Goal: Task Accomplishment & Management: Manage account settings

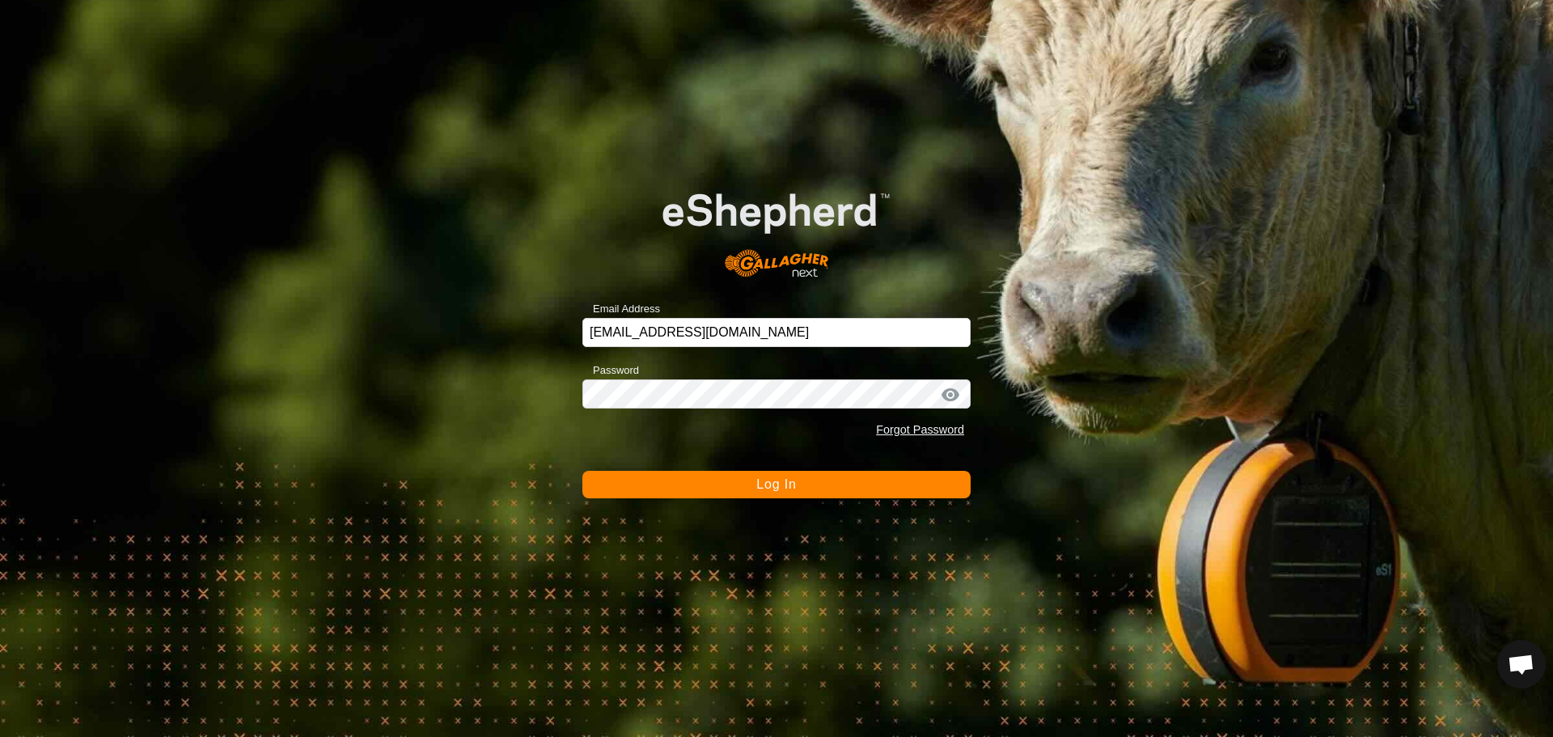
click at [819, 488] on button "Log In" at bounding box center [776, 485] width 388 height 28
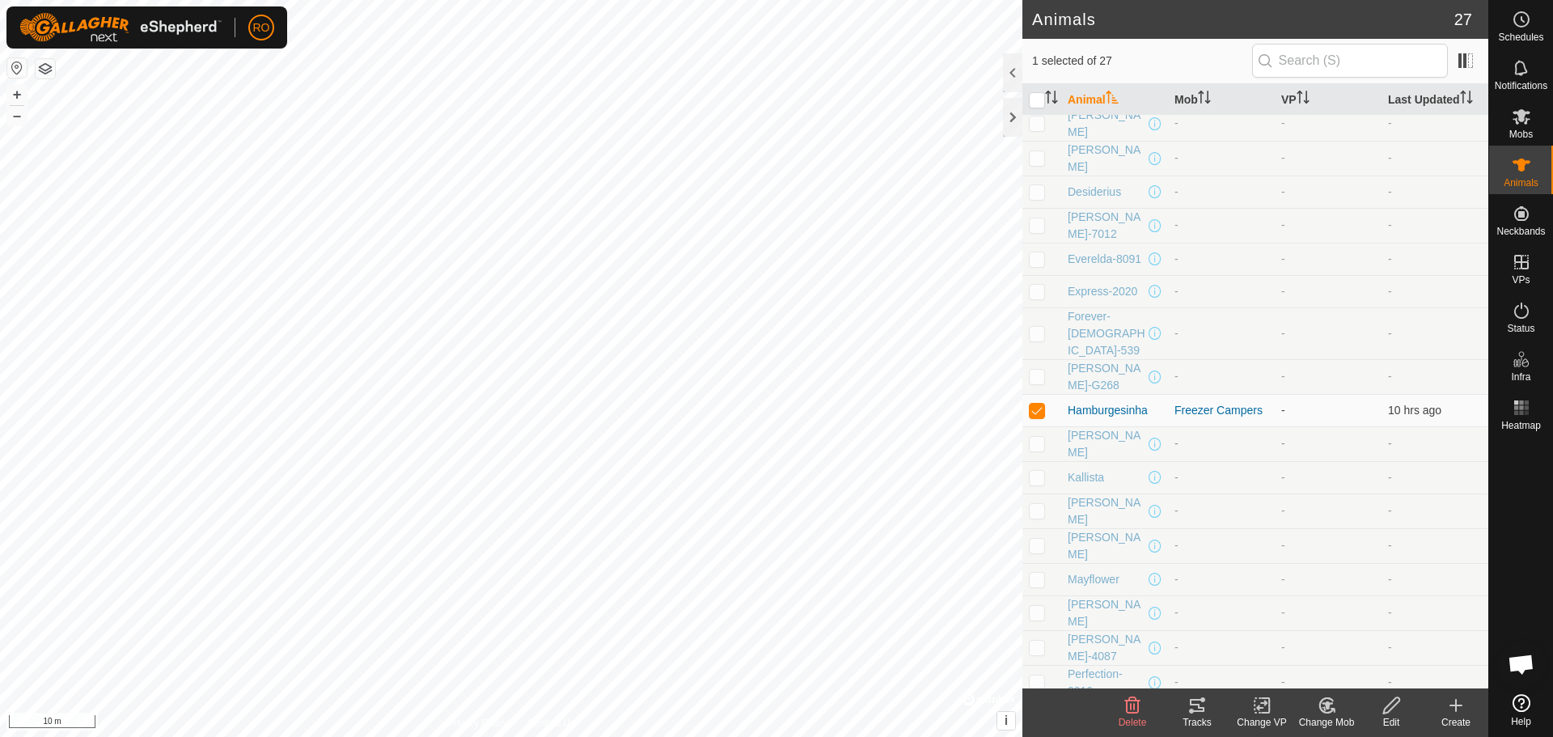
scroll to position [79, 0]
click at [1200, 707] on icon at bounding box center [1197, 705] width 15 height 13
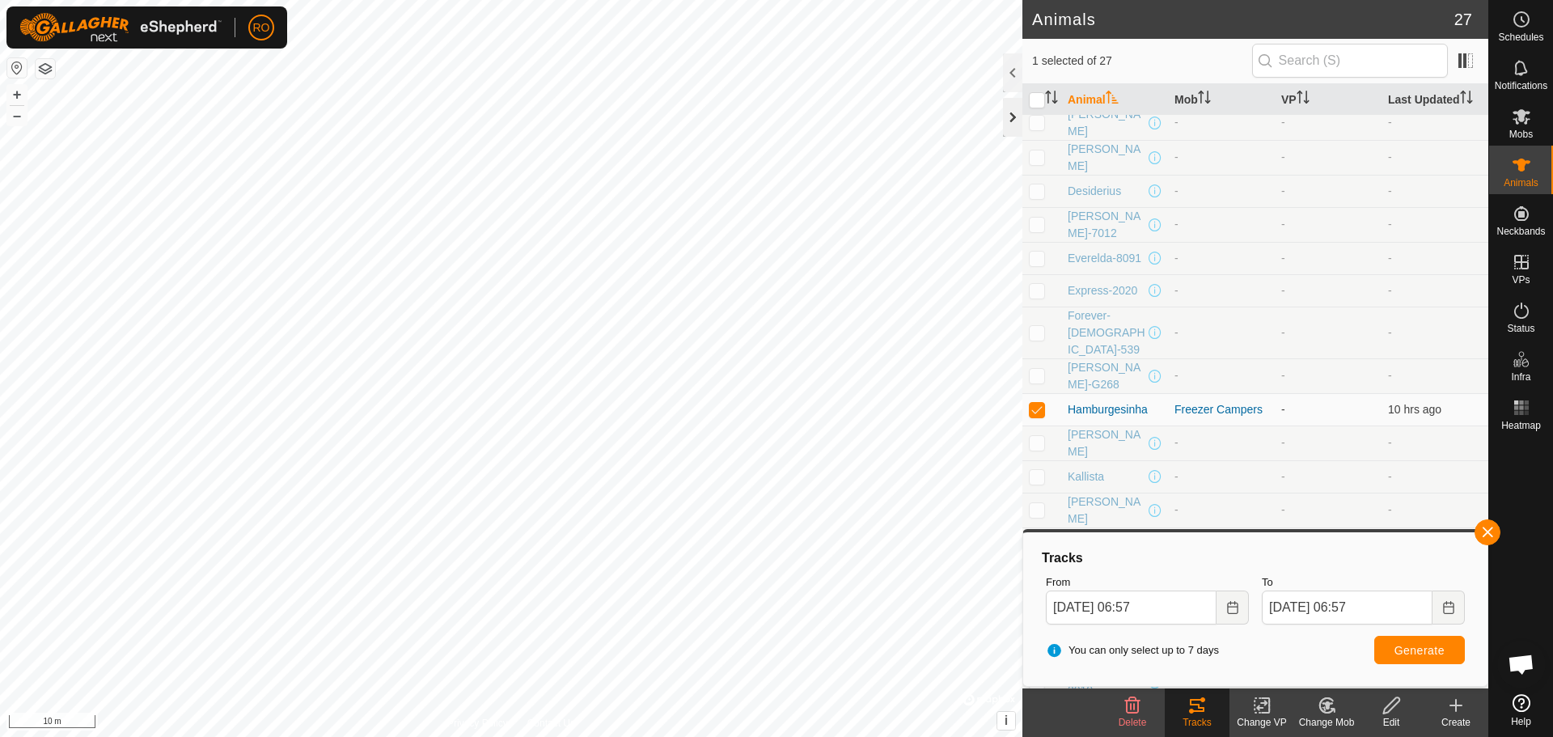
click at [1015, 121] on div at bounding box center [1012, 117] width 19 height 39
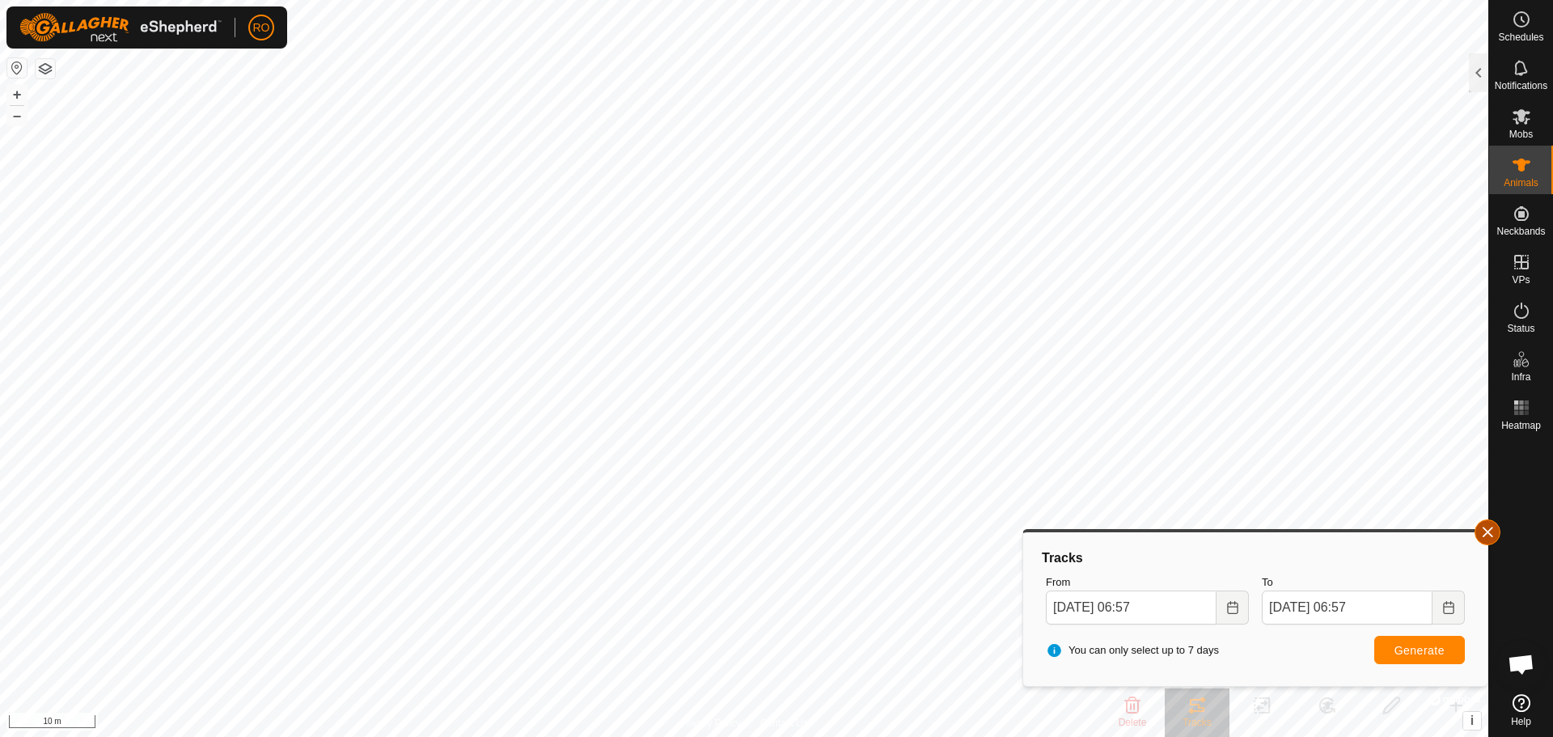
click at [1481, 528] on button "button" at bounding box center [1488, 532] width 26 height 26
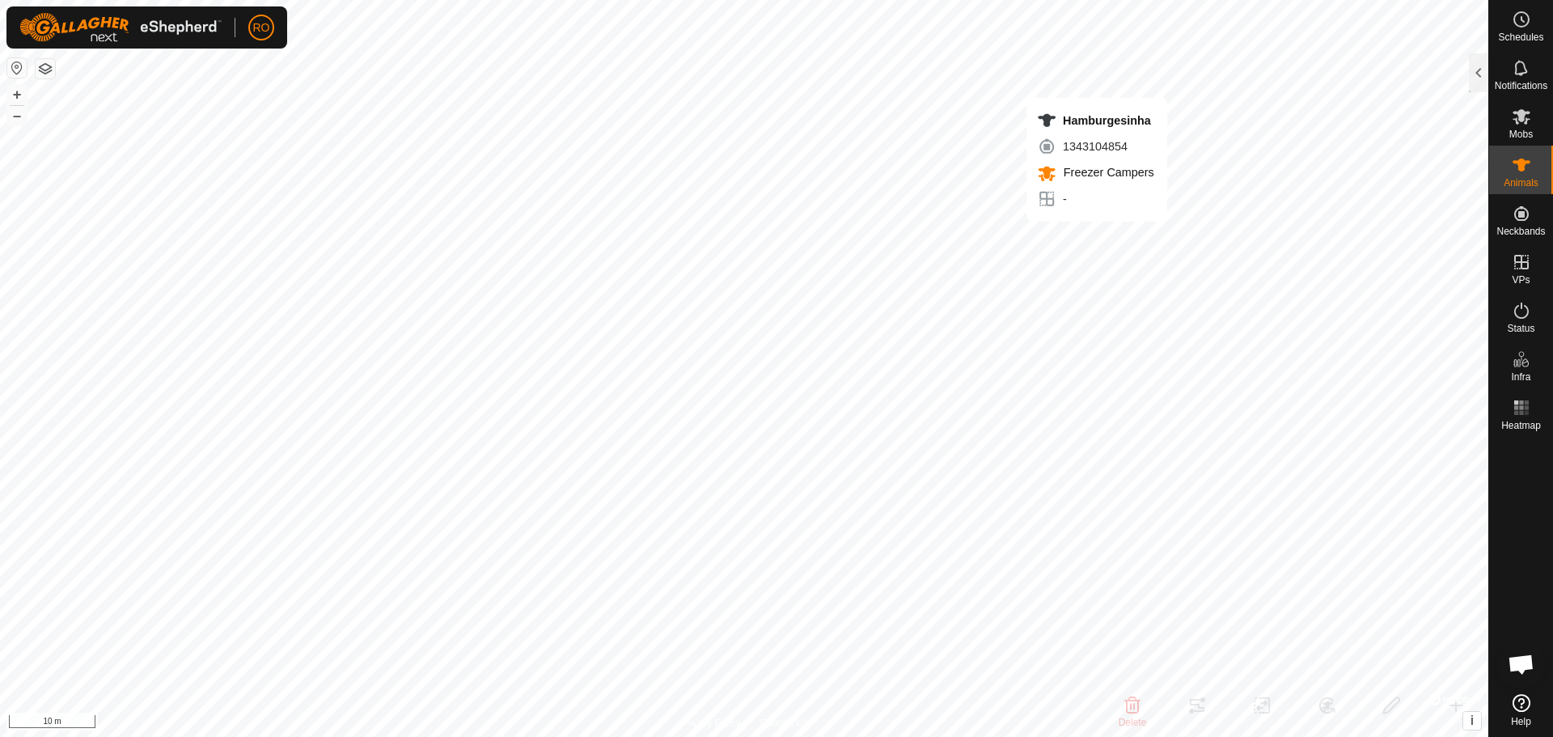
checkbox input "false"
checkbox input "true"
checkbox input "false"
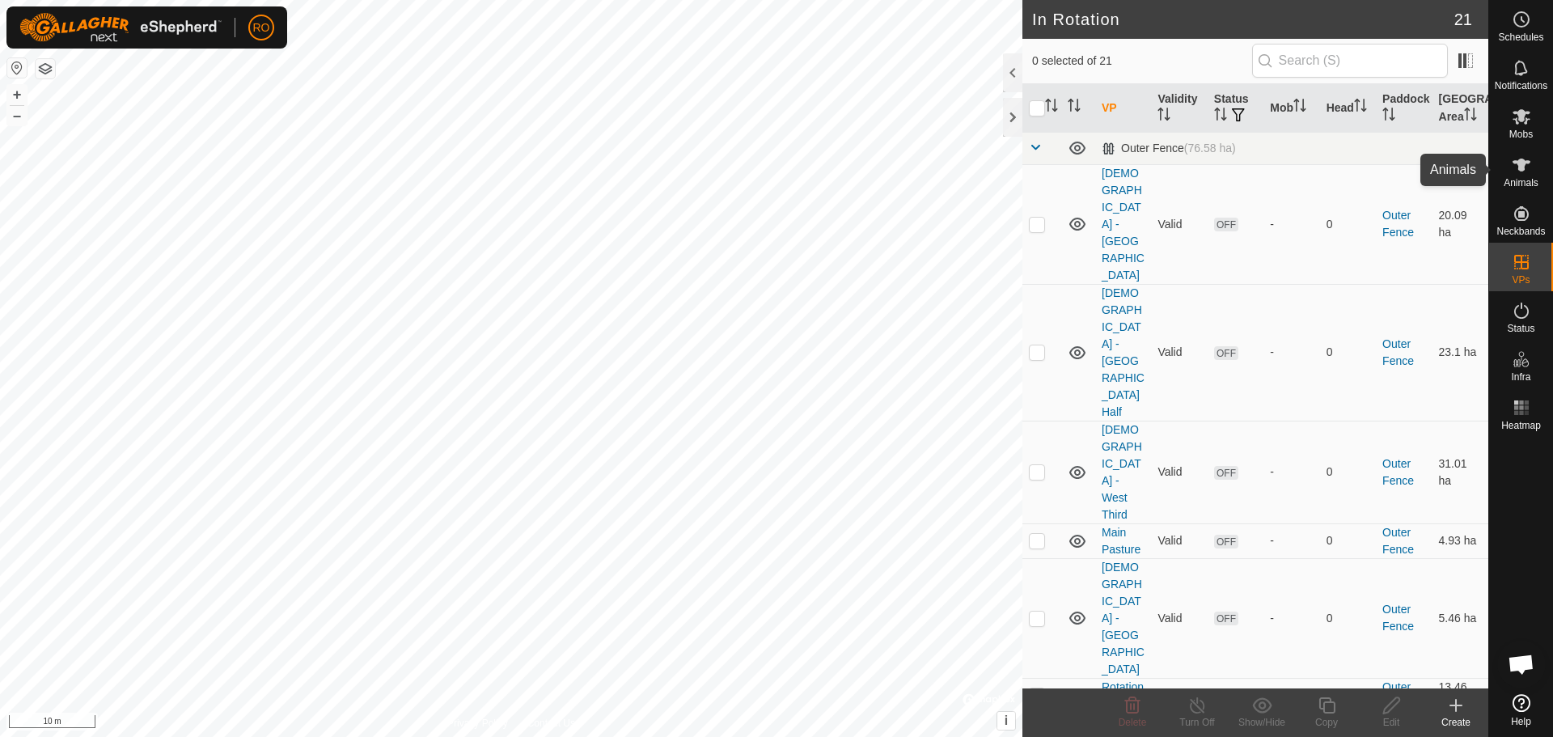
click at [1513, 178] on span "Animals" at bounding box center [1521, 183] width 35 height 10
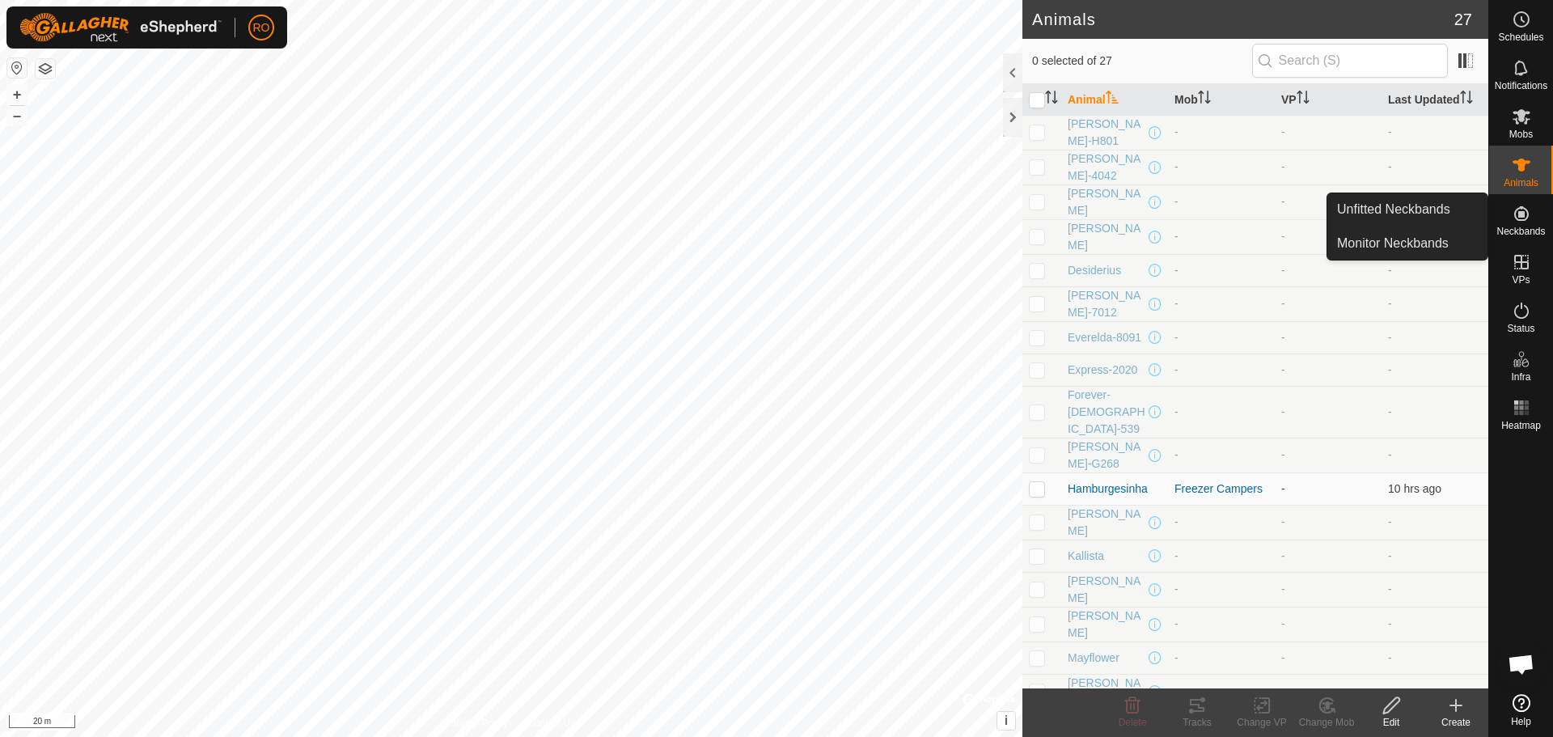
click at [1530, 217] on icon at bounding box center [1521, 213] width 19 height 19
click at [1441, 207] on link "Unfitted Neckbands" at bounding box center [1407, 209] width 160 height 32
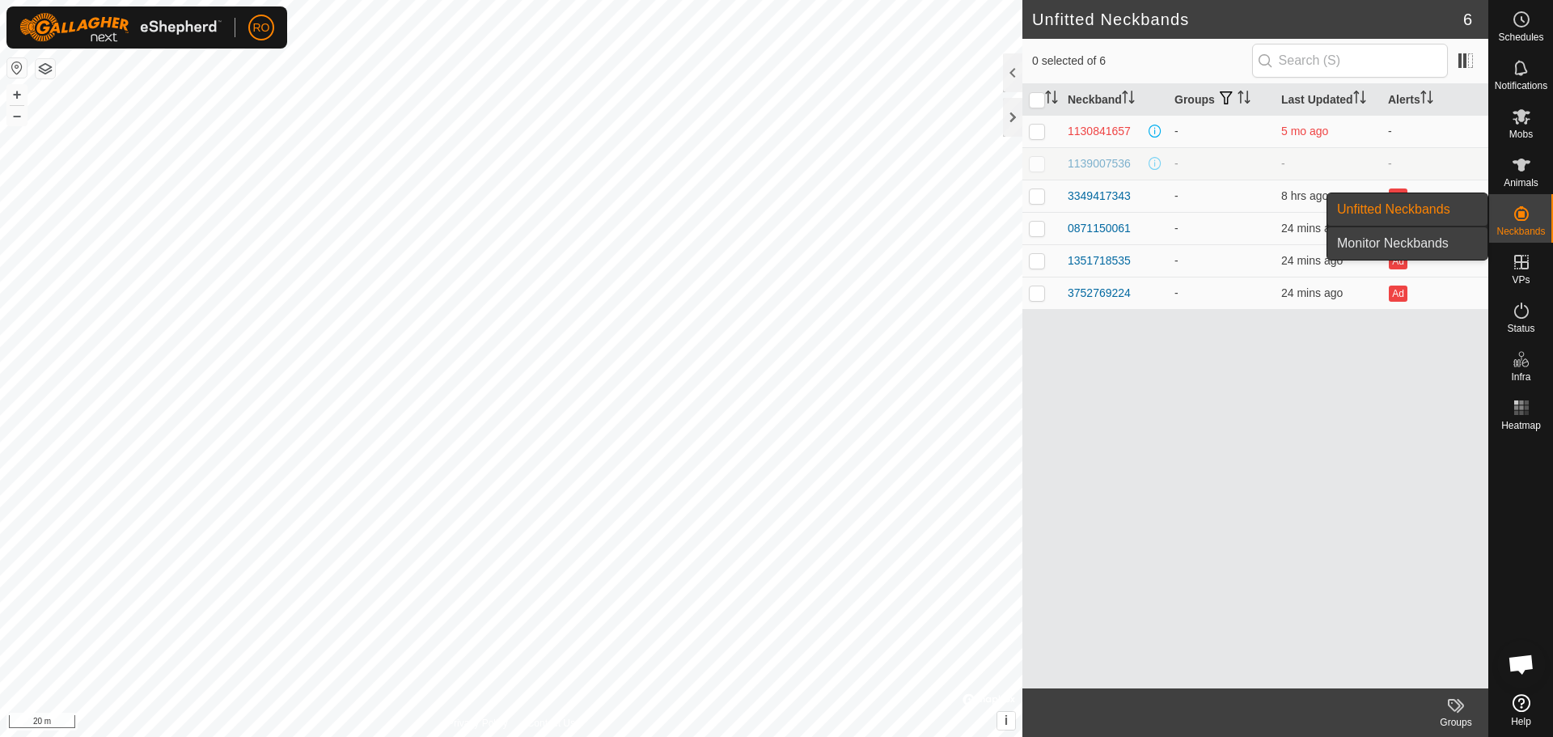
click at [1446, 234] on link "Monitor Neckbands" at bounding box center [1407, 243] width 160 height 32
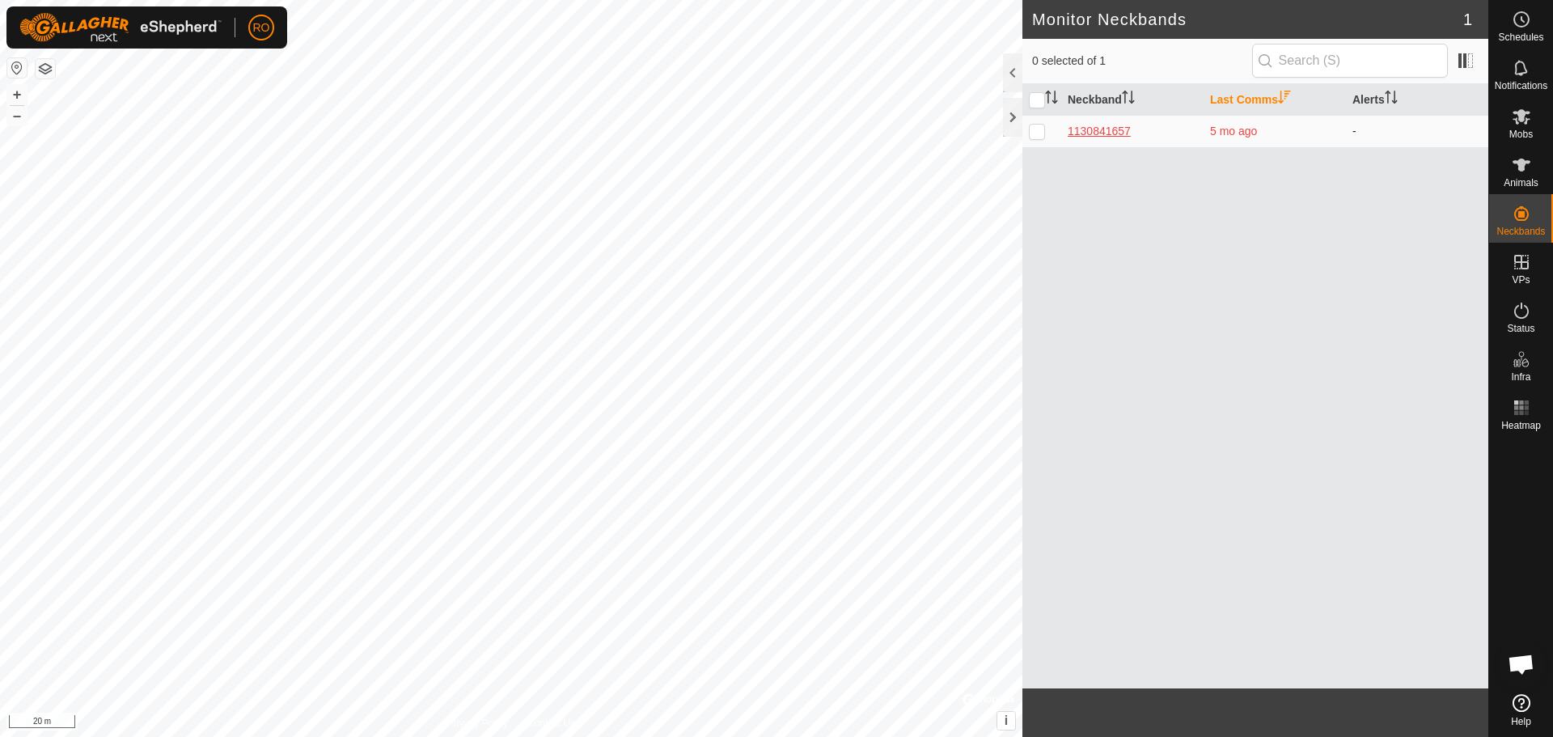
click at [1108, 126] on div "1130841657" at bounding box center [1132, 131] width 129 height 17
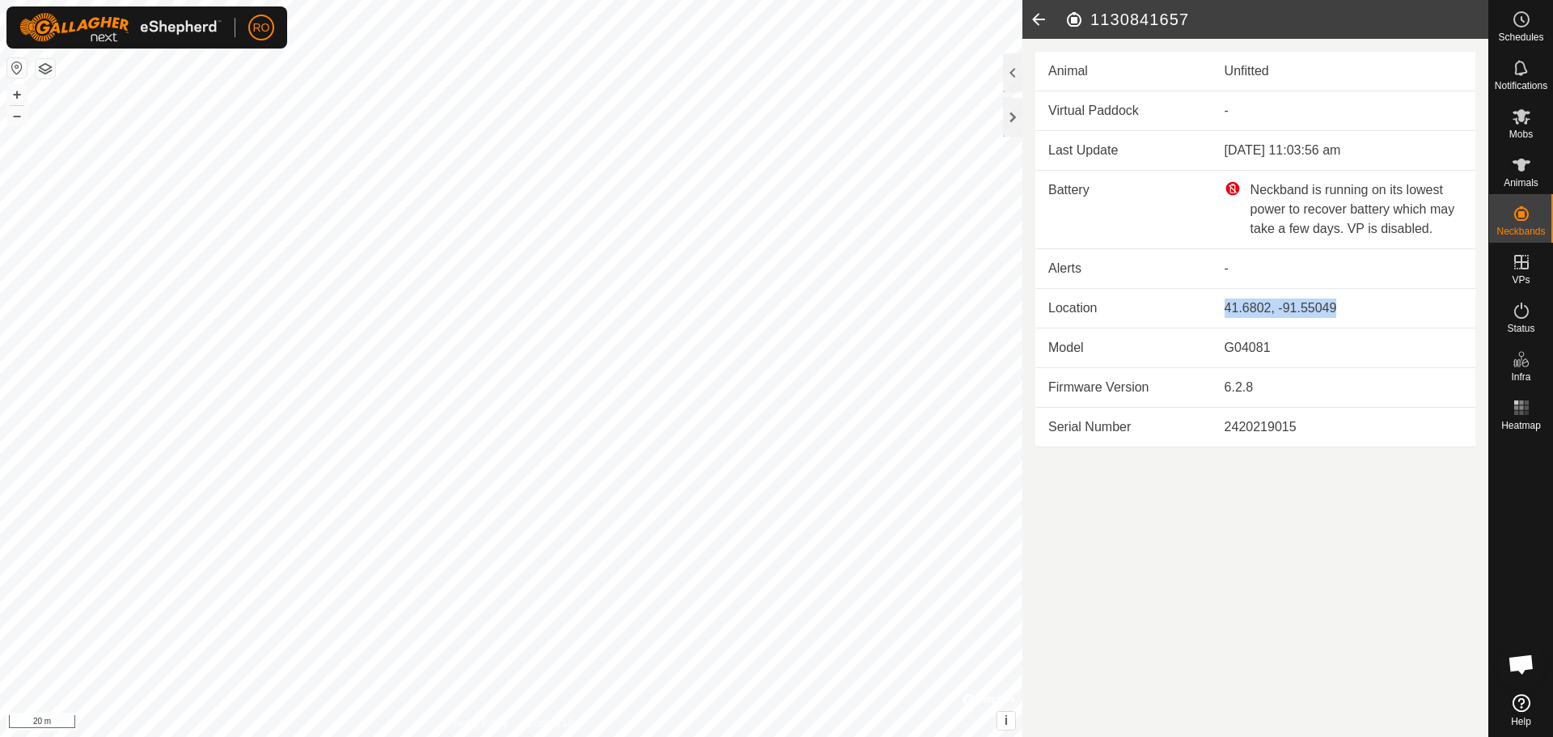
drag, startPoint x: 1344, startPoint y: 304, endPoint x: 1225, endPoint y: 307, distance: 119.7
click at [1225, 307] on div "41.6802, -91.55049" at bounding box center [1344, 307] width 238 height 19
click at [1045, 16] on icon at bounding box center [1038, 19] width 32 height 39
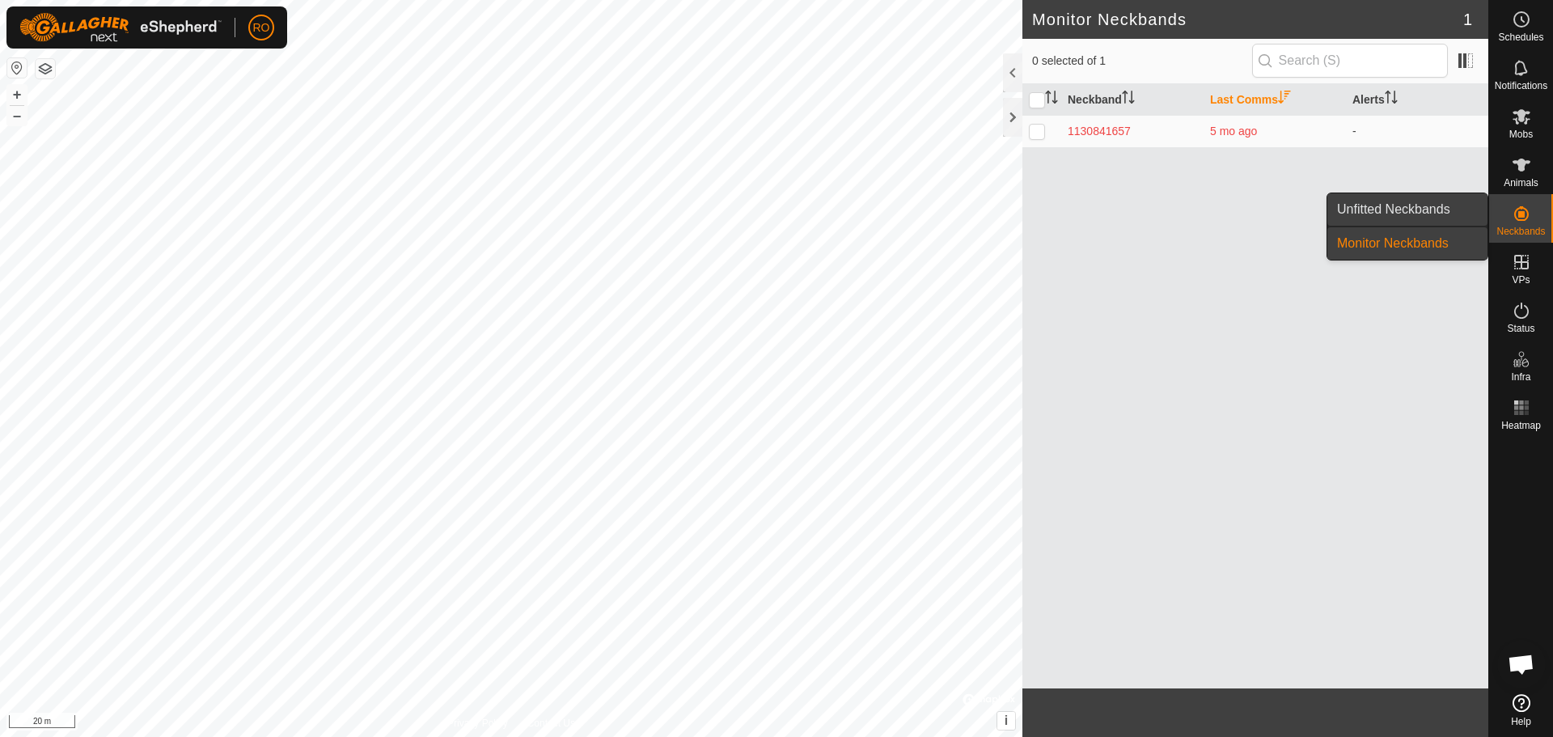
drag, startPoint x: 1472, startPoint y: 214, endPoint x: 1428, endPoint y: 206, distance: 45.2
click at [1428, 206] on link "Unfitted Neckbands" at bounding box center [1407, 209] width 160 height 32
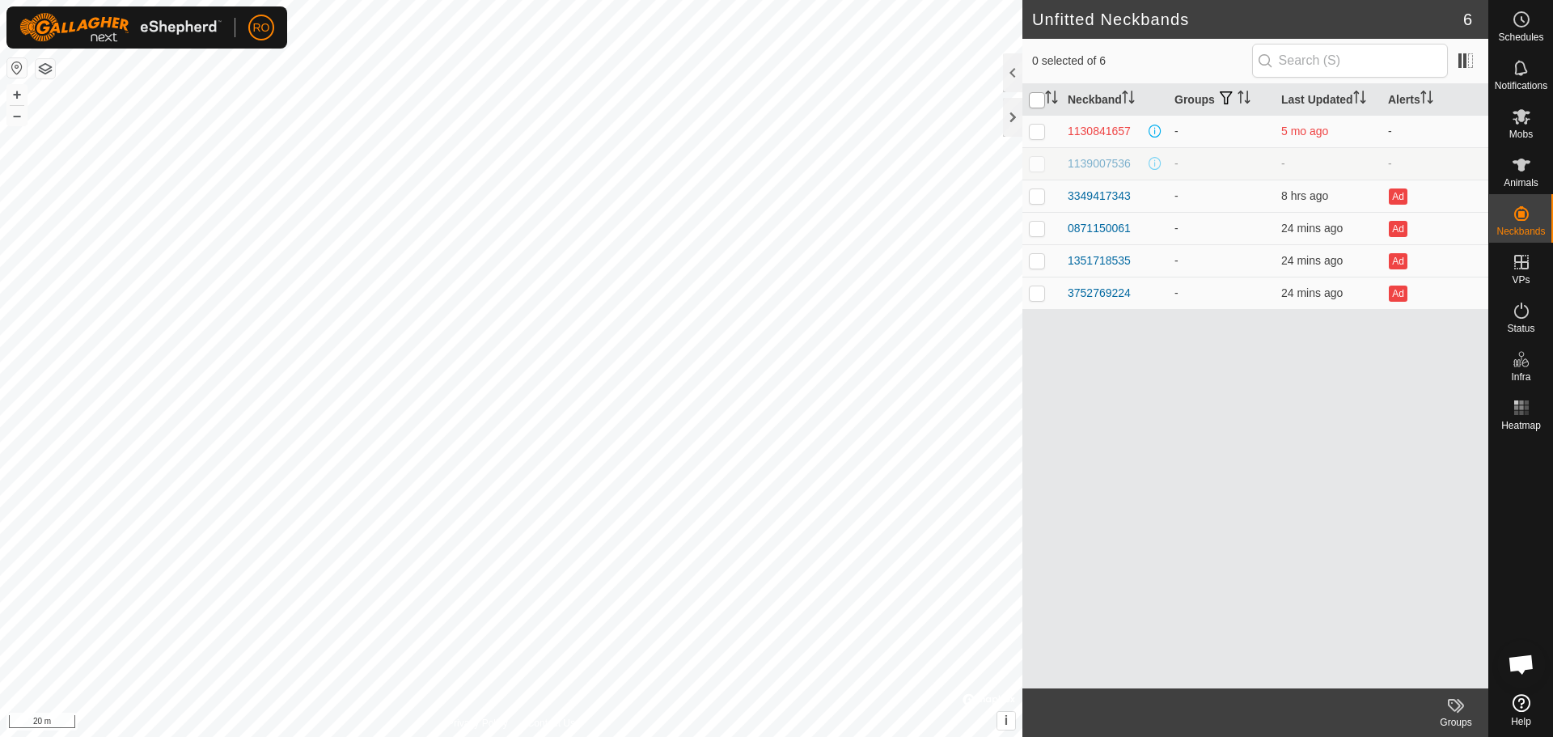
click at [1034, 99] on input "checkbox" at bounding box center [1037, 100] width 16 height 16
checkbox input "true"
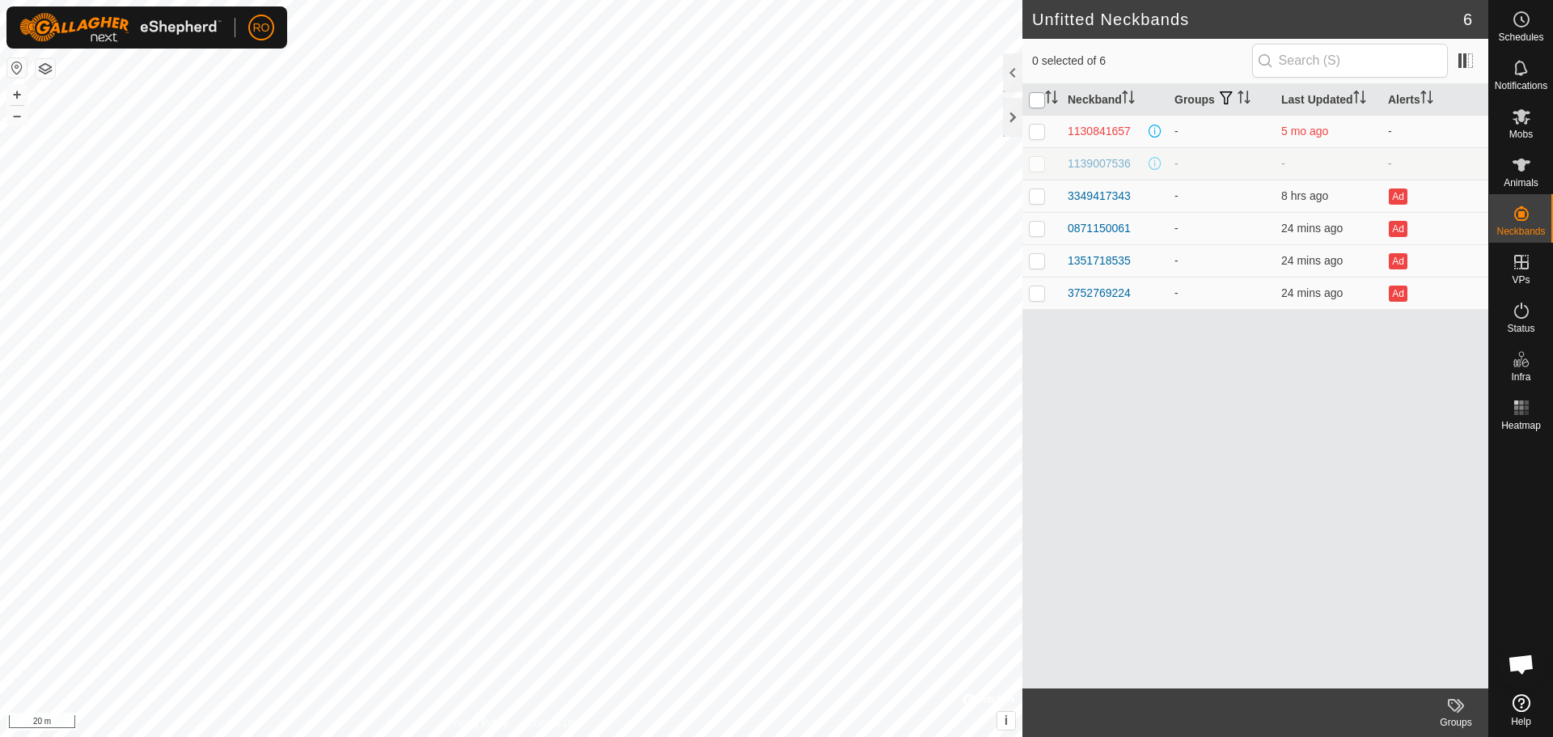
checkbox input "true"
click at [1034, 99] on input "checkbox" at bounding box center [1037, 100] width 16 height 16
checkbox input "false"
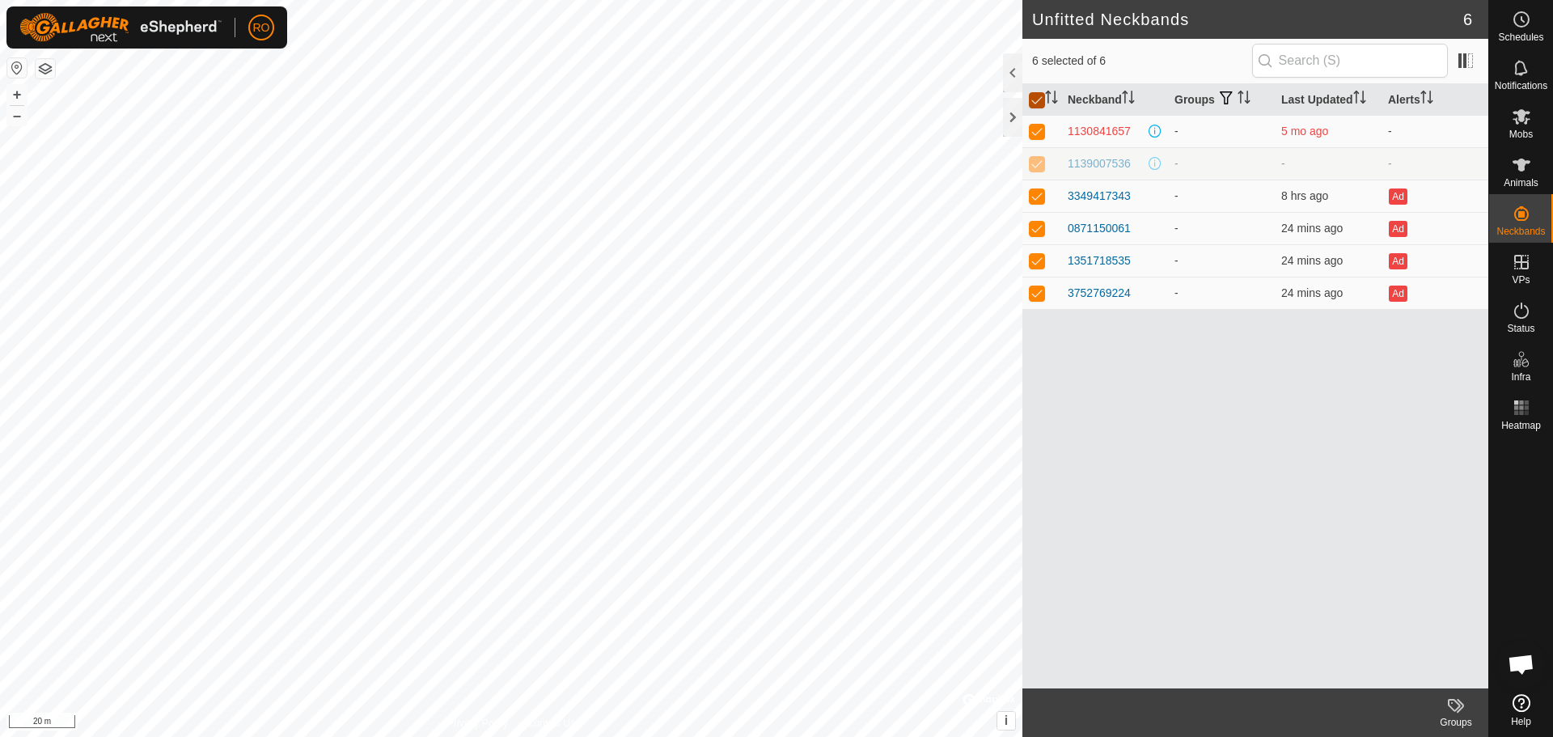
checkbox input "false"
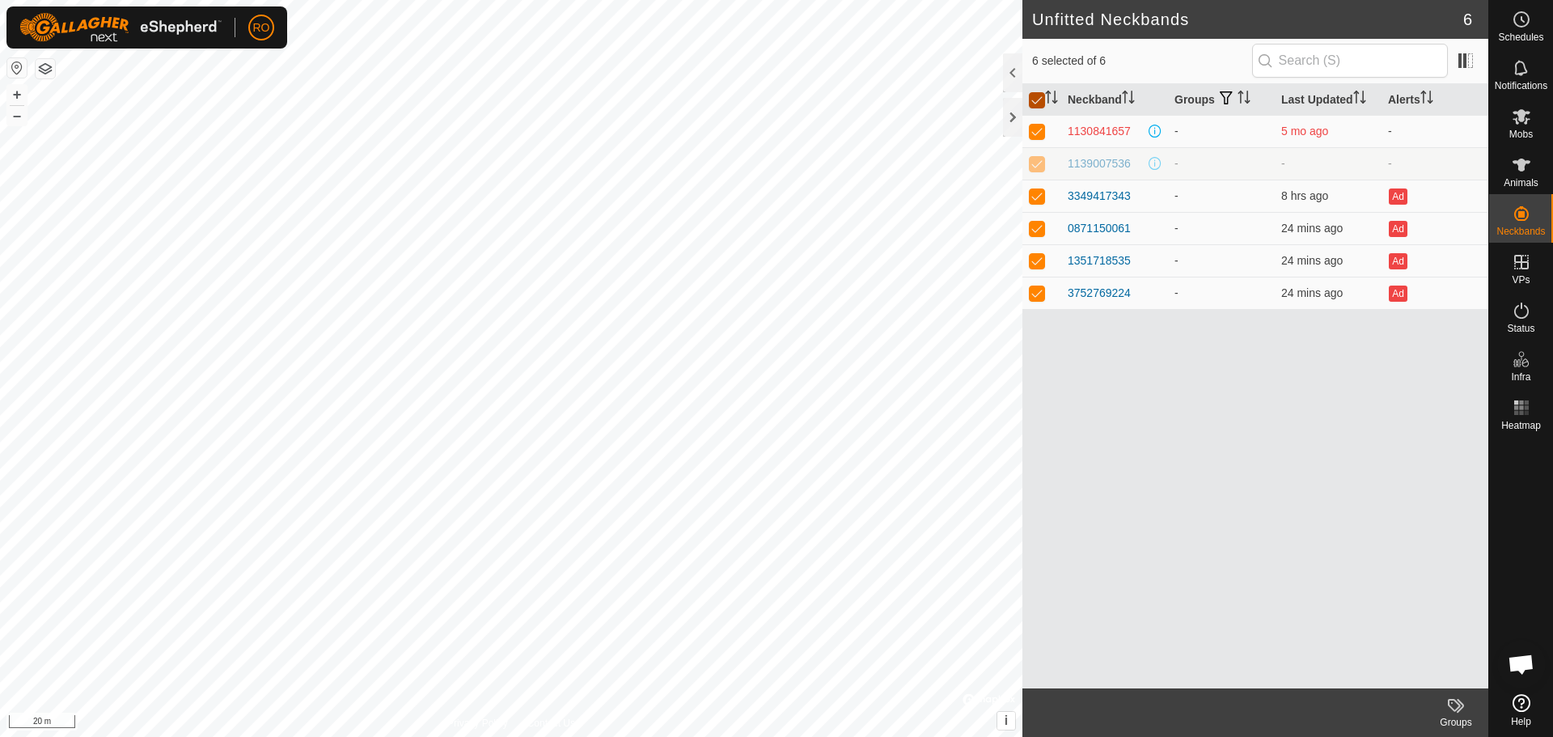
checkbox input "false"
click at [1522, 315] on icon at bounding box center [1521, 310] width 19 height 19
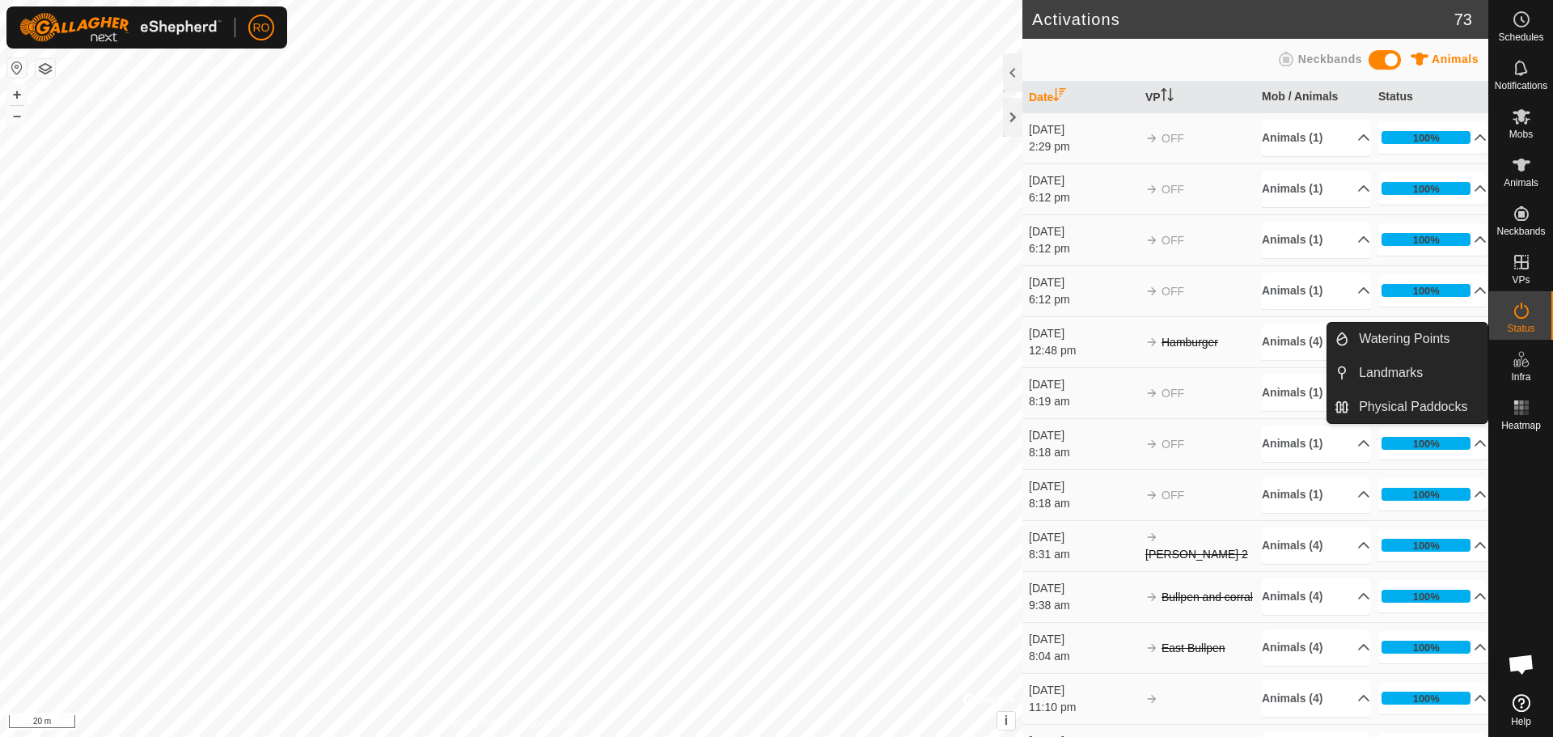
click at [1529, 367] on icon at bounding box center [1521, 358] width 19 height 19
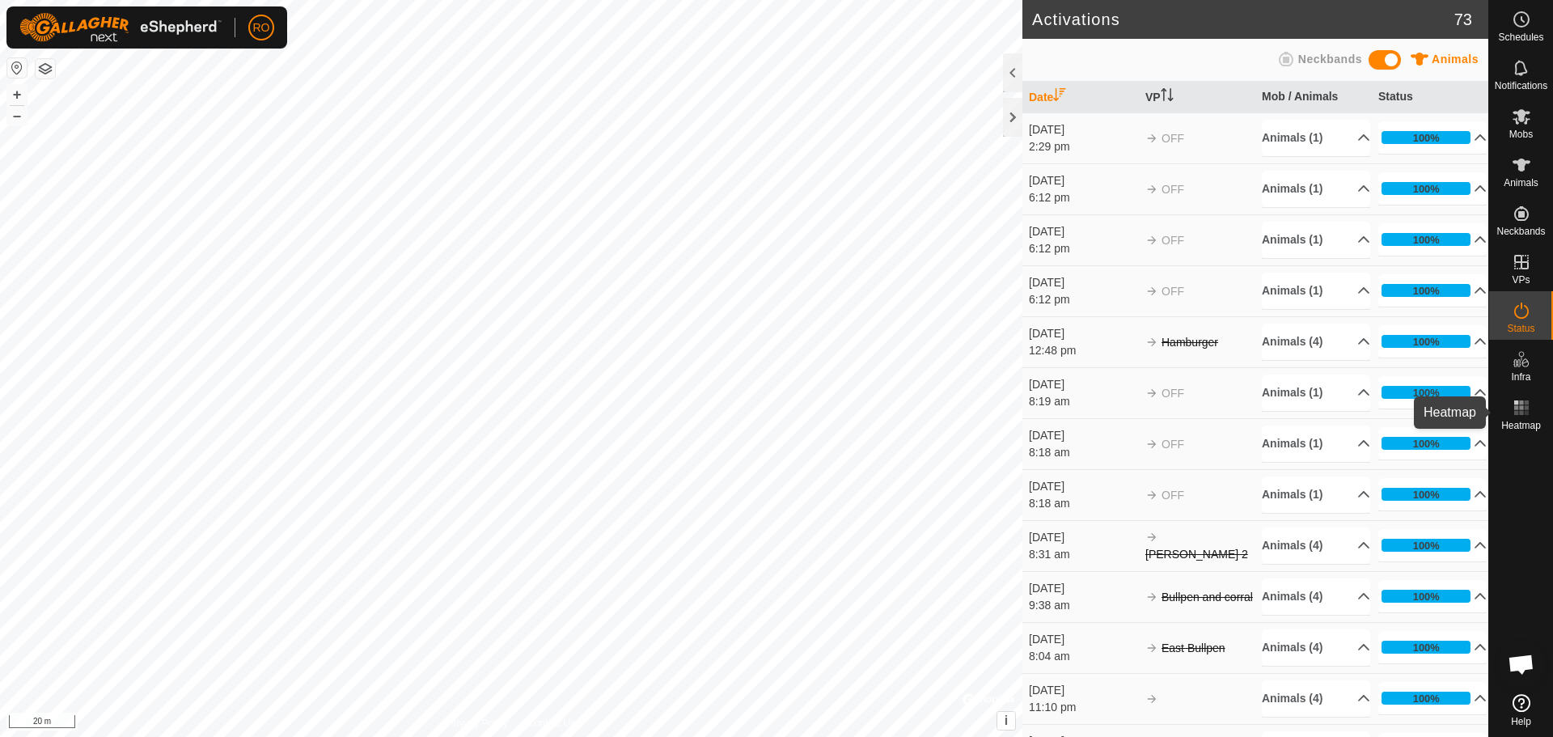
click at [1520, 414] on rect at bounding box center [1521, 413] width 4 height 4
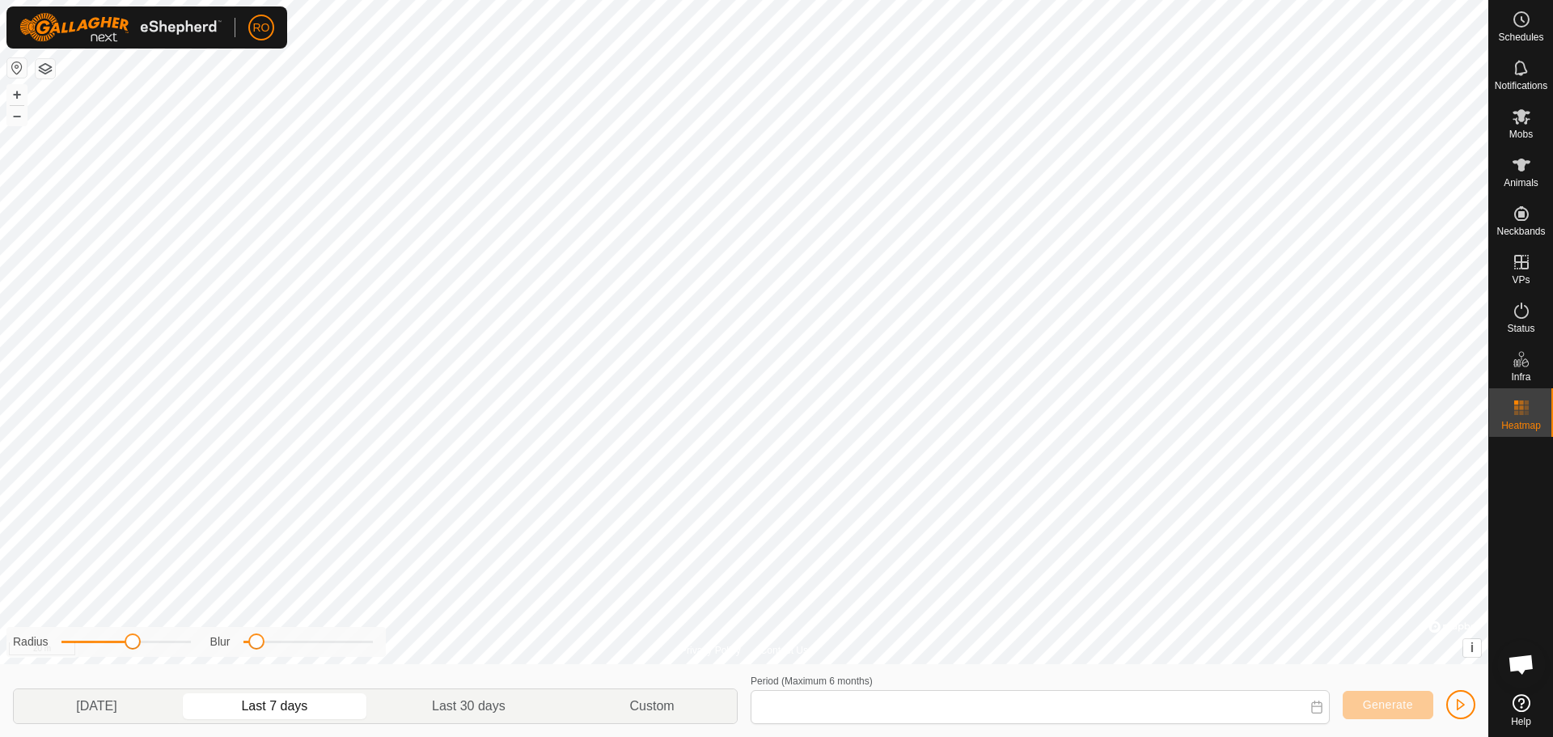
type input "[DATE] - [DATE]"
click at [1533, 137] on span "Mobs" at bounding box center [1520, 134] width 23 height 10
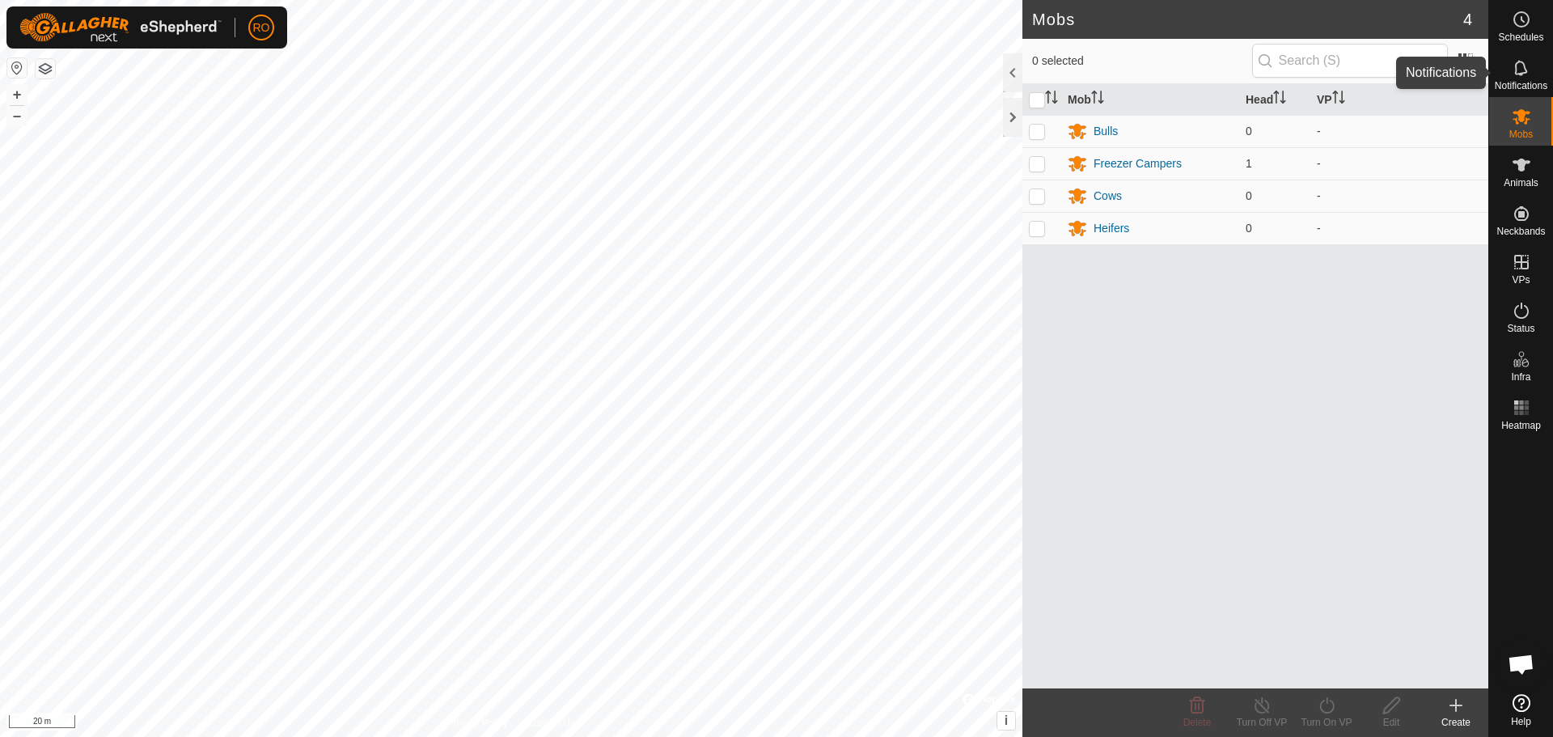
click at [1518, 59] on icon at bounding box center [1521, 67] width 19 height 19
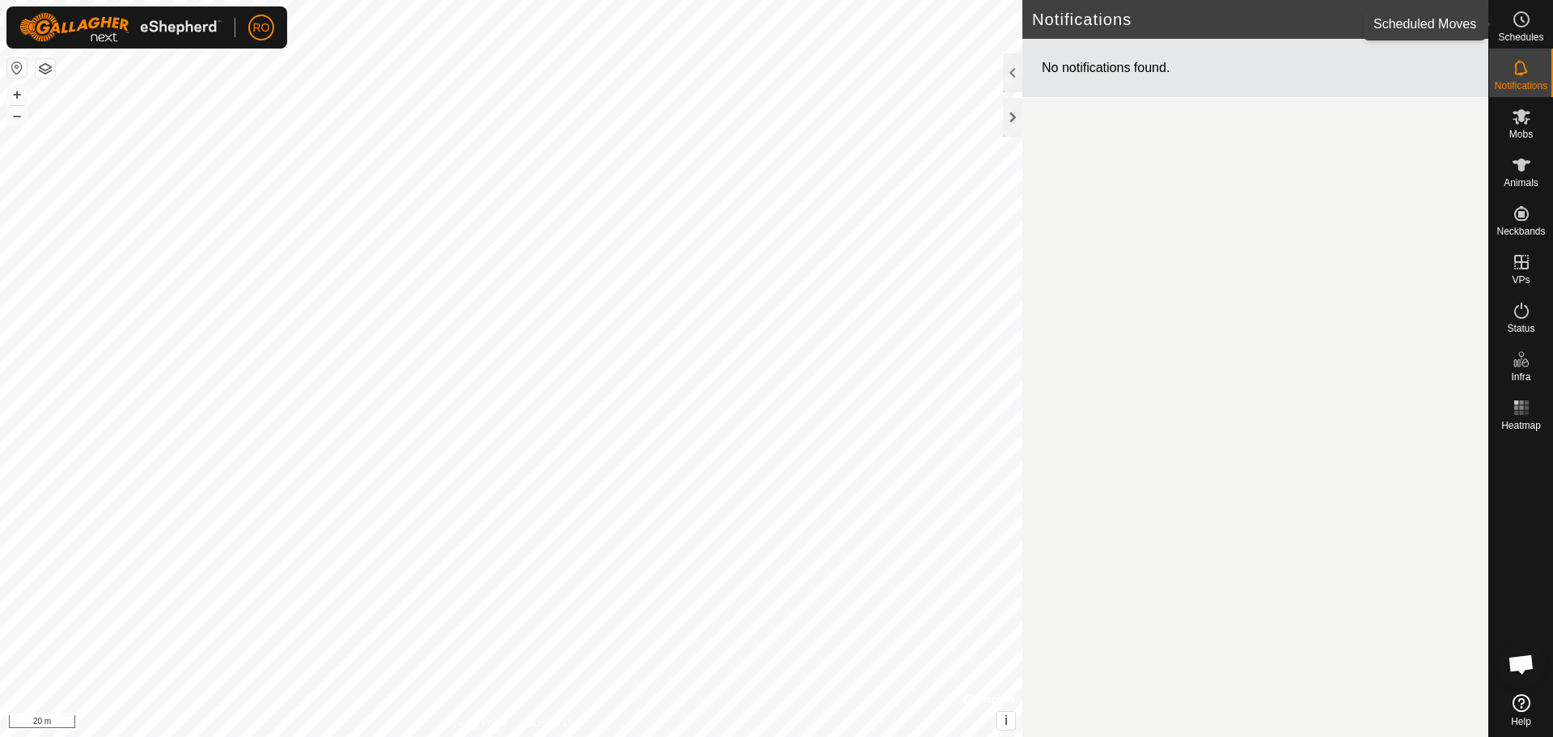
click at [1518, 18] on icon at bounding box center [1521, 19] width 19 height 19
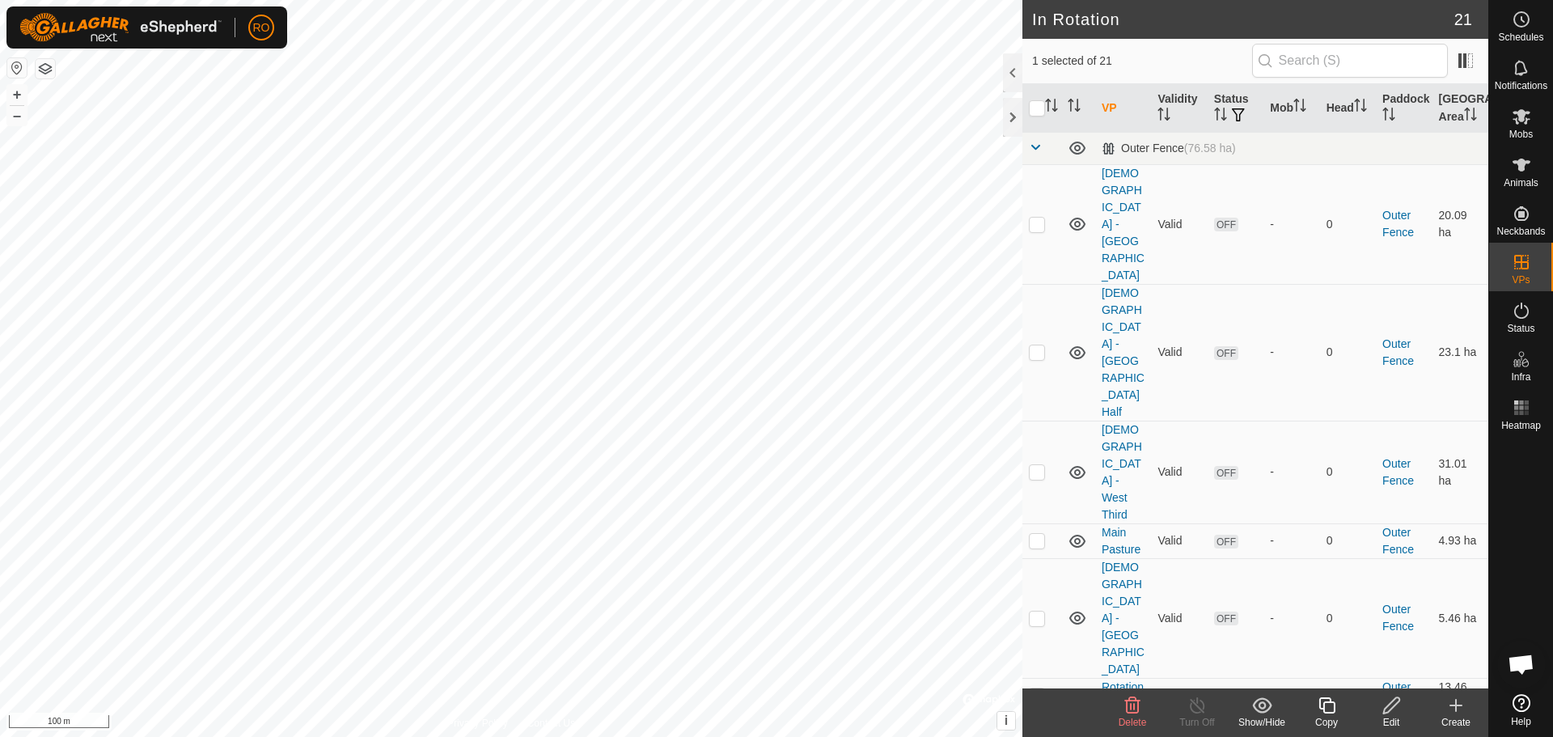
checkbox input "true"
checkbox input "false"
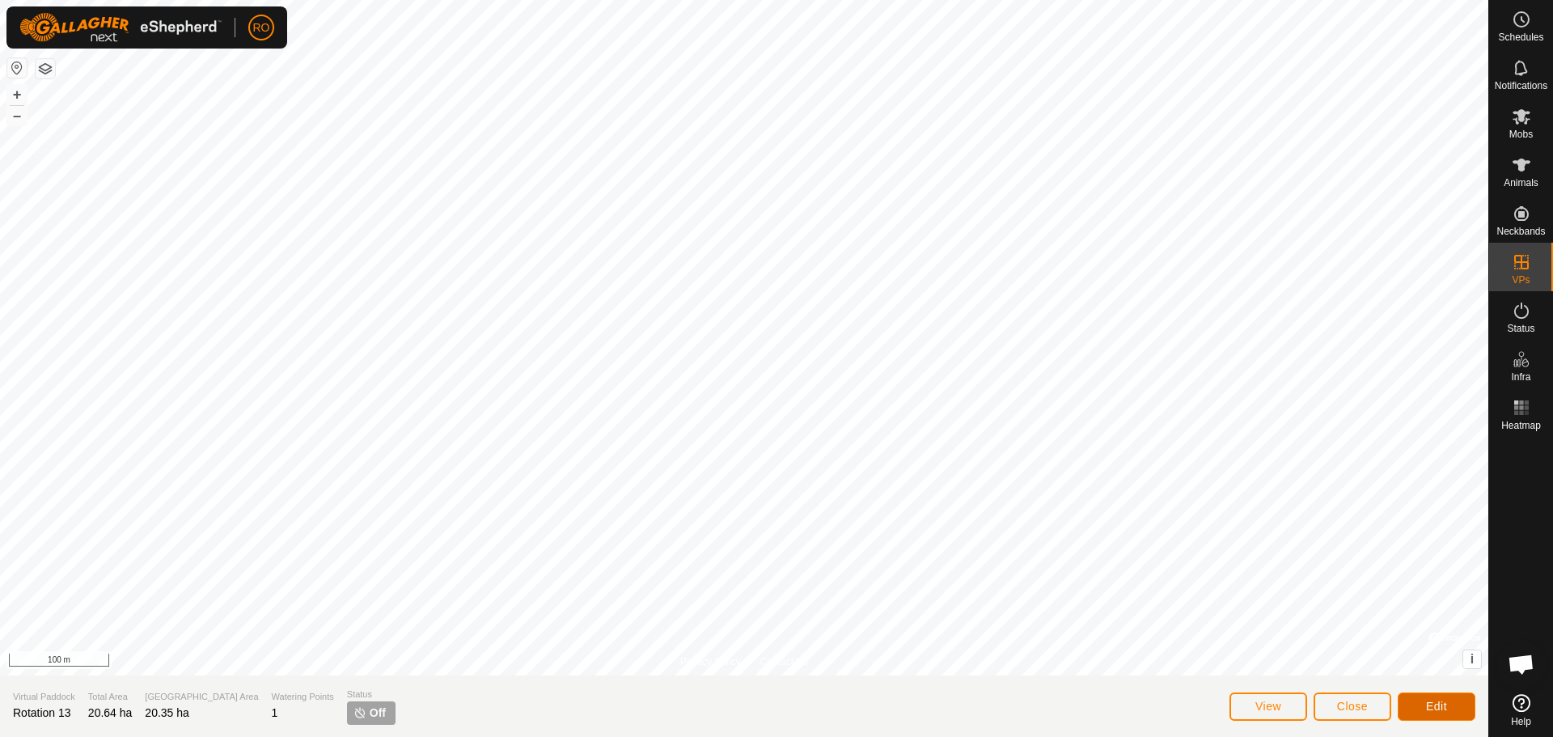
click at [1433, 696] on button "Edit" at bounding box center [1437, 706] width 78 height 28
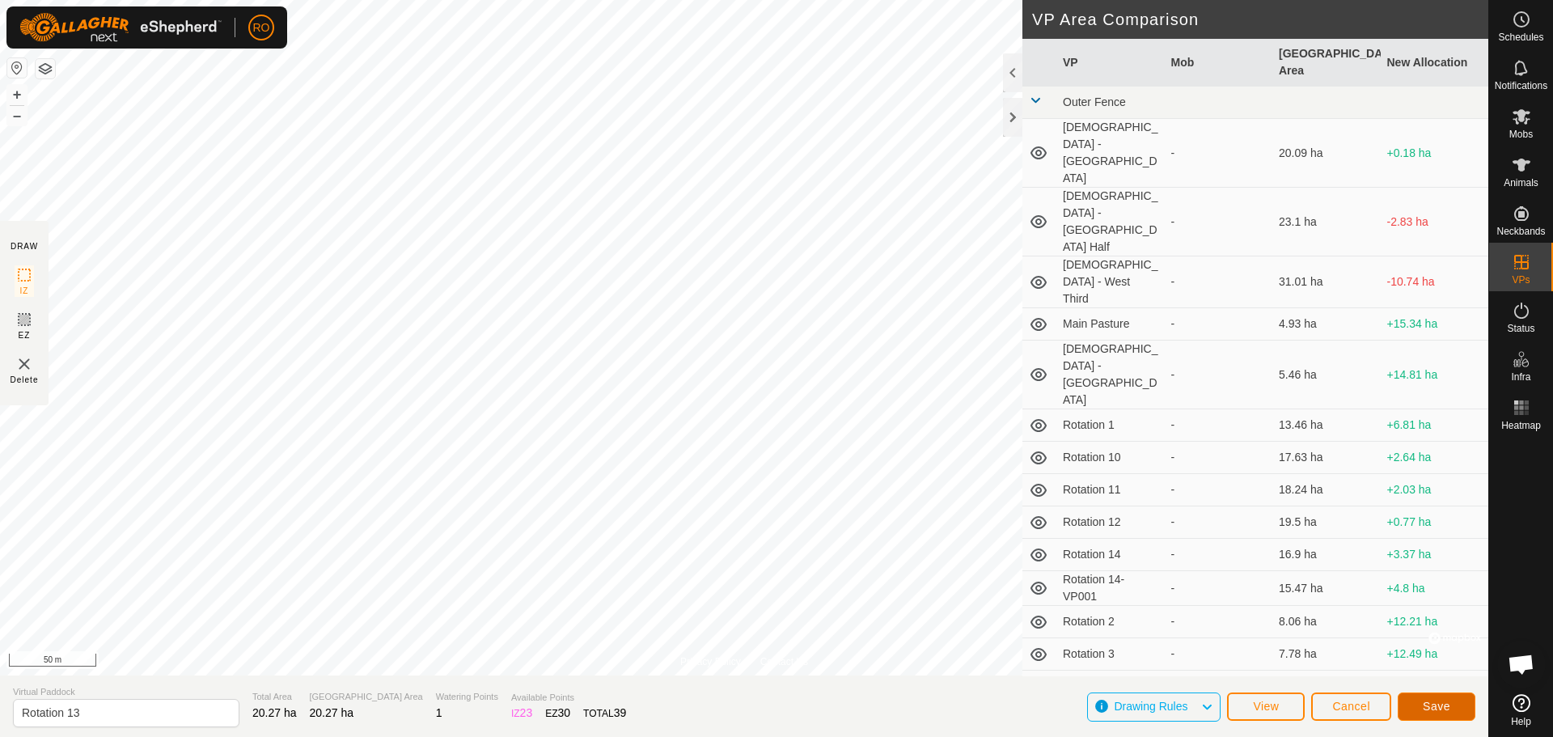
click at [1412, 707] on button "Save" at bounding box center [1437, 706] width 78 height 28
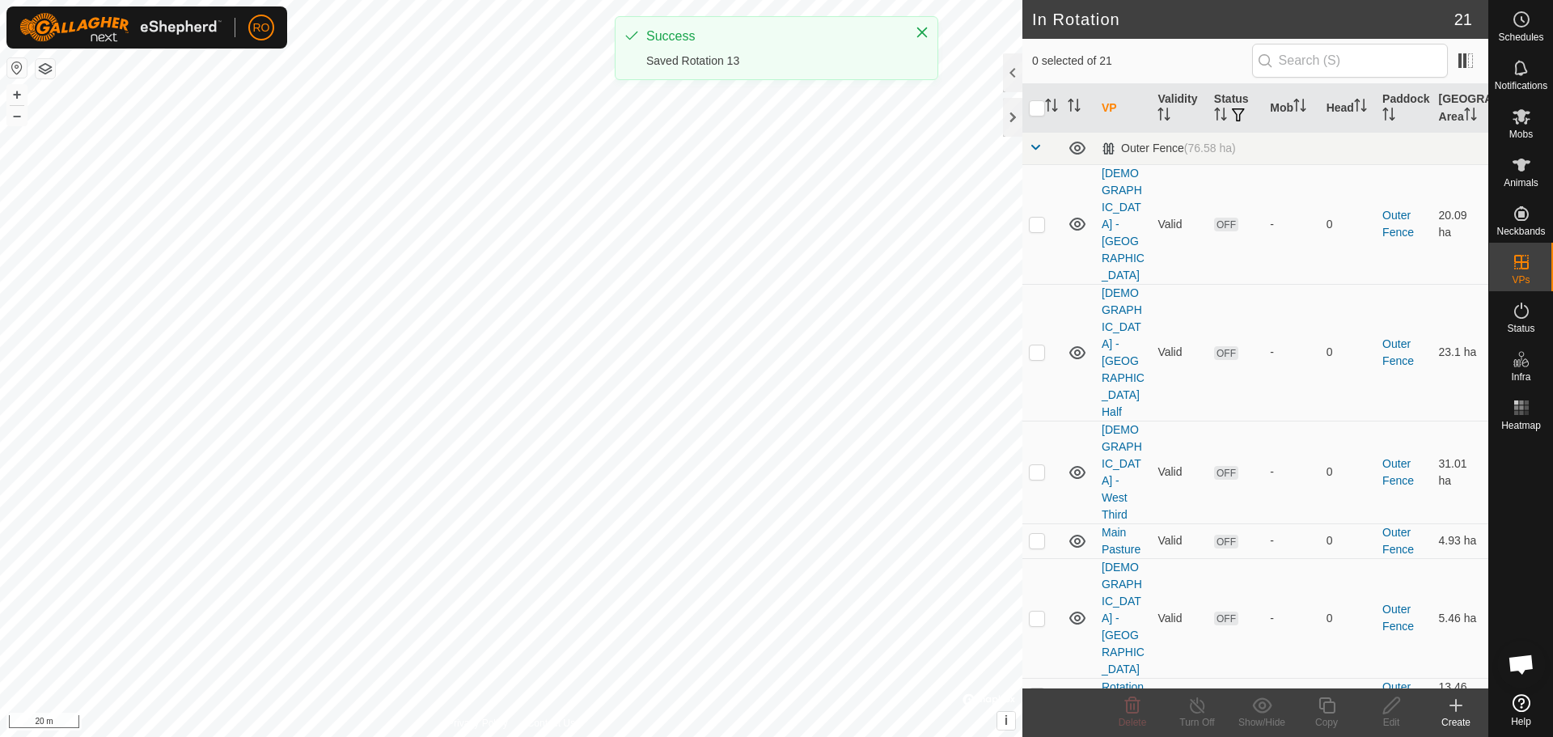
checkbox input "true"
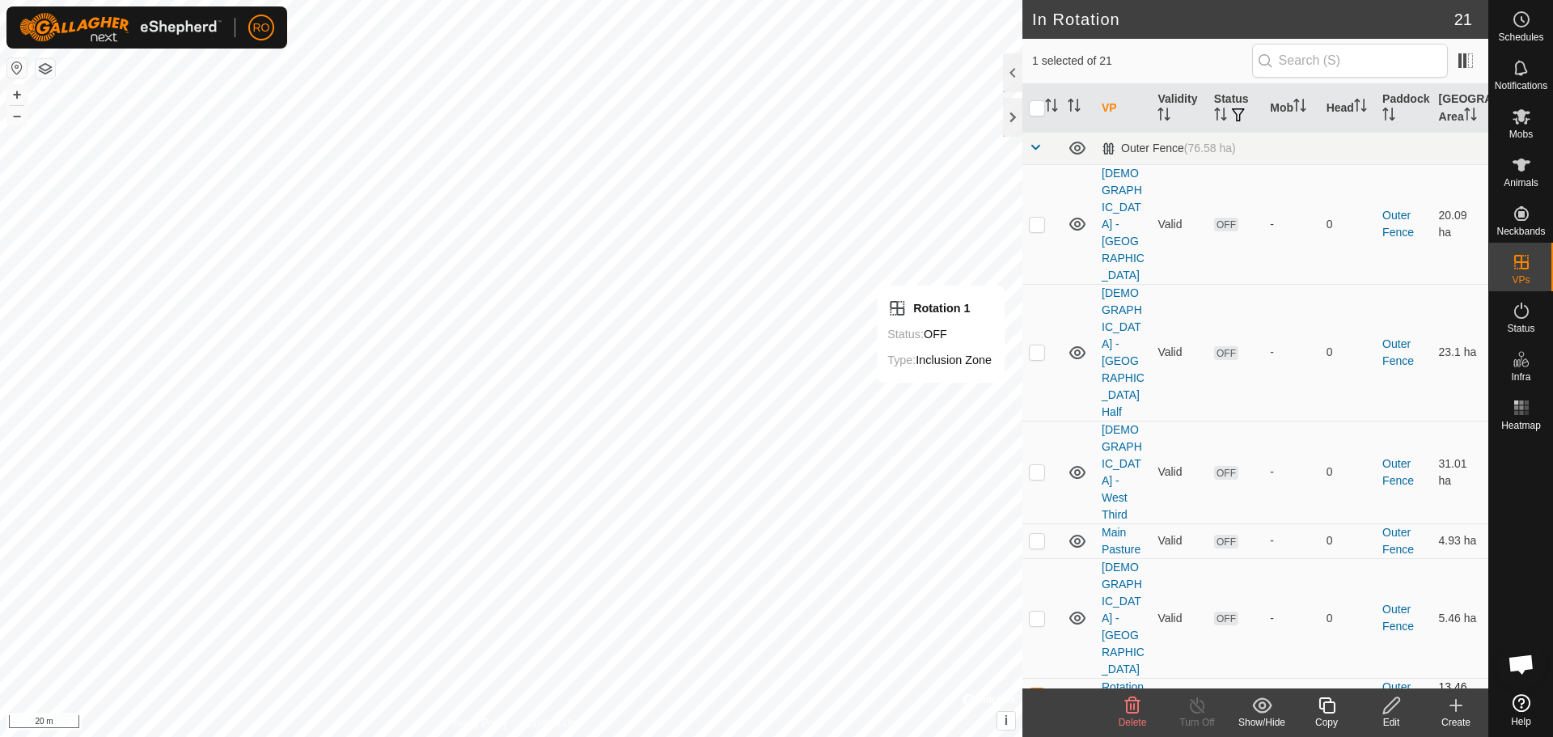
click at [1117, 680] on link "Rotation 1" at bounding box center [1123, 695] width 42 height 30
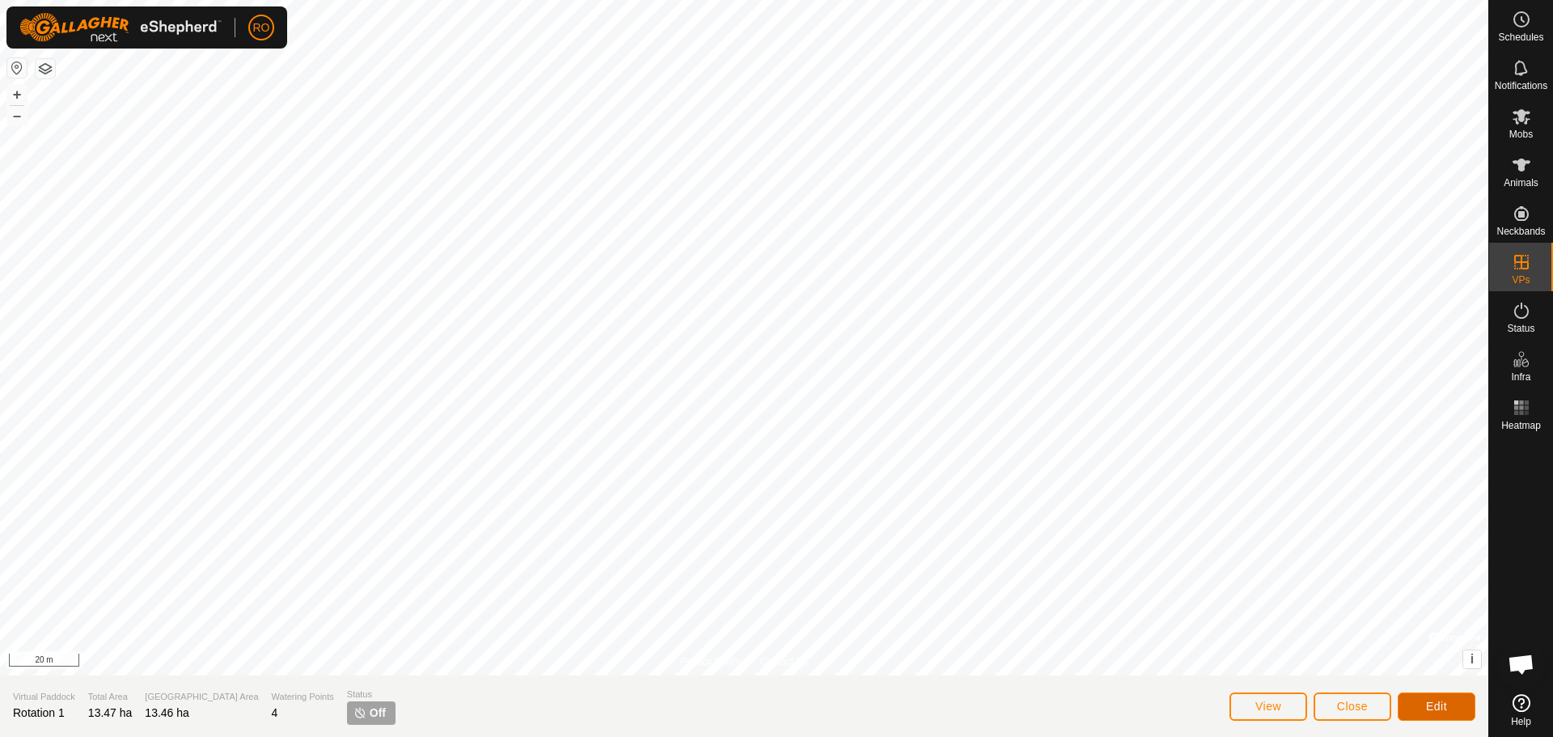
click at [1454, 694] on button "Edit" at bounding box center [1437, 706] width 78 height 28
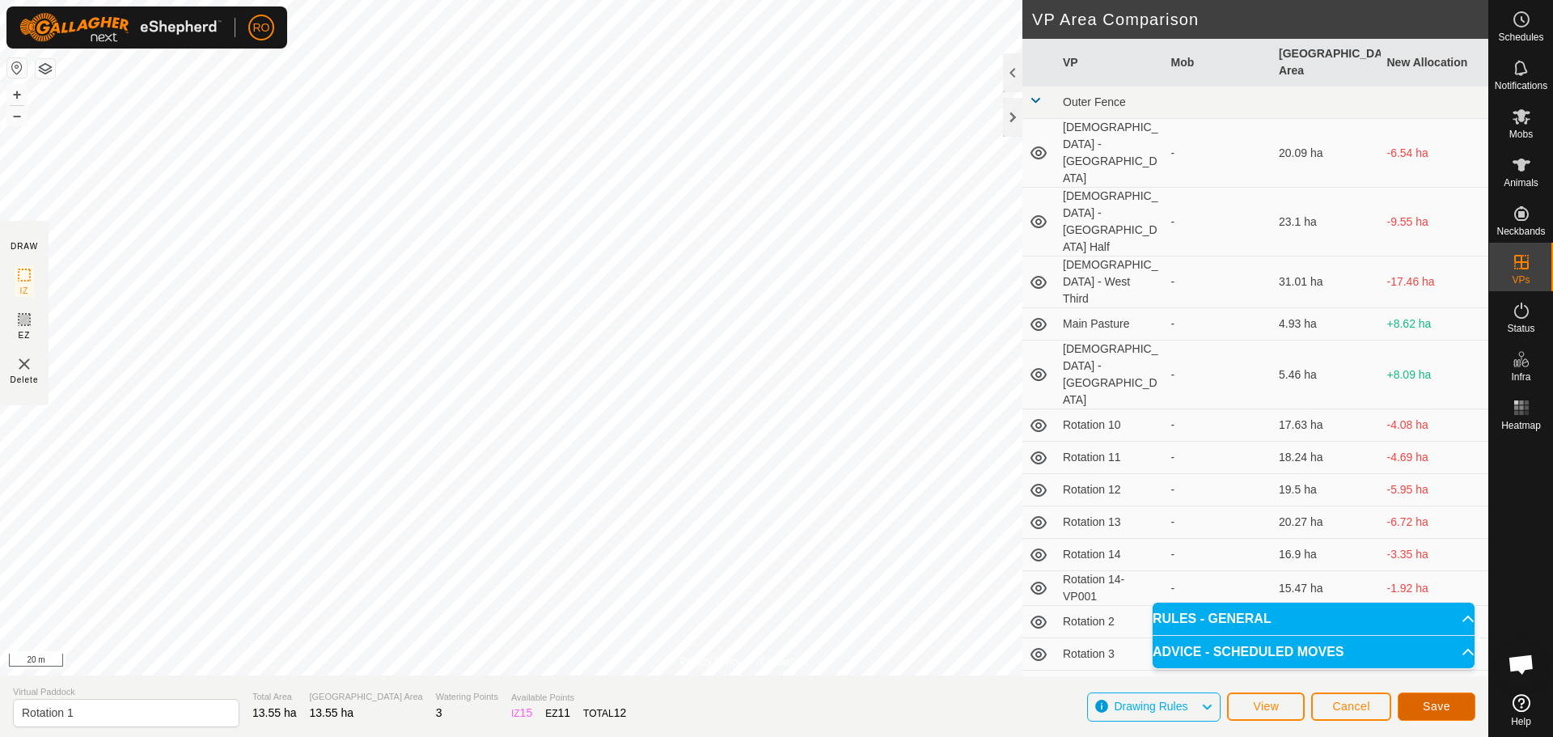
click at [1422, 710] on button "Save" at bounding box center [1437, 706] width 78 height 28
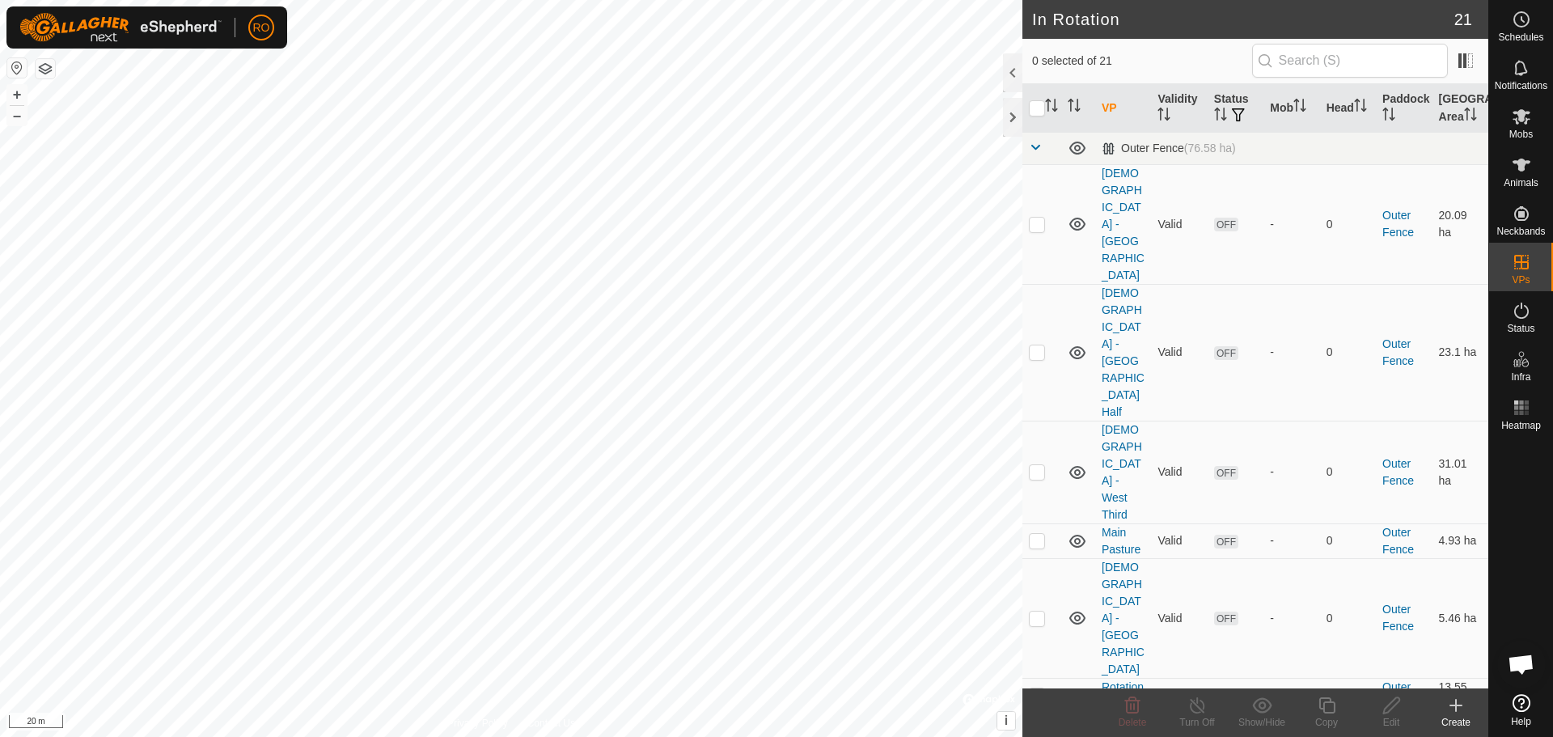
checkbox input "true"
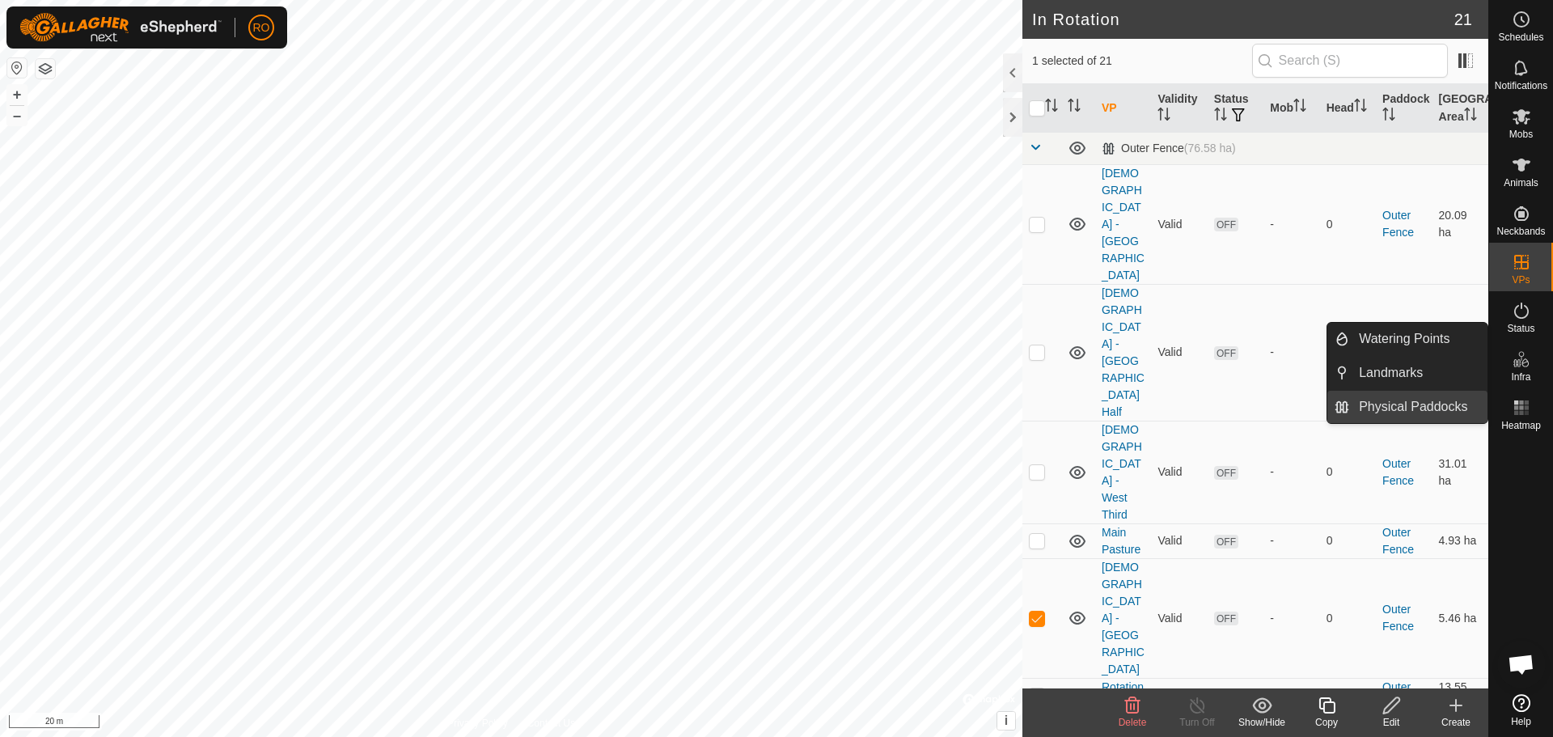
click at [1425, 405] on link "Physical Paddocks" at bounding box center [1418, 407] width 138 height 32
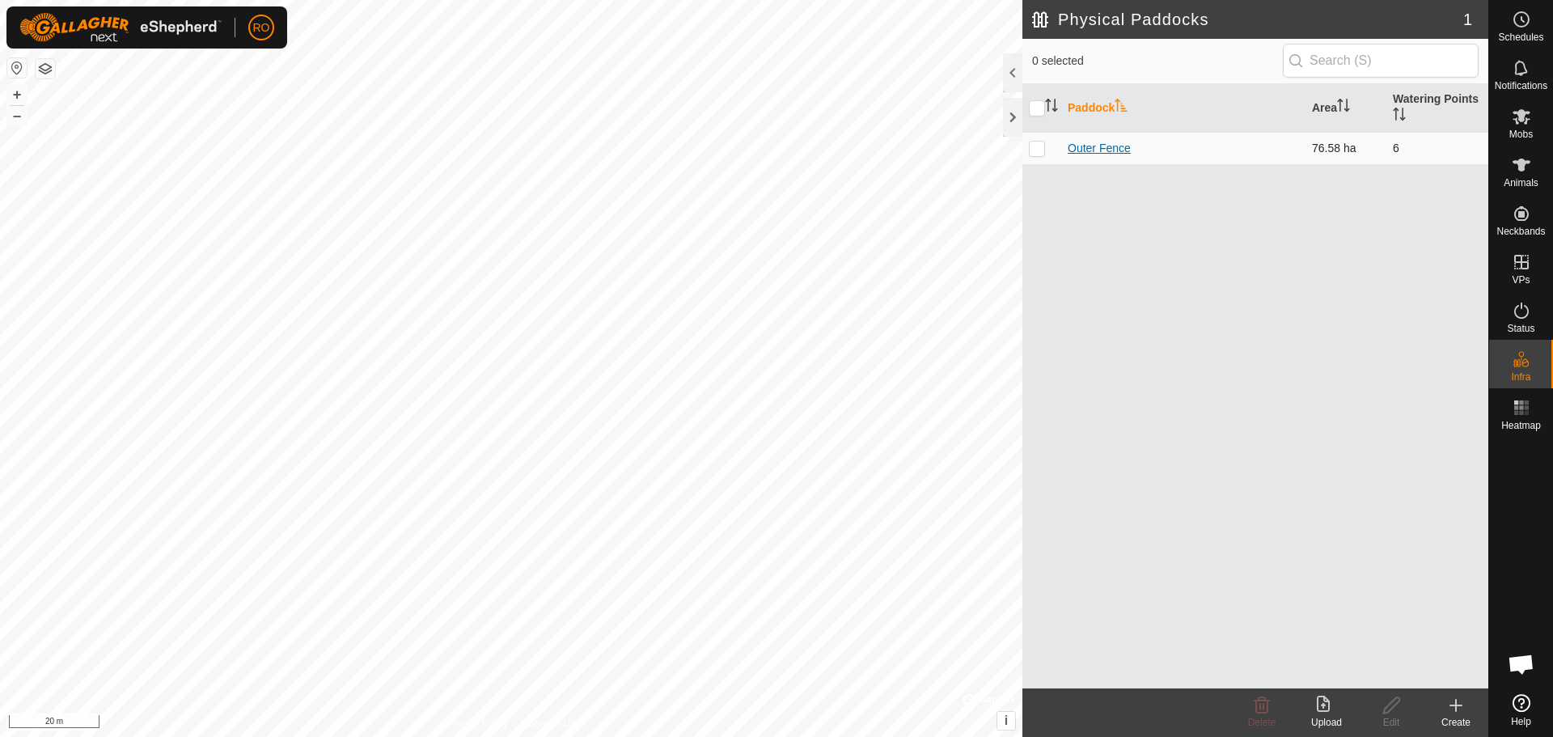
click at [1113, 142] on link "Outer Fence" at bounding box center [1099, 148] width 63 height 13
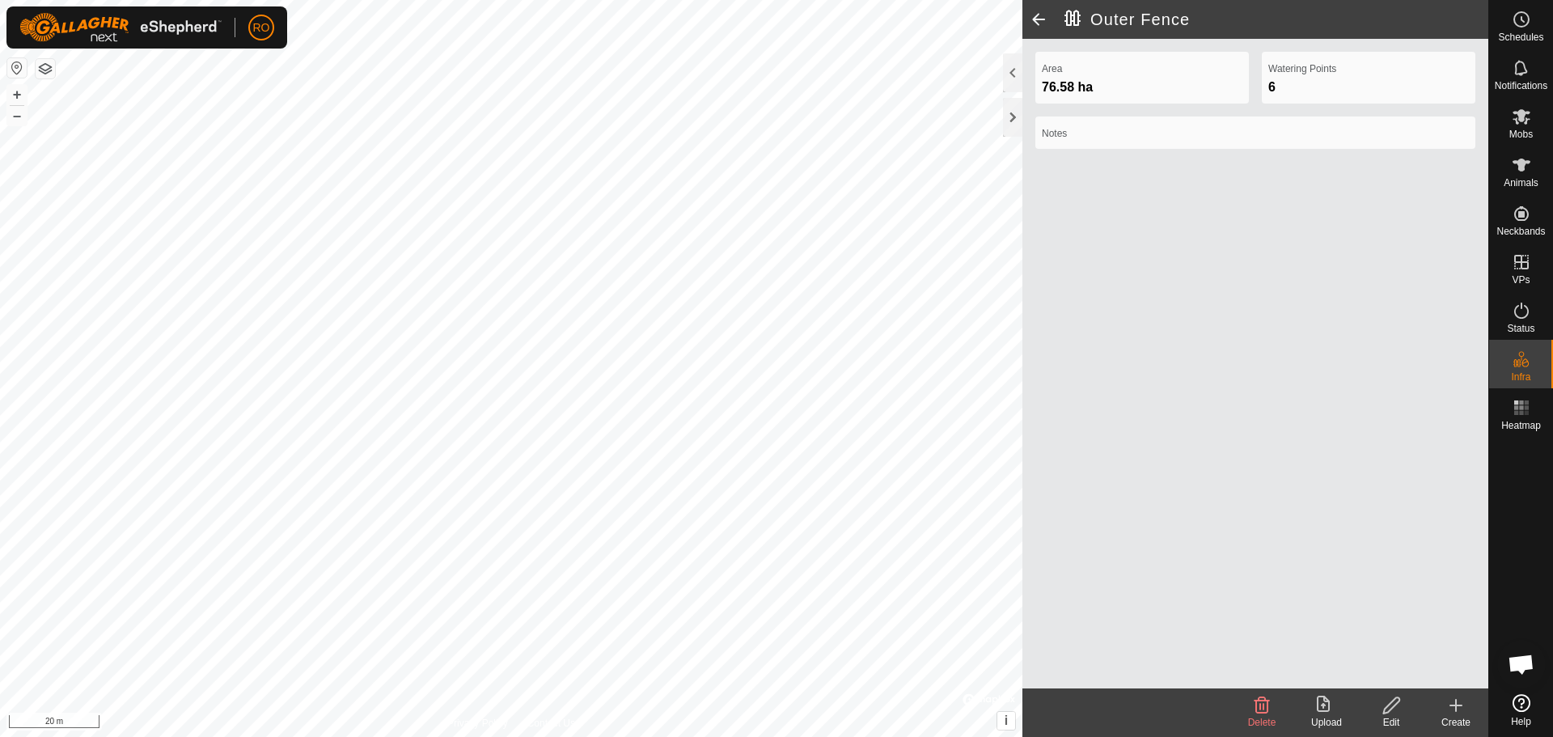
click at [1387, 705] on icon at bounding box center [1391, 705] width 16 height 16
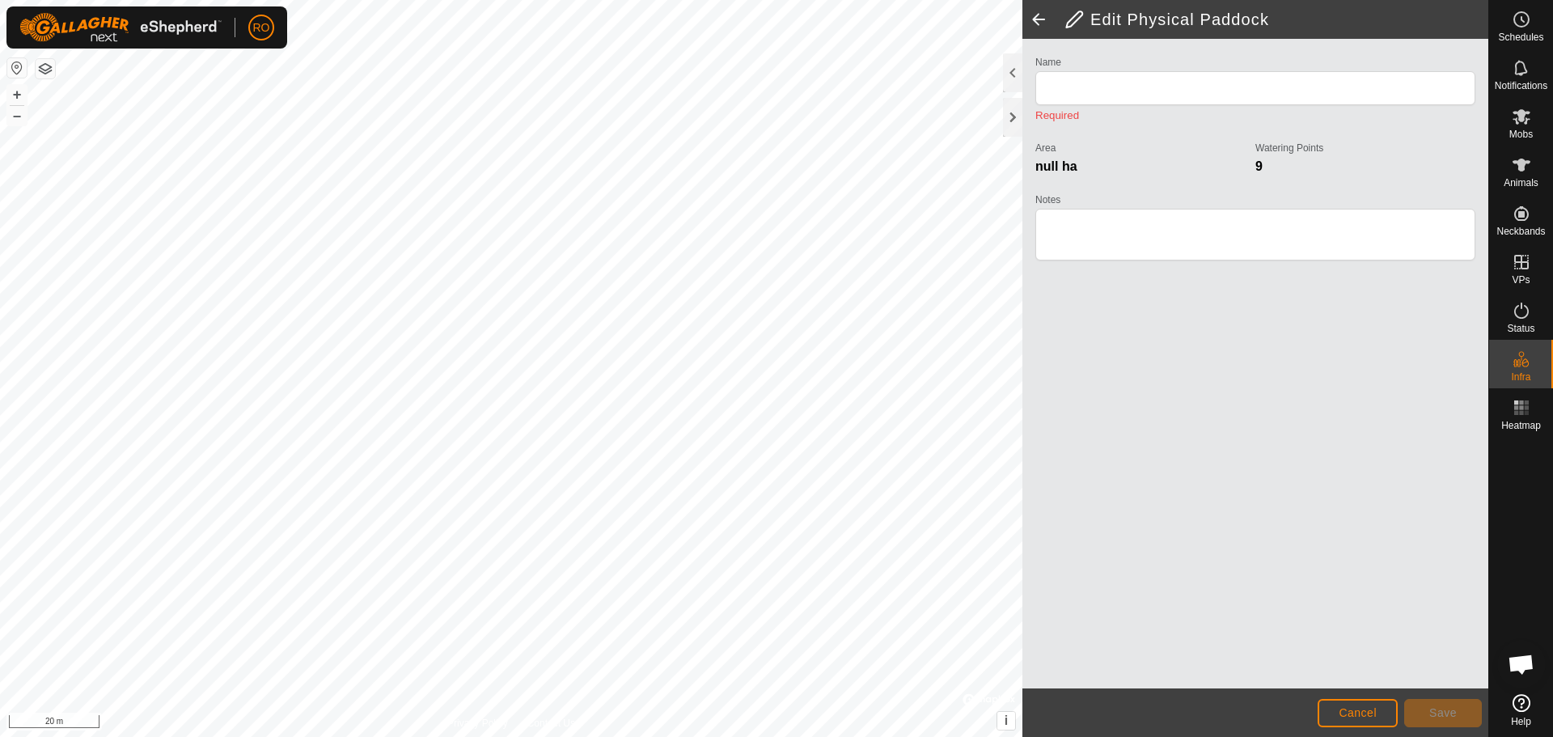
type input "Outer Fence"
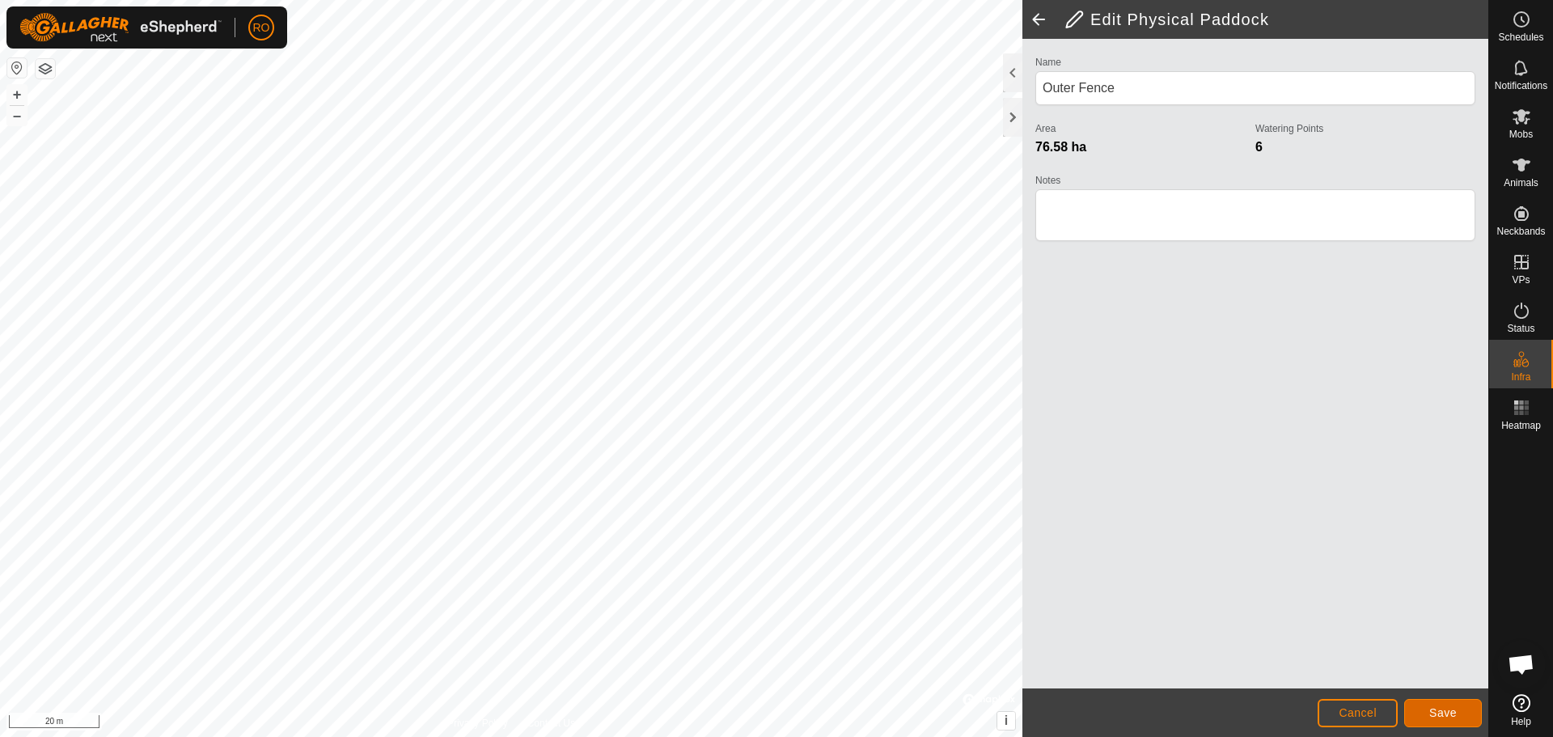
click at [1466, 710] on button "Save" at bounding box center [1443, 713] width 78 height 28
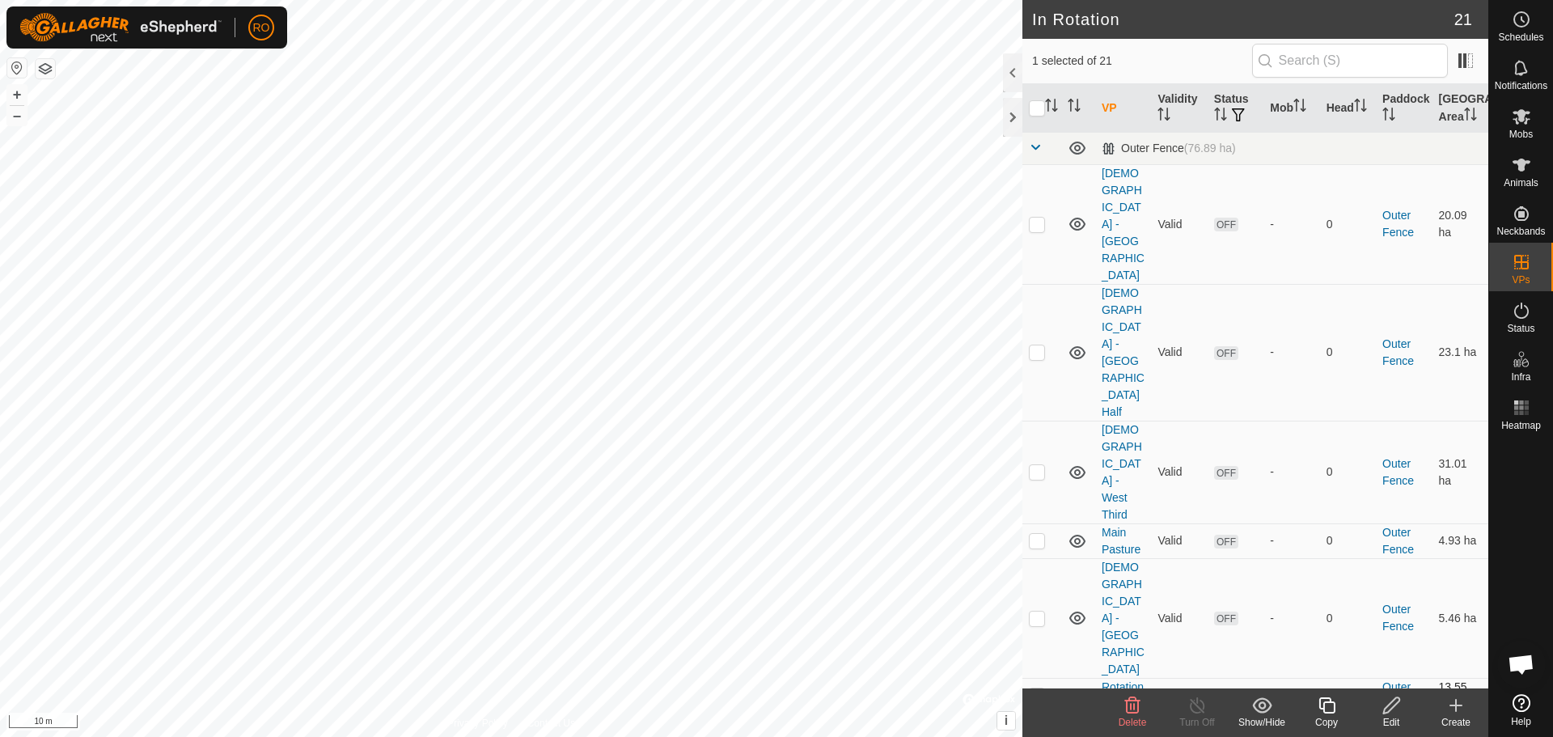
scroll to position [343, 0]
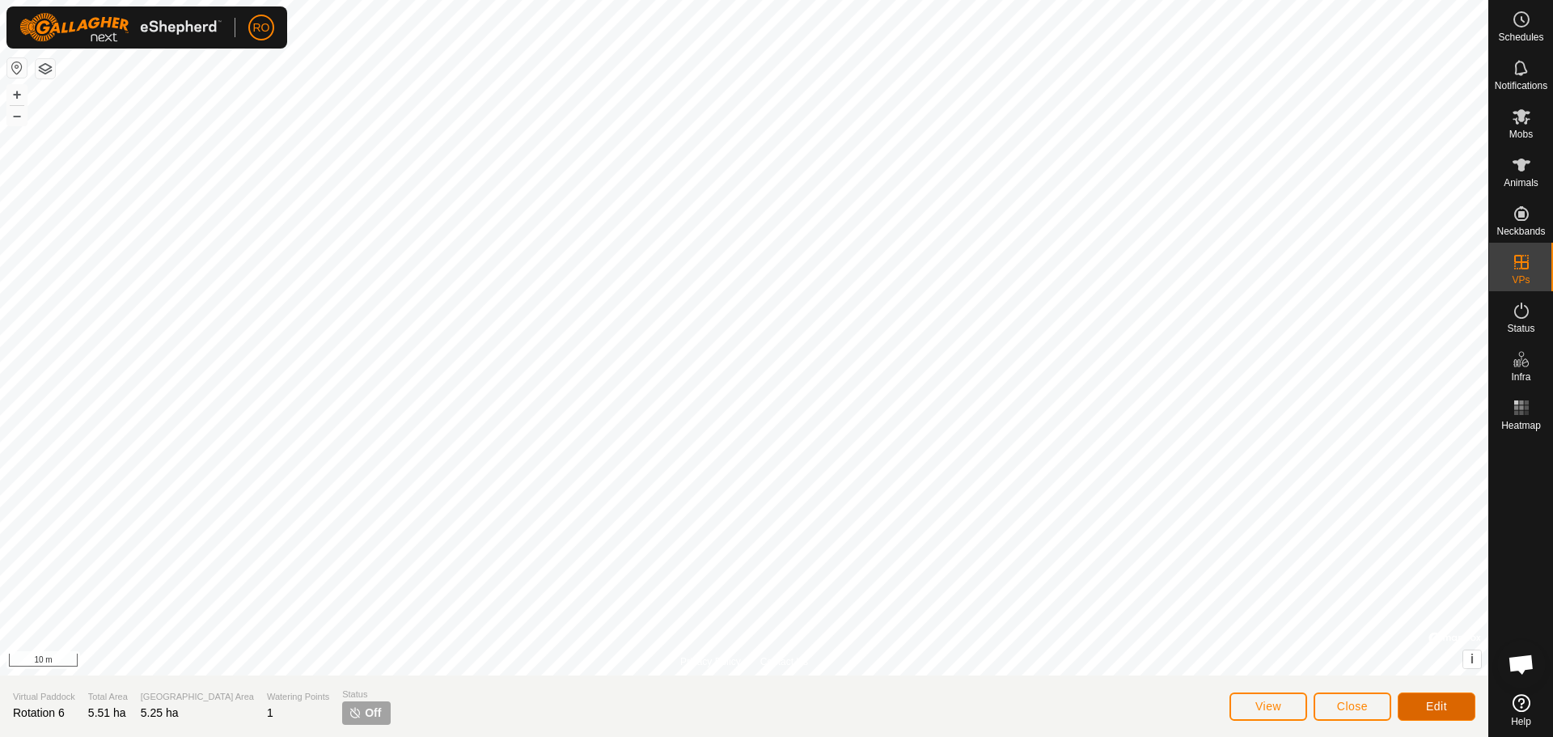
click at [1417, 719] on button "Edit" at bounding box center [1437, 706] width 78 height 28
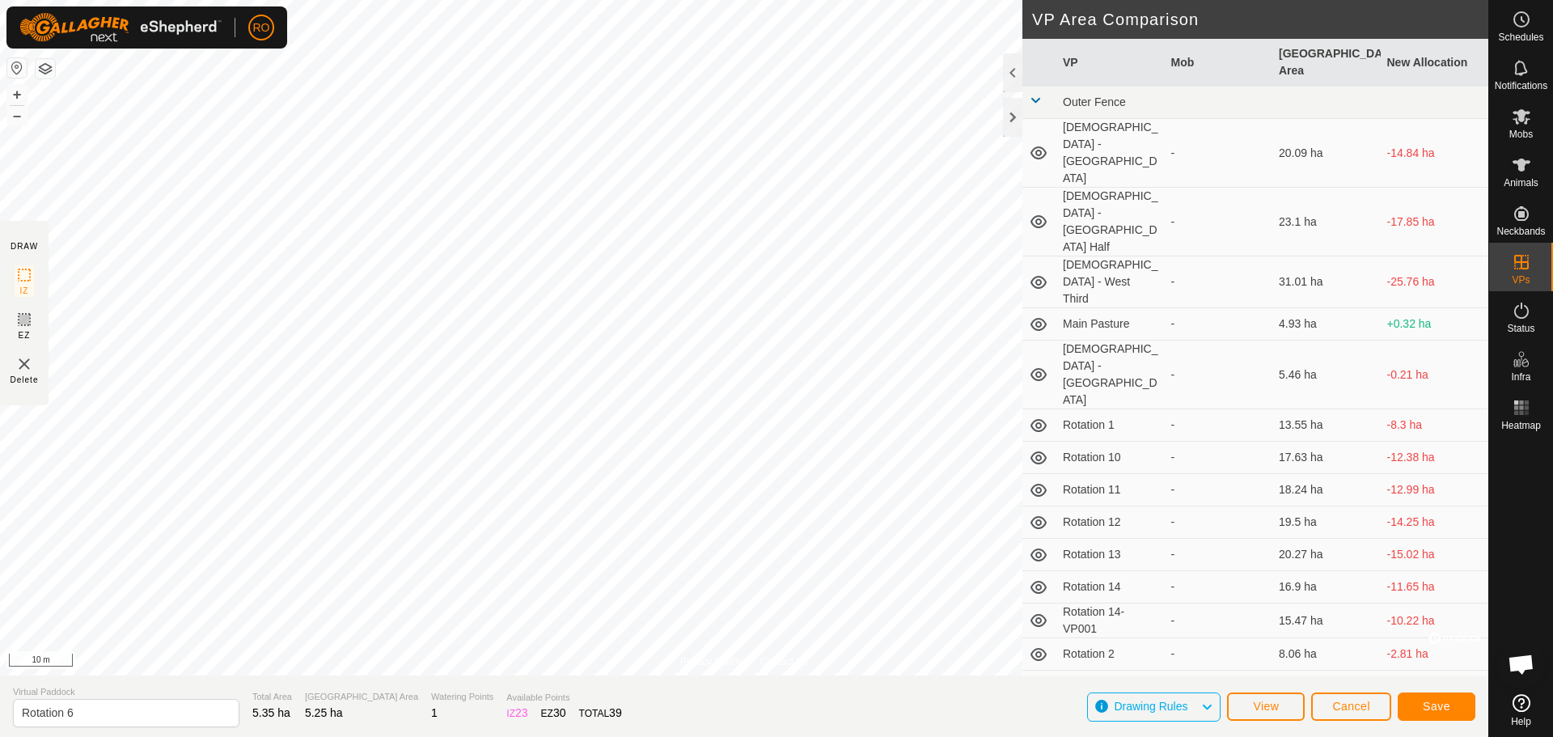
click at [1088, 540] on div "Privacy Policy Contact Us Status: OFF Type: Inclusion Zone + – ⇧ i © Mapbox , ©…" at bounding box center [744, 368] width 1488 height 737
click at [1421, 696] on button "Save" at bounding box center [1437, 706] width 78 height 28
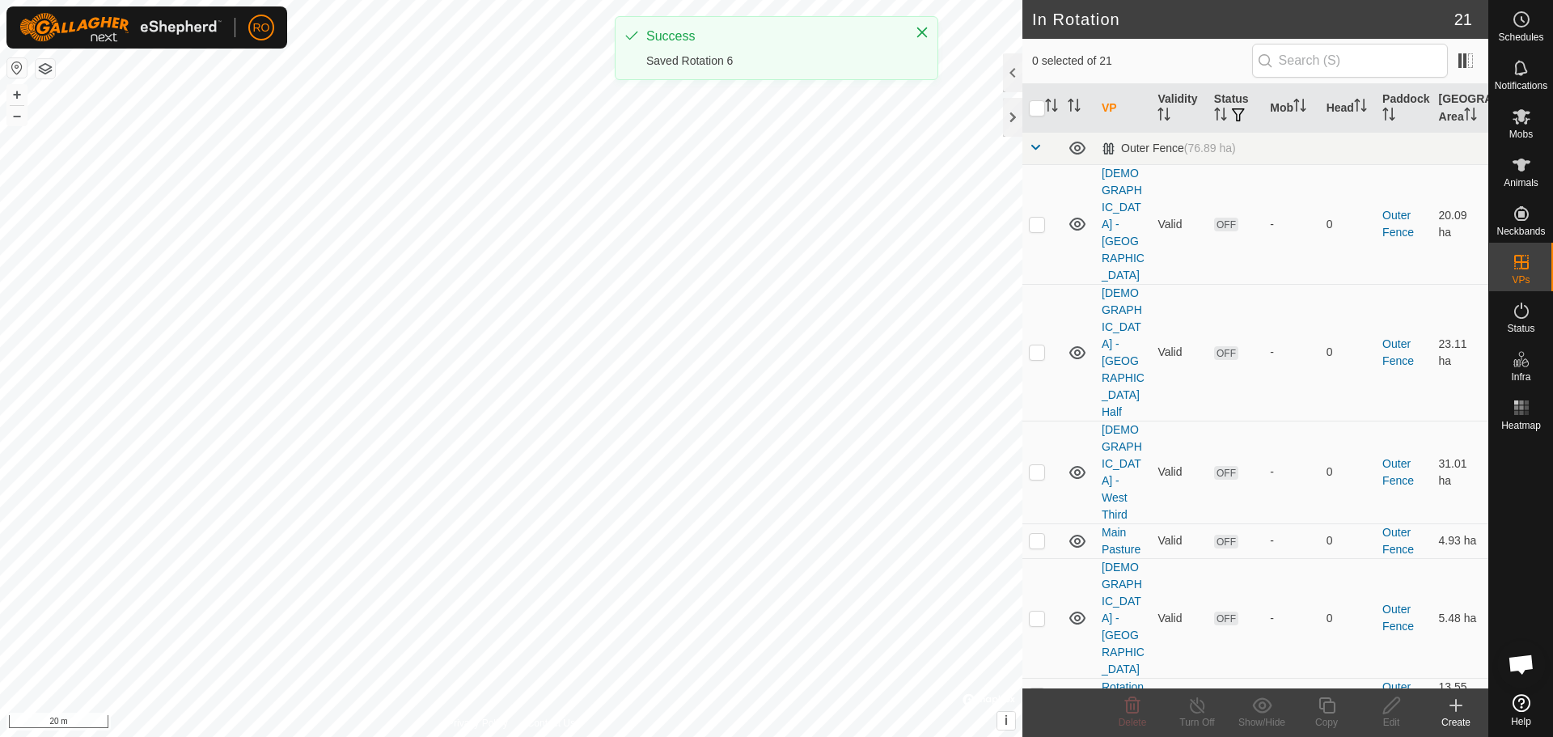
checkbox input "true"
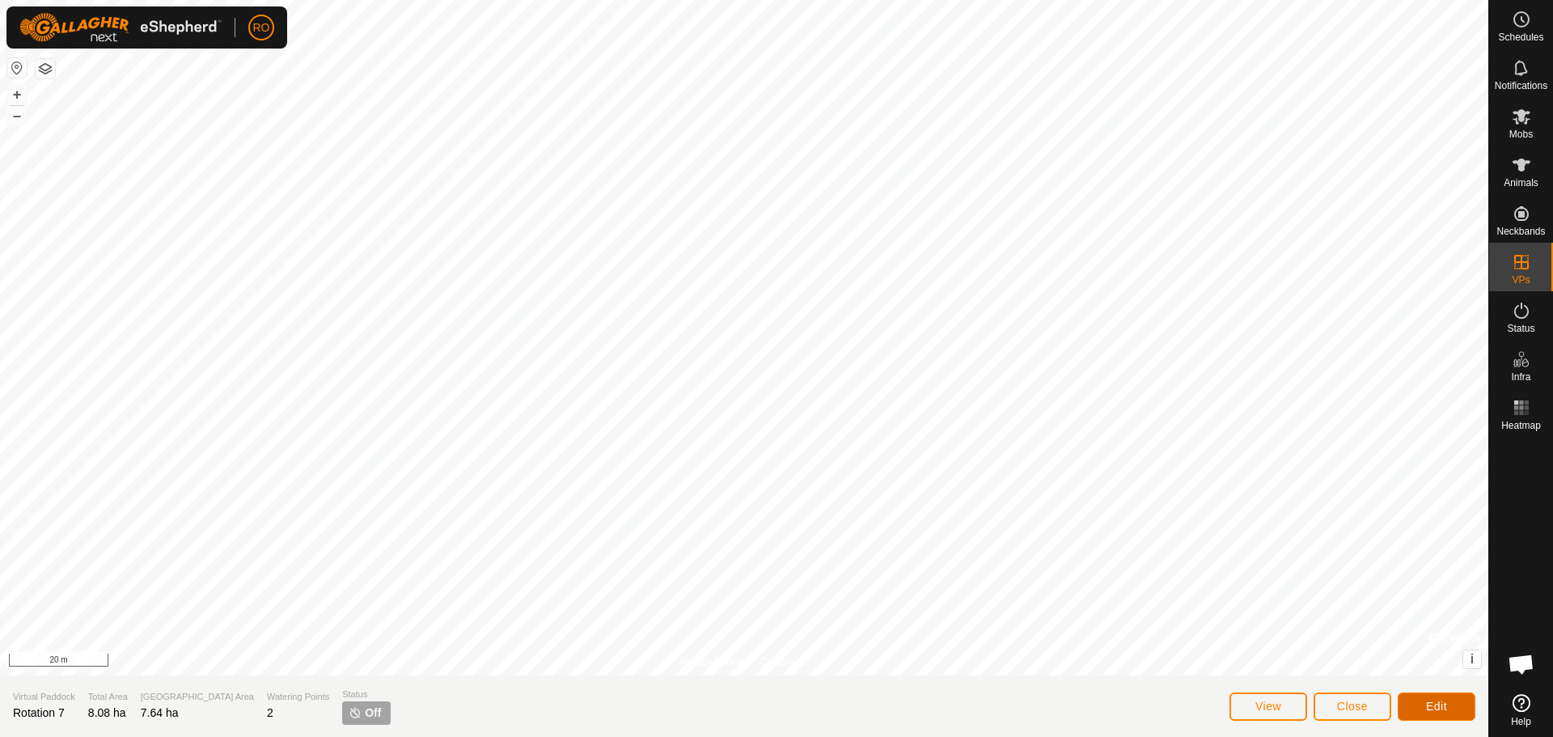
click at [1437, 703] on span "Edit" at bounding box center [1436, 706] width 21 height 13
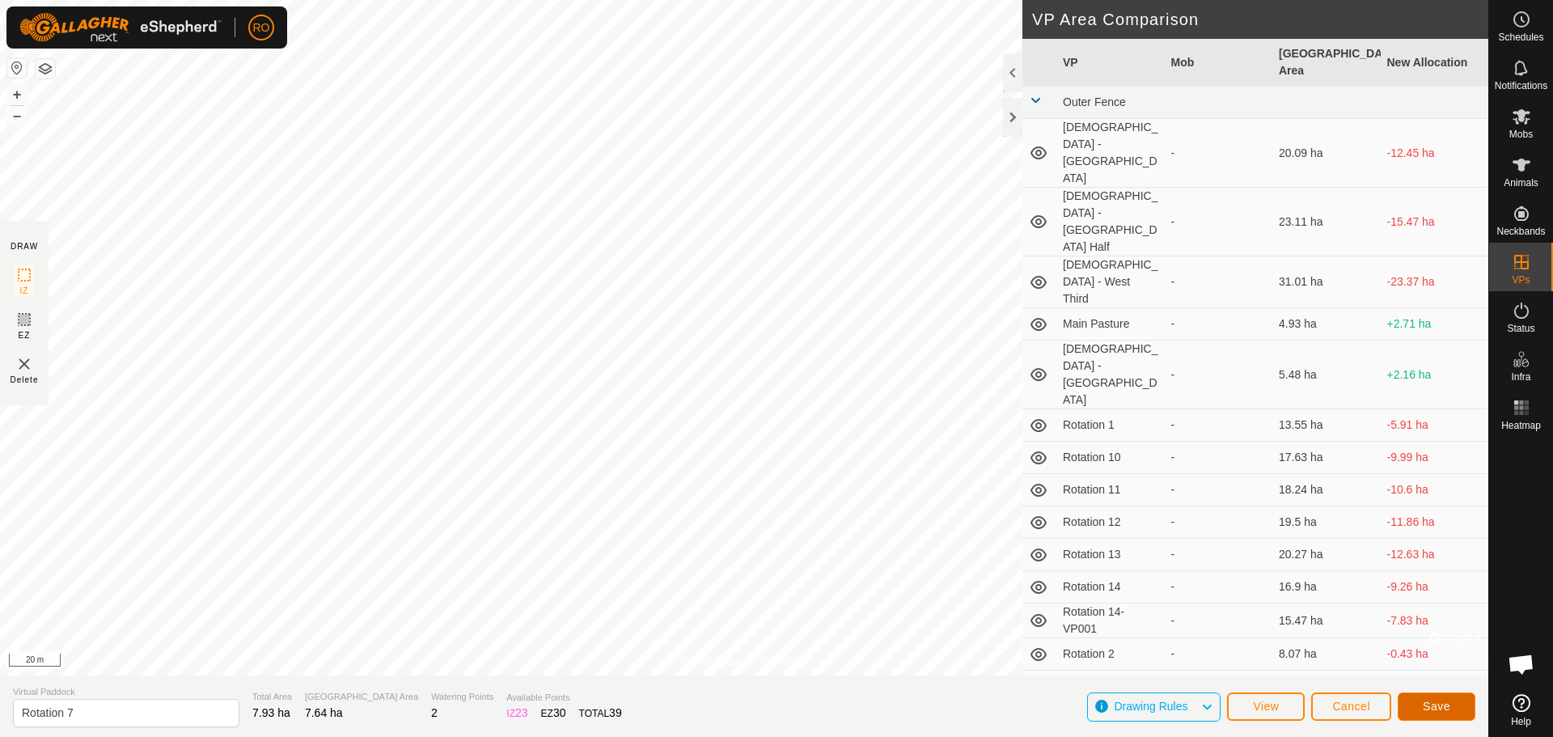
click at [1421, 701] on button "Save" at bounding box center [1437, 706] width 78 height 28
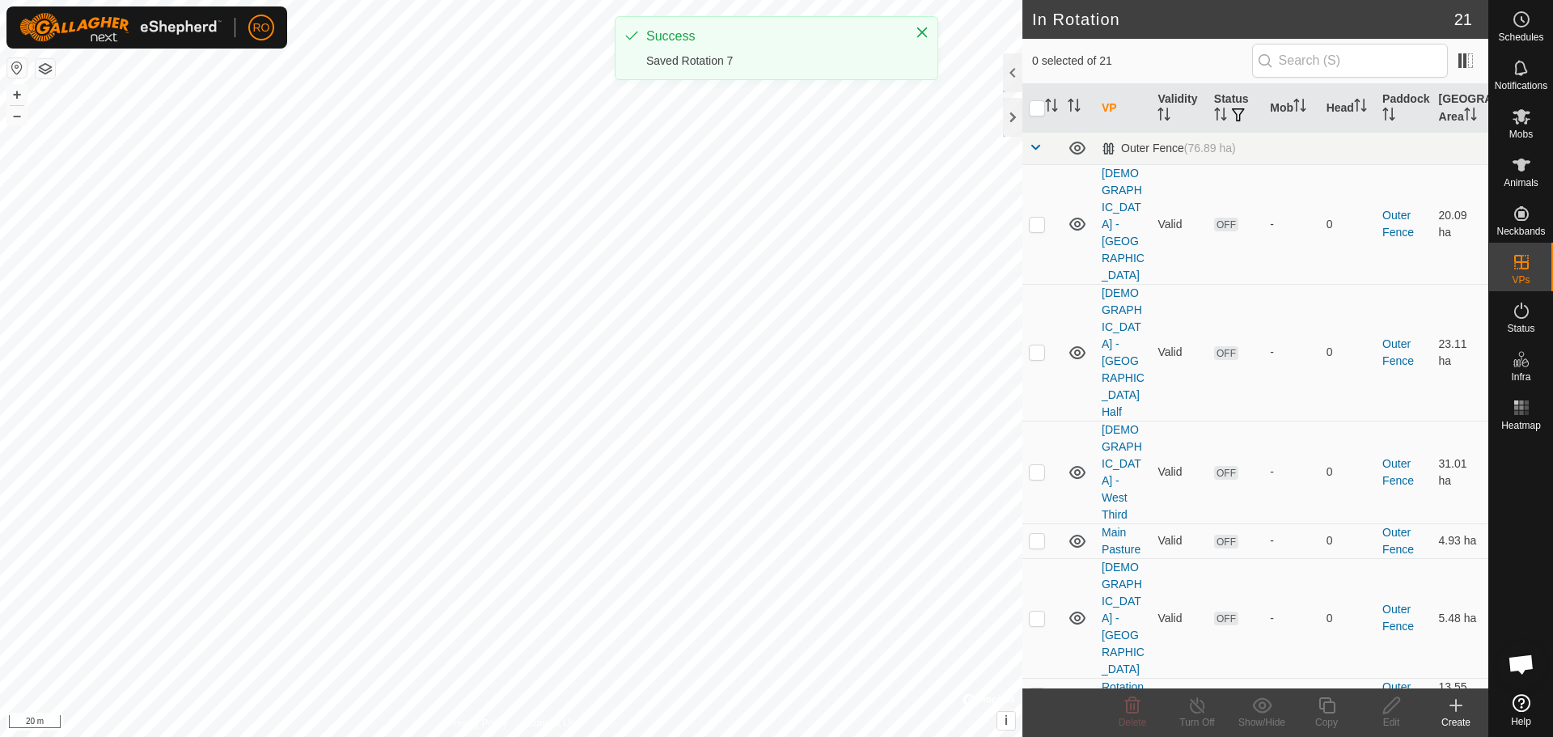
checkbox input "true"
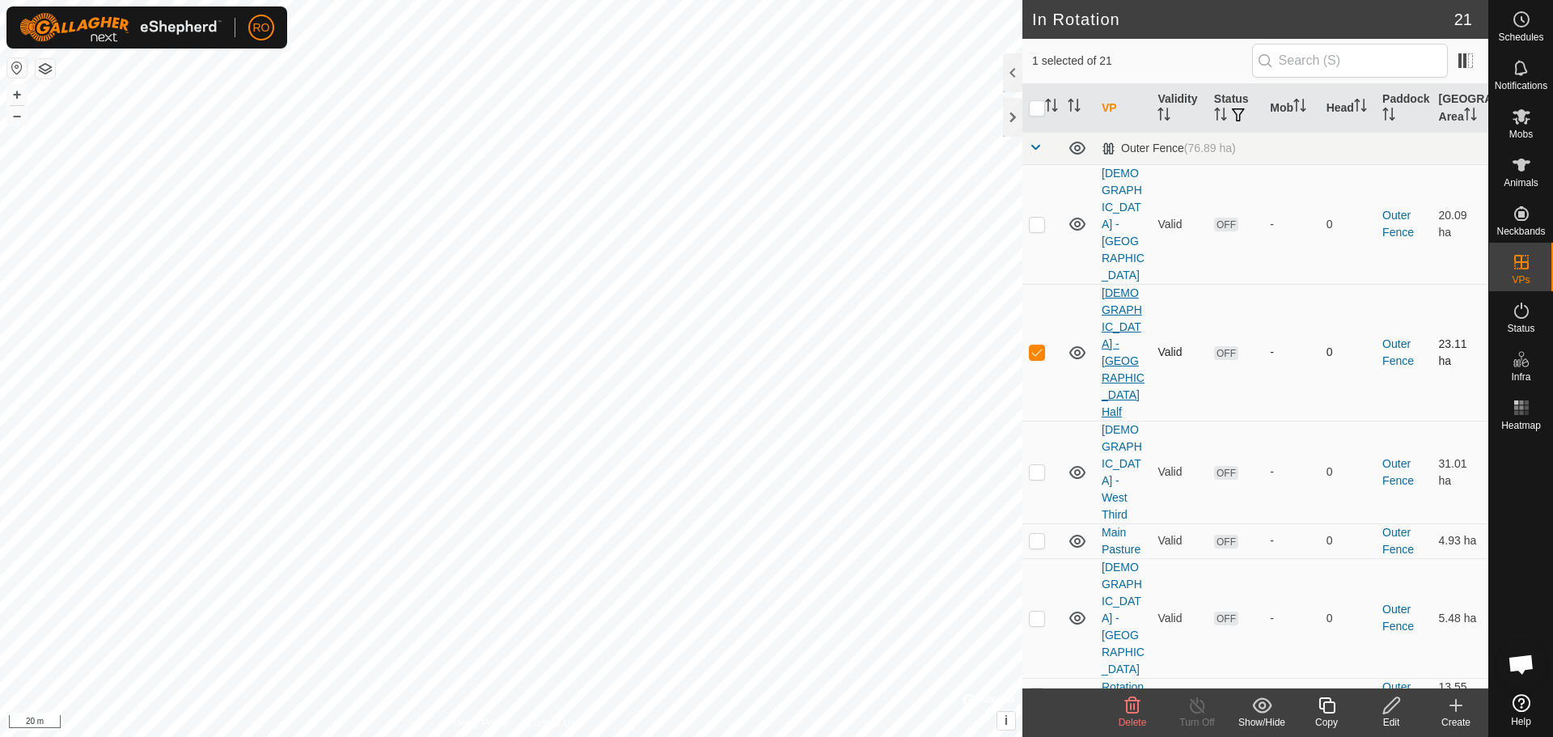
click at [1123, 286] on link "[DEMOGRAPHIC_DATA] - [GEOGRAPHIC_DATA] Half" at bounding box center [1123, 352] width 43 height 132
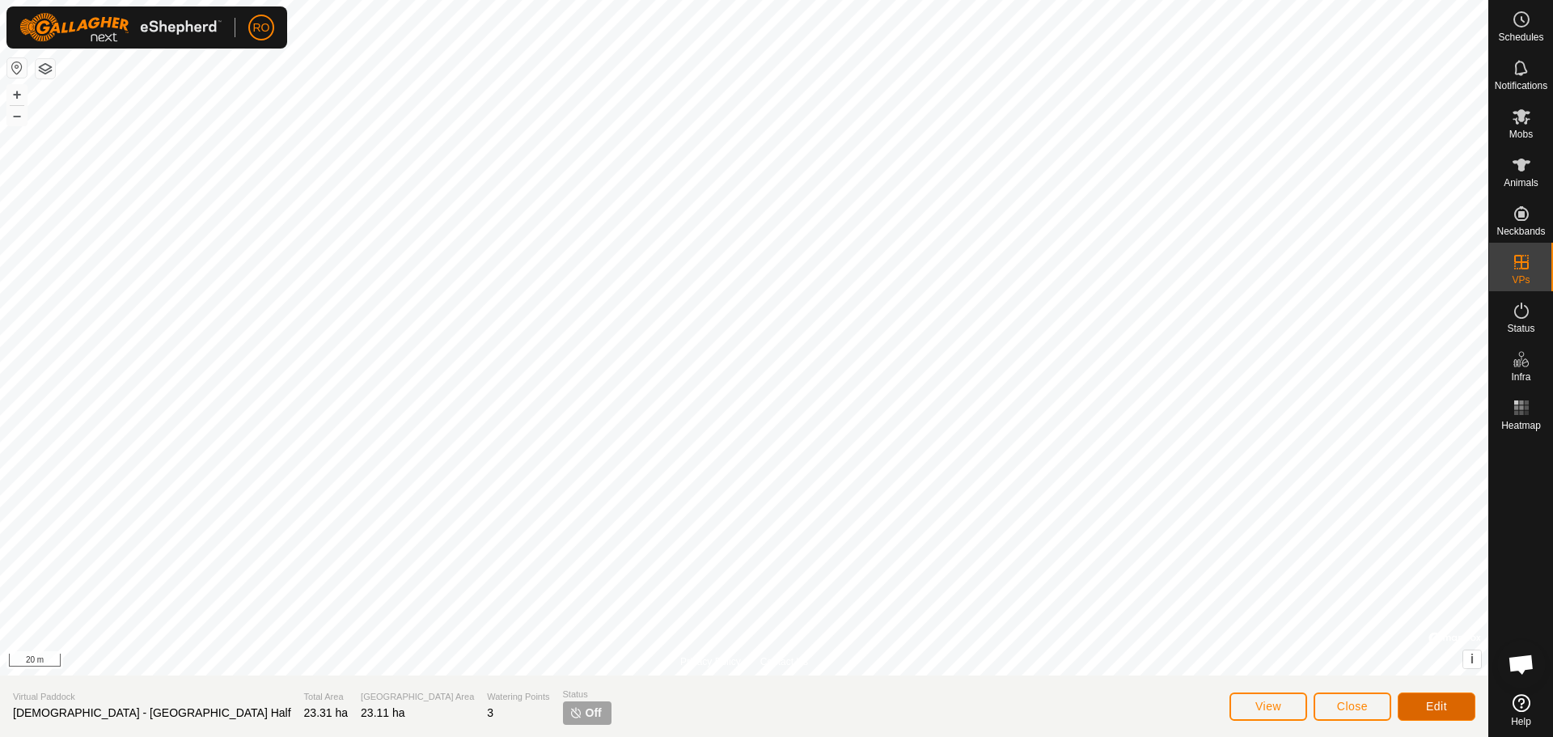
click at [1451, 700] on button "Edit" at bounding box center [1437, 706] width 78 height 28
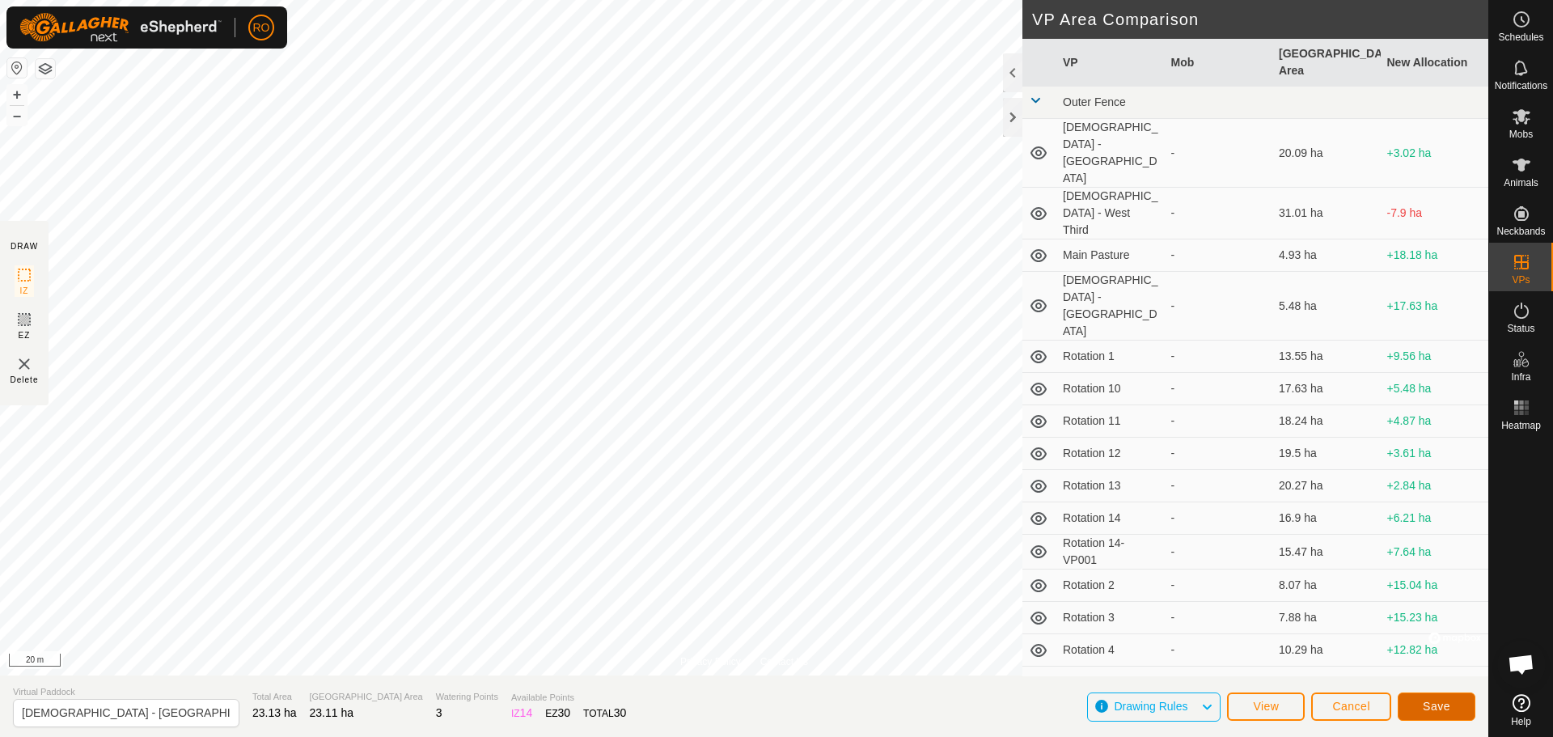
click at [1440, 706] on span "Save" at bounding box center [1437, 706] width 28 height 13
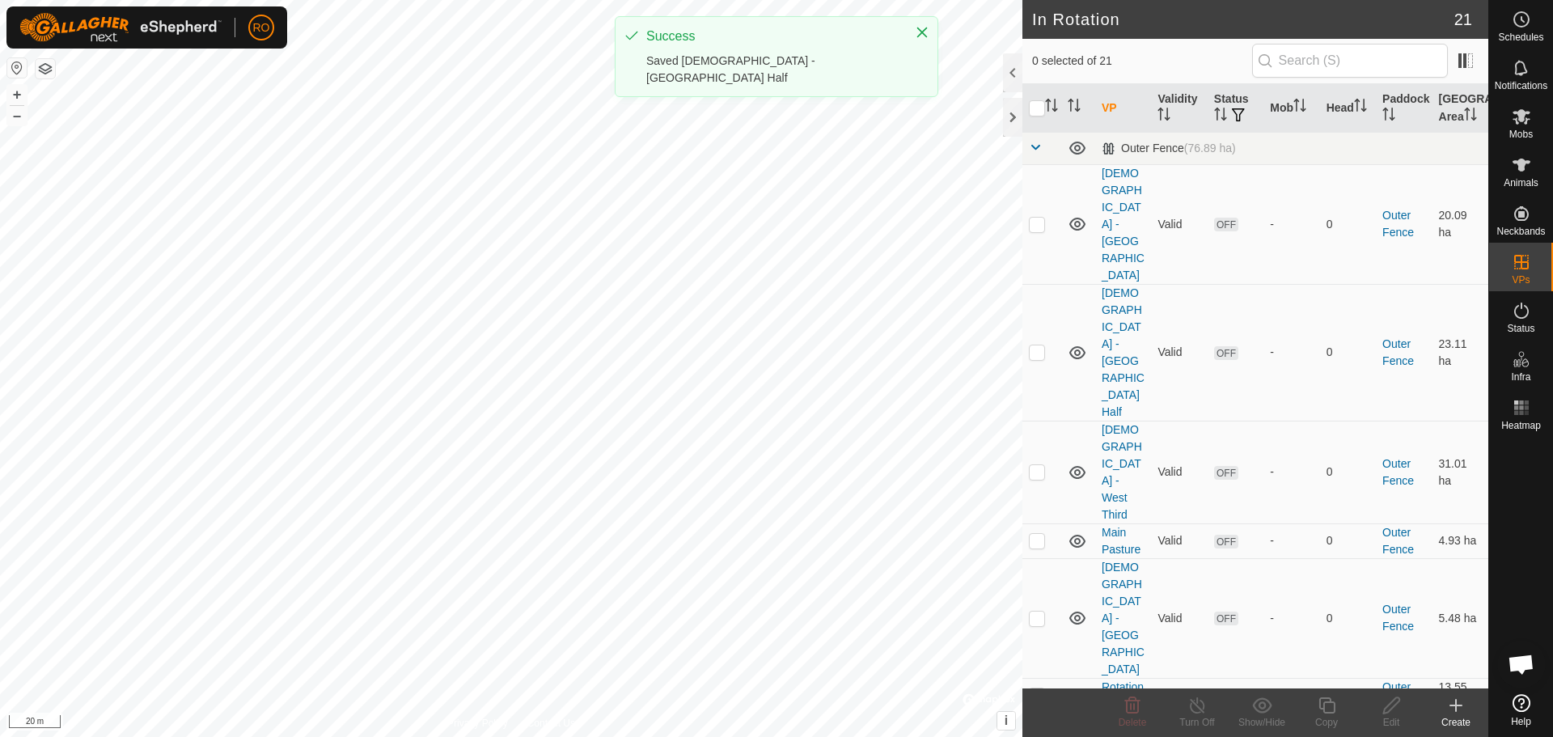
checkbox input "true"
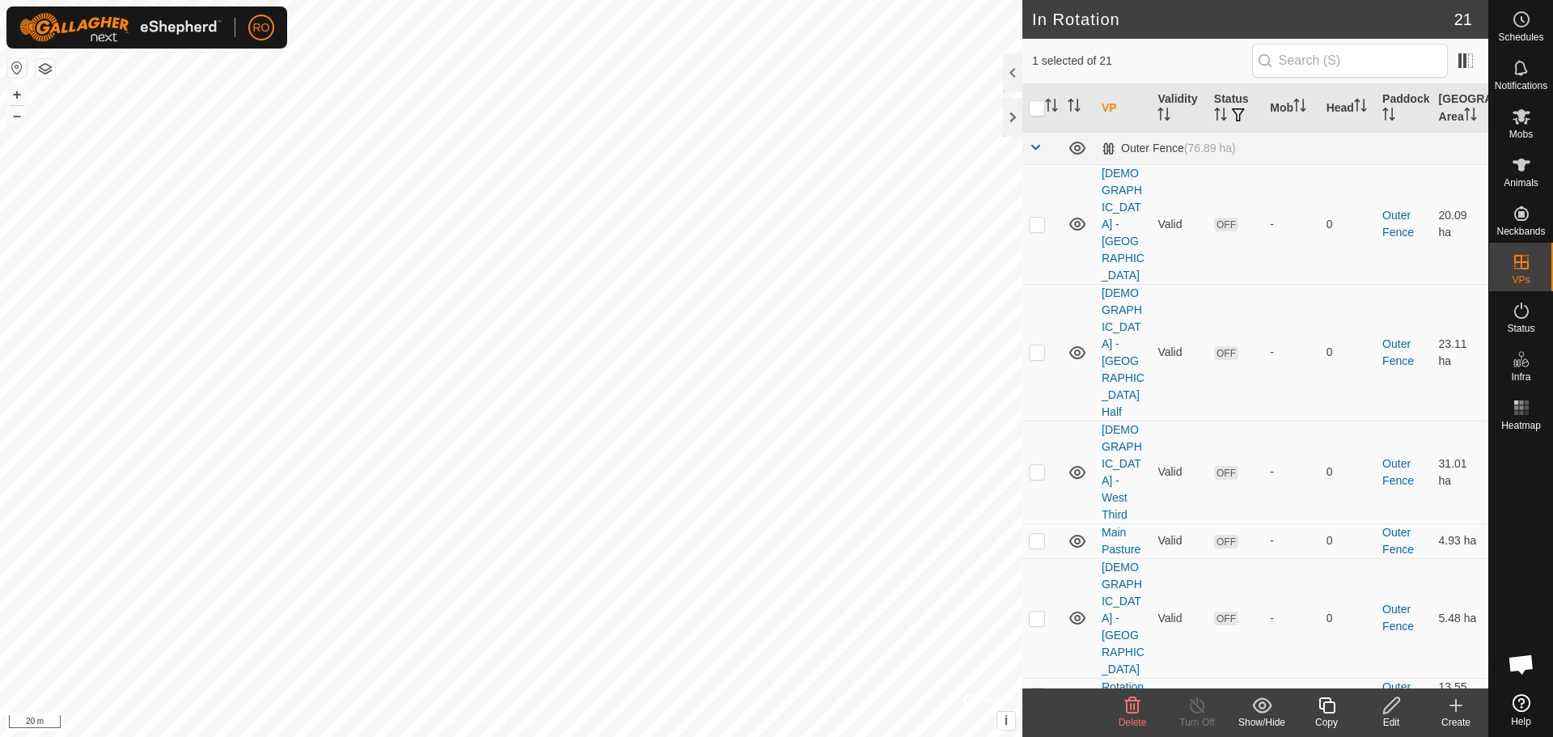
scroll to position [343, 0]
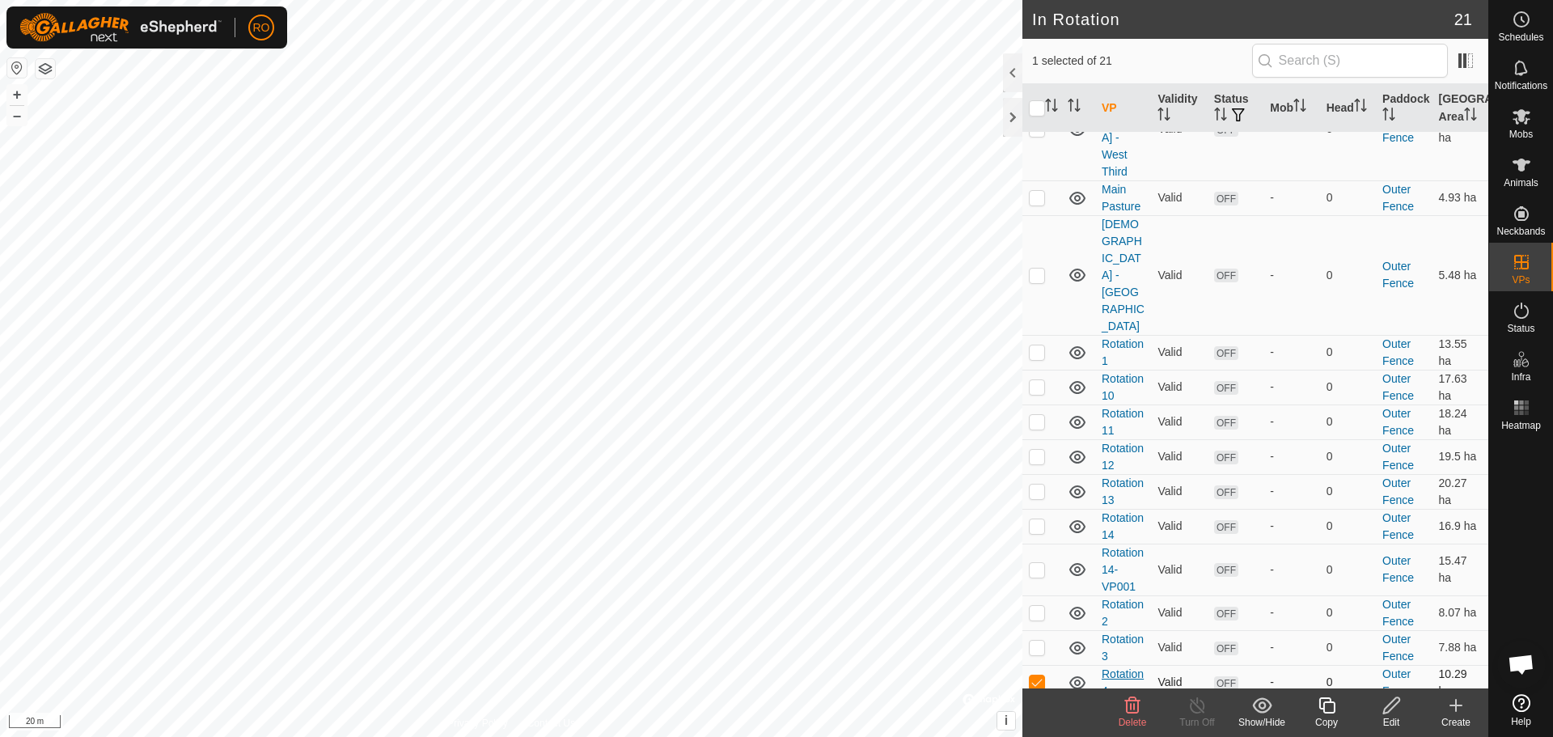
click at [1112, 667] on link "Rotation 4" at bounding box center [1123, 682] width 42 height 30
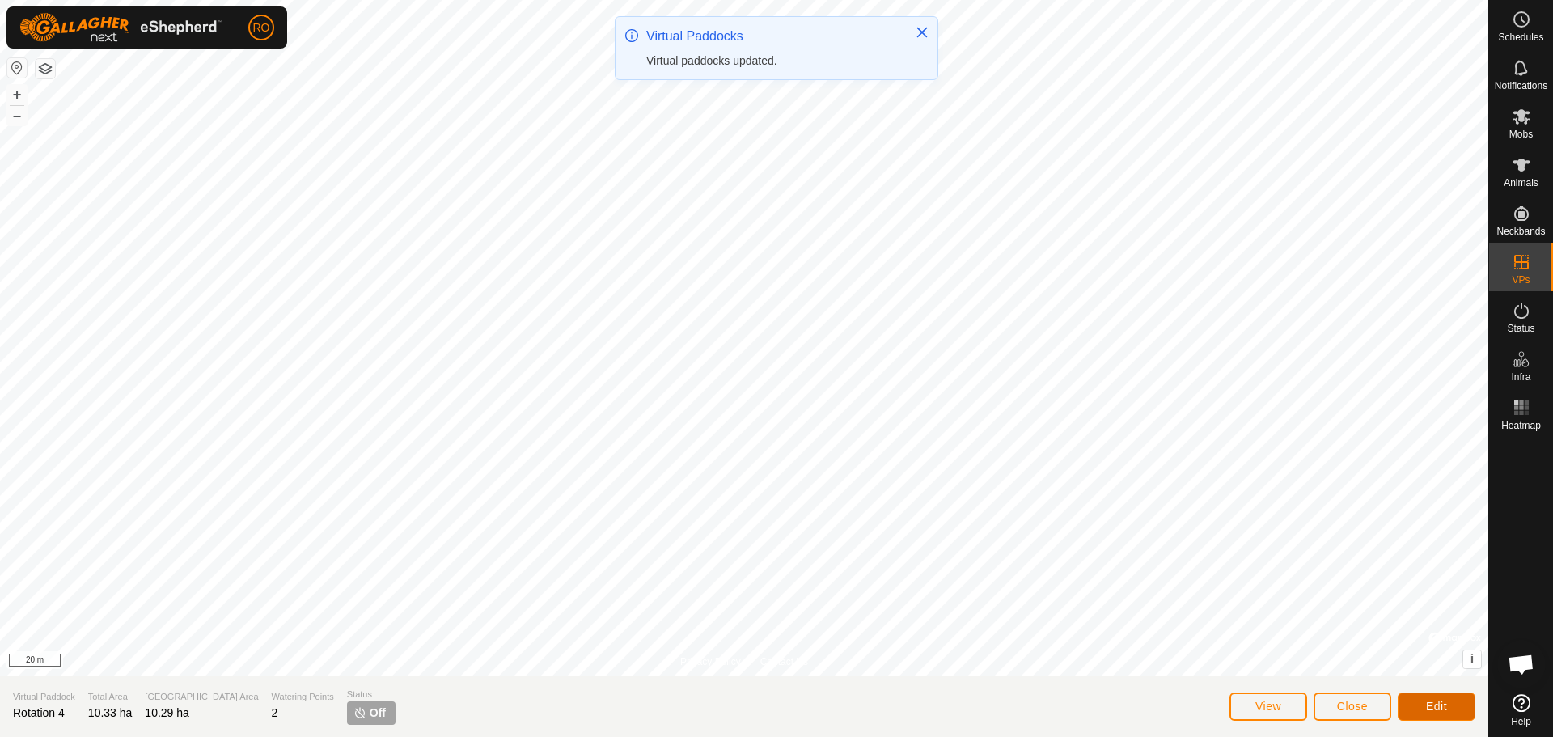
click at [1429, 713] on button "Edit" at bounding box center [1437, 706] width 78 height 28
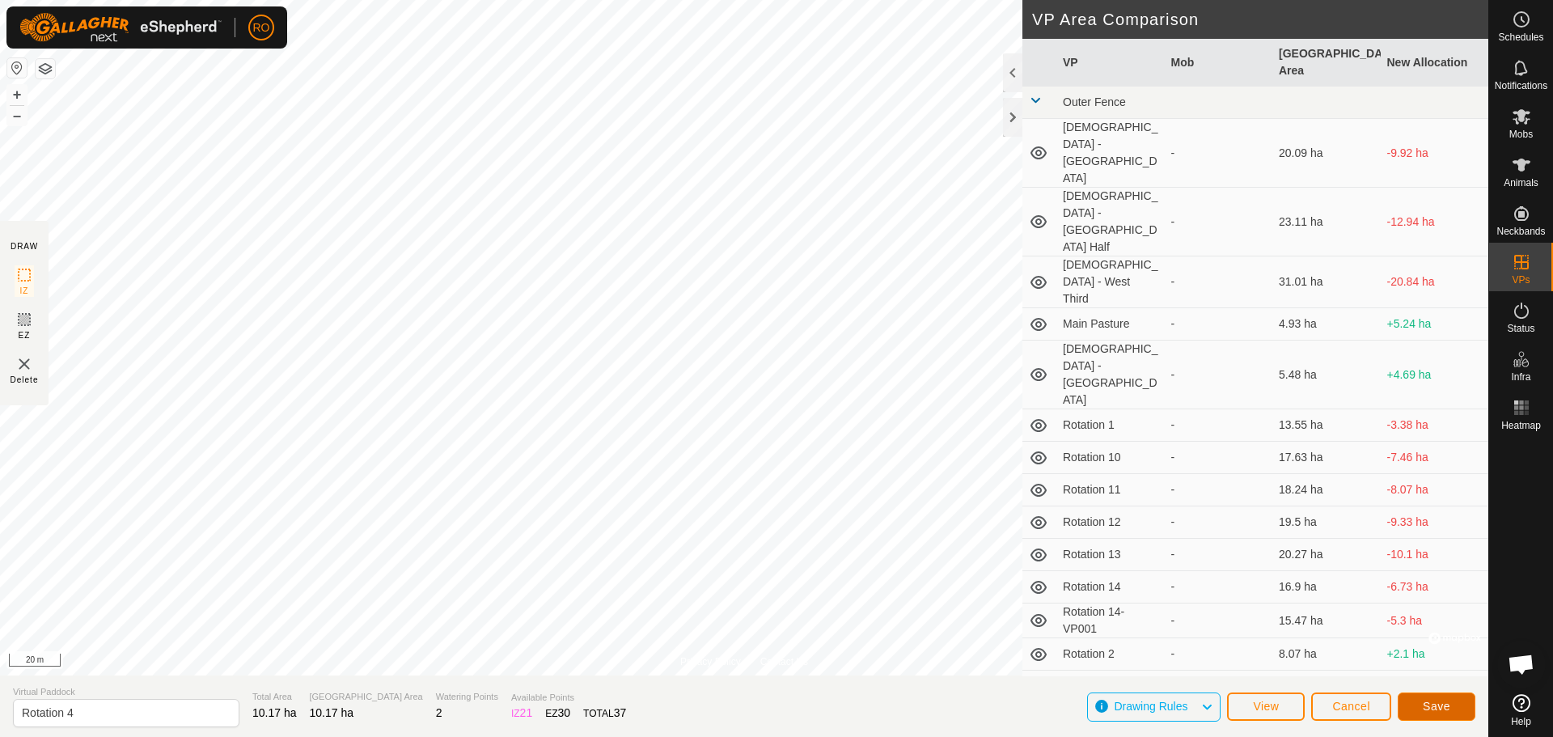
click at [1446, 704] on span "Save" at bounding box center [1437, 706] width 28 height 13
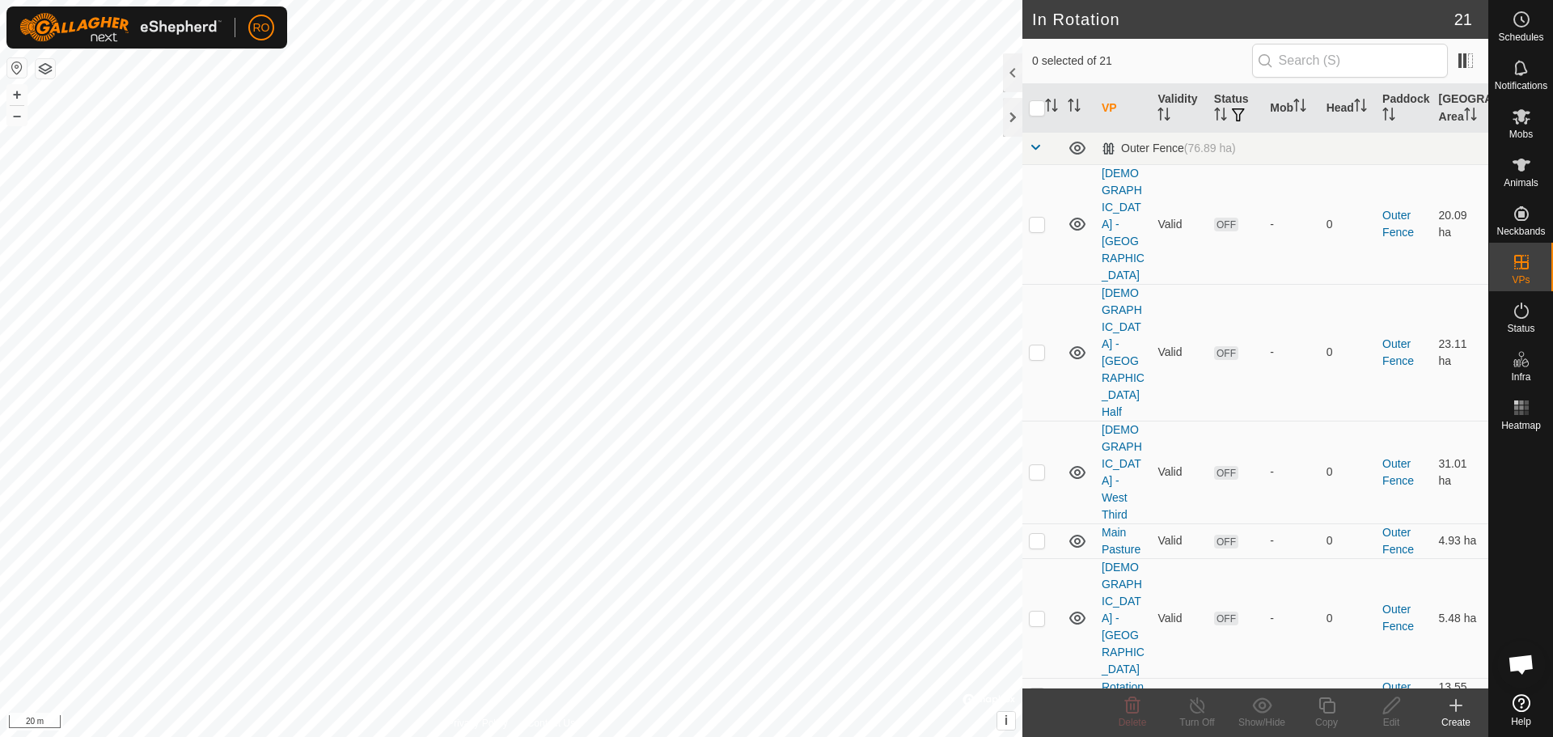
checkbox input "true"
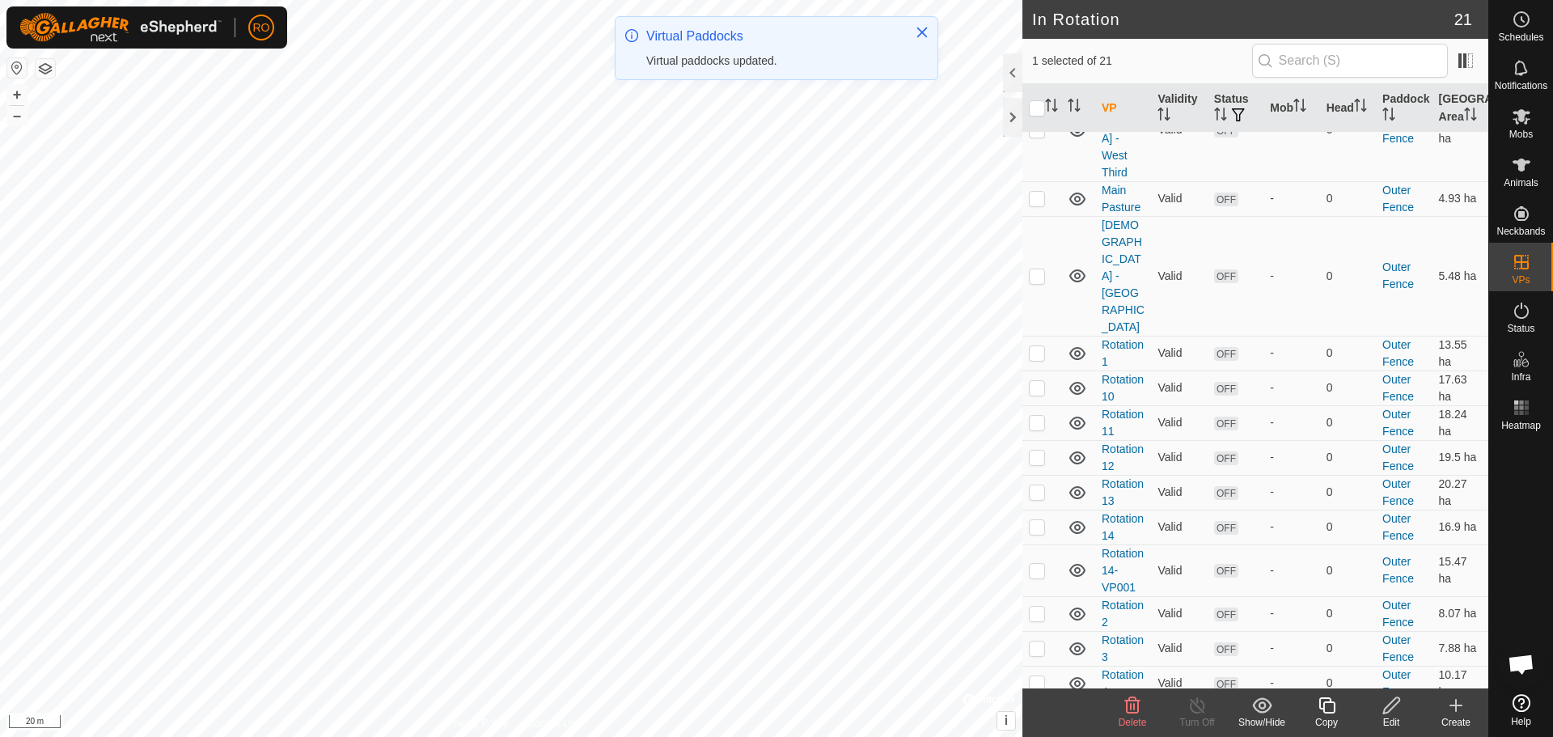
scroll to position [343, 0]
click at [1127, 700] on td "Rotation 5" at bounding box center [1123, 717] width 56 height 35
click at [1124, 702] on link "Rotation 5" at bounding box center [1123, 717] width 42 height 30
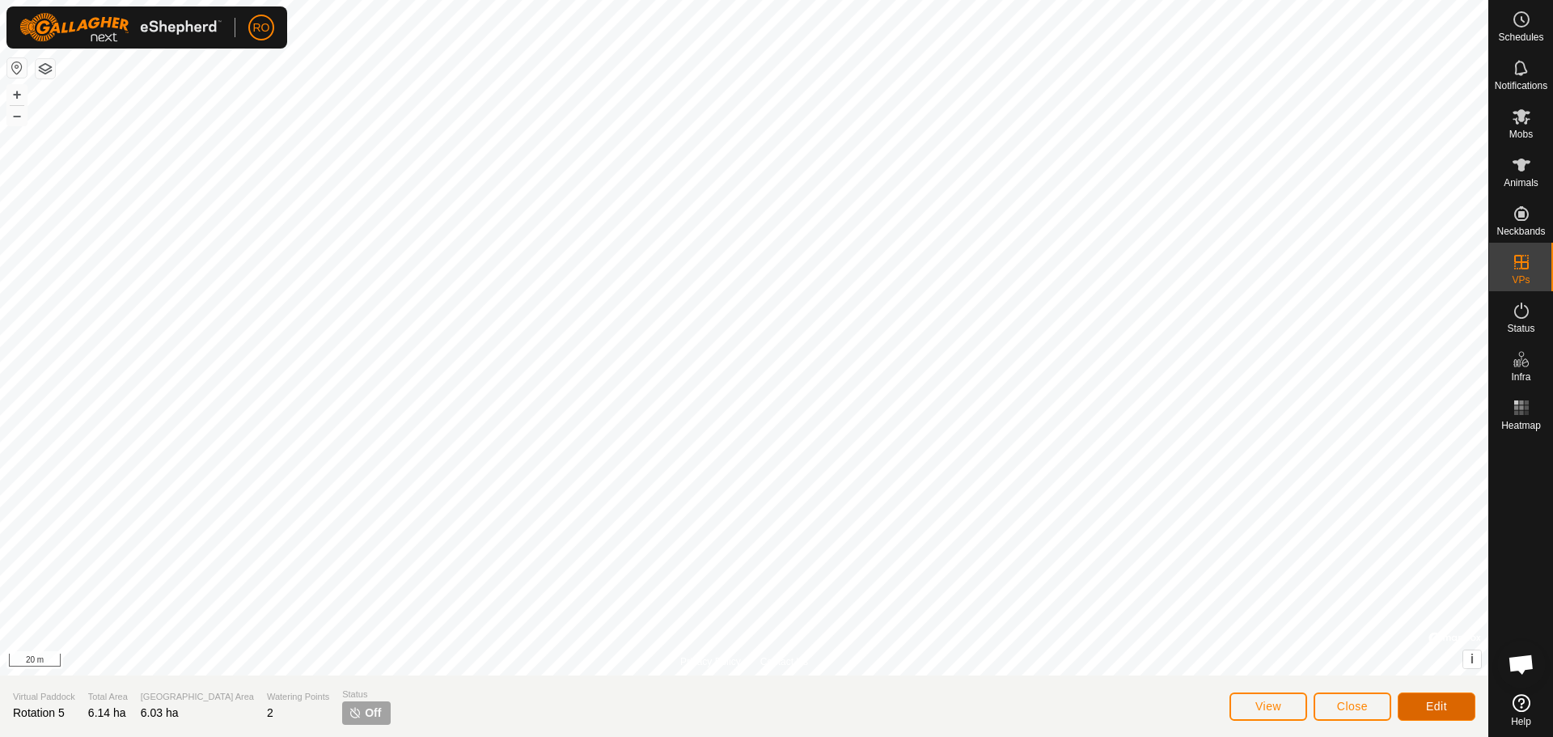
click at [1452, 704] on button "Edit" at bounding box center [1437, 706] width 78 height 28
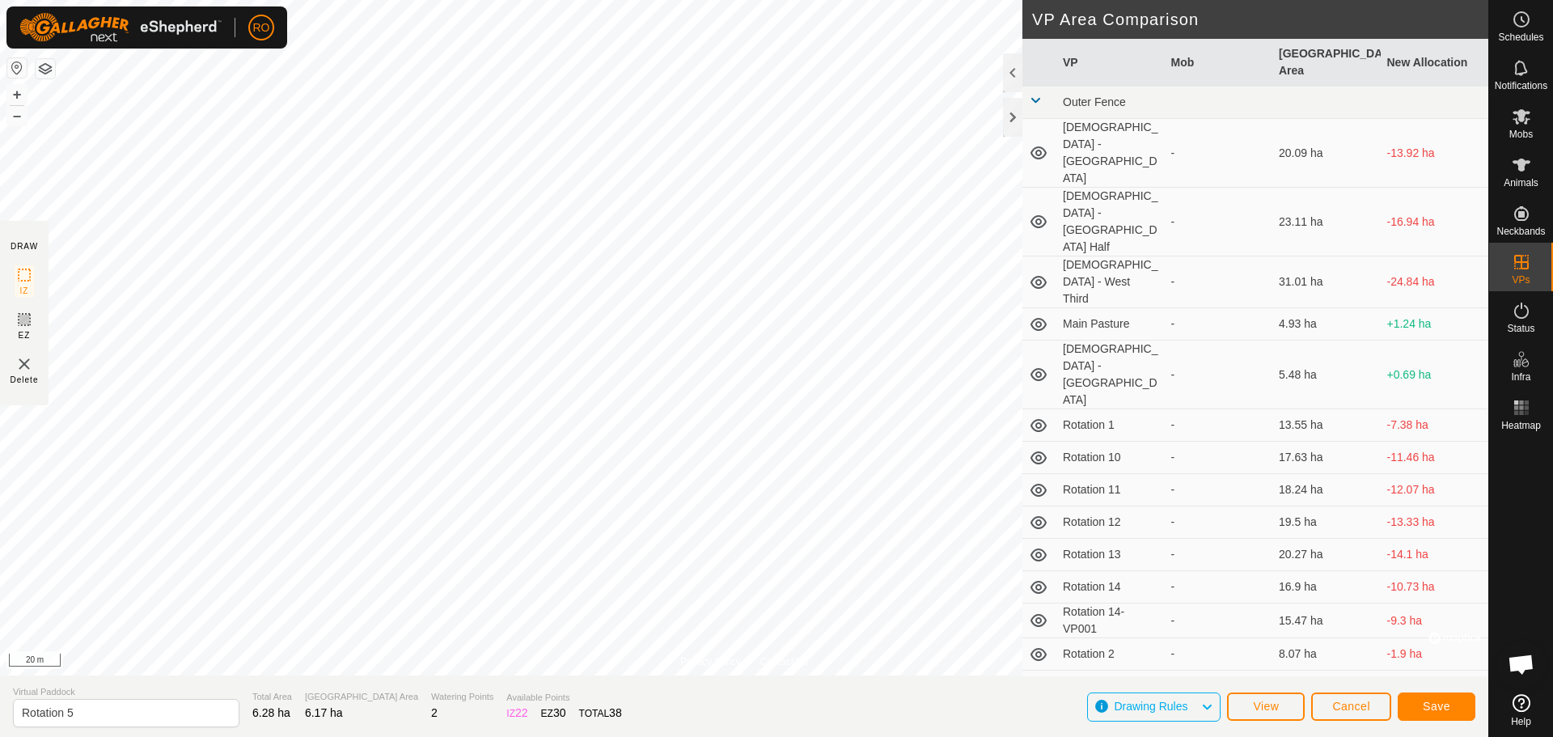
click at [1120, 539] on div "Privacy Policy Contact Us Status: OFF Type: Inclusion Zone + – ⇧ i © Mapbox , ©…" at bounding box center [744, 368] width 1488 height 737
click at [1429, 702] on span "Save" at bounding box center [1437, 706] width 28 height 13
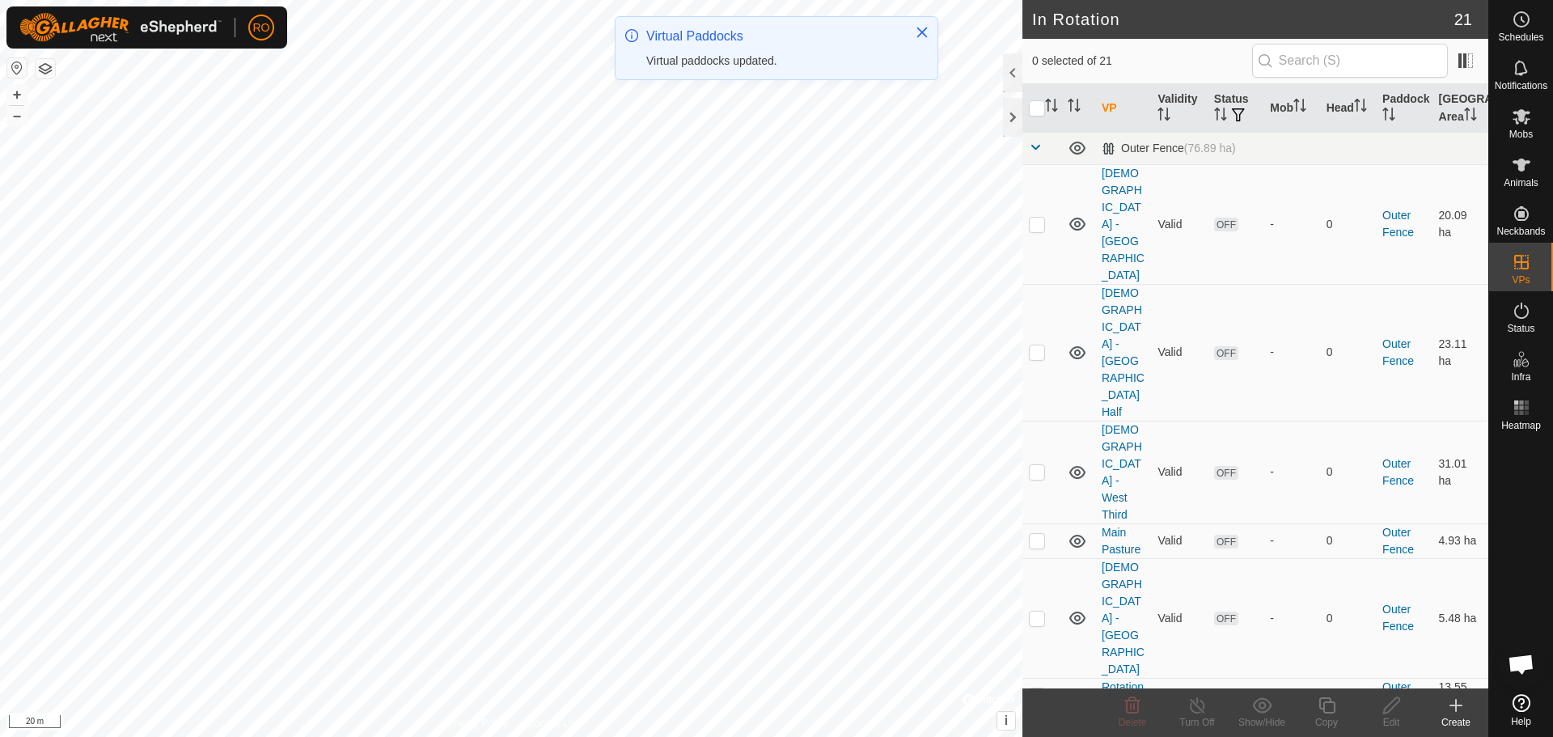
checkbox input "true"
checkbox input "false"
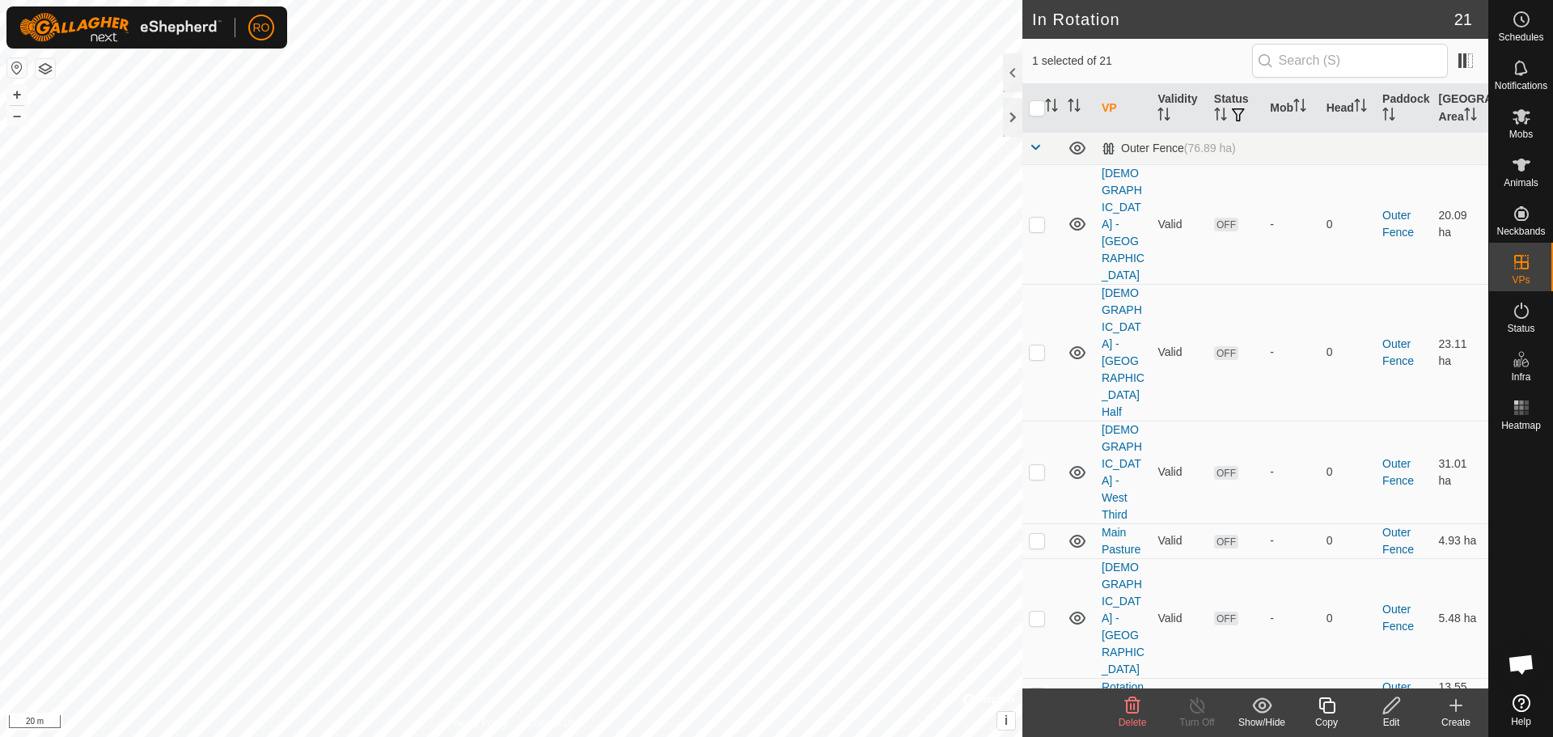
checkbox input "false"
checkbox input "true"
checkbox input "false"
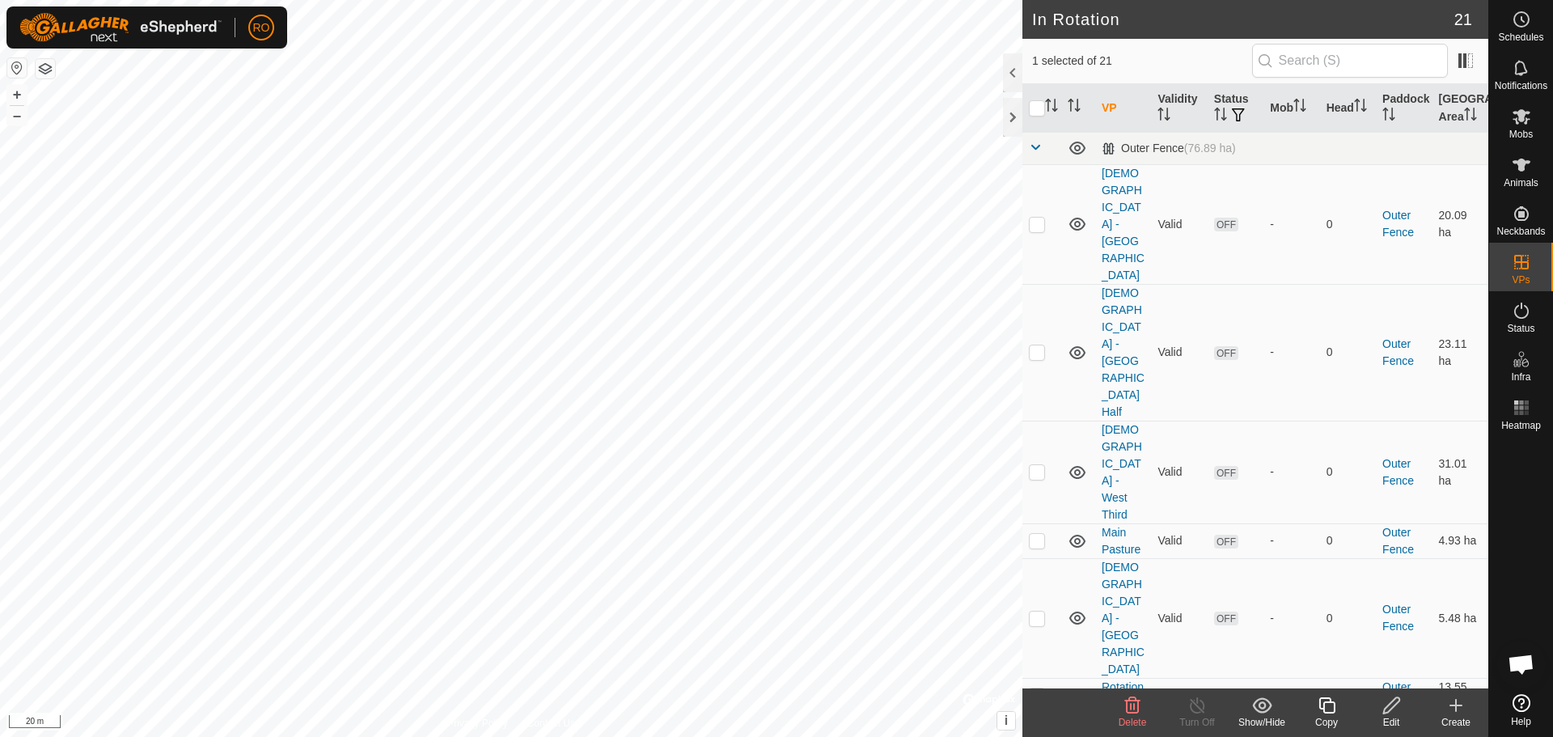
checkbox input "false"
checkbox input "true"
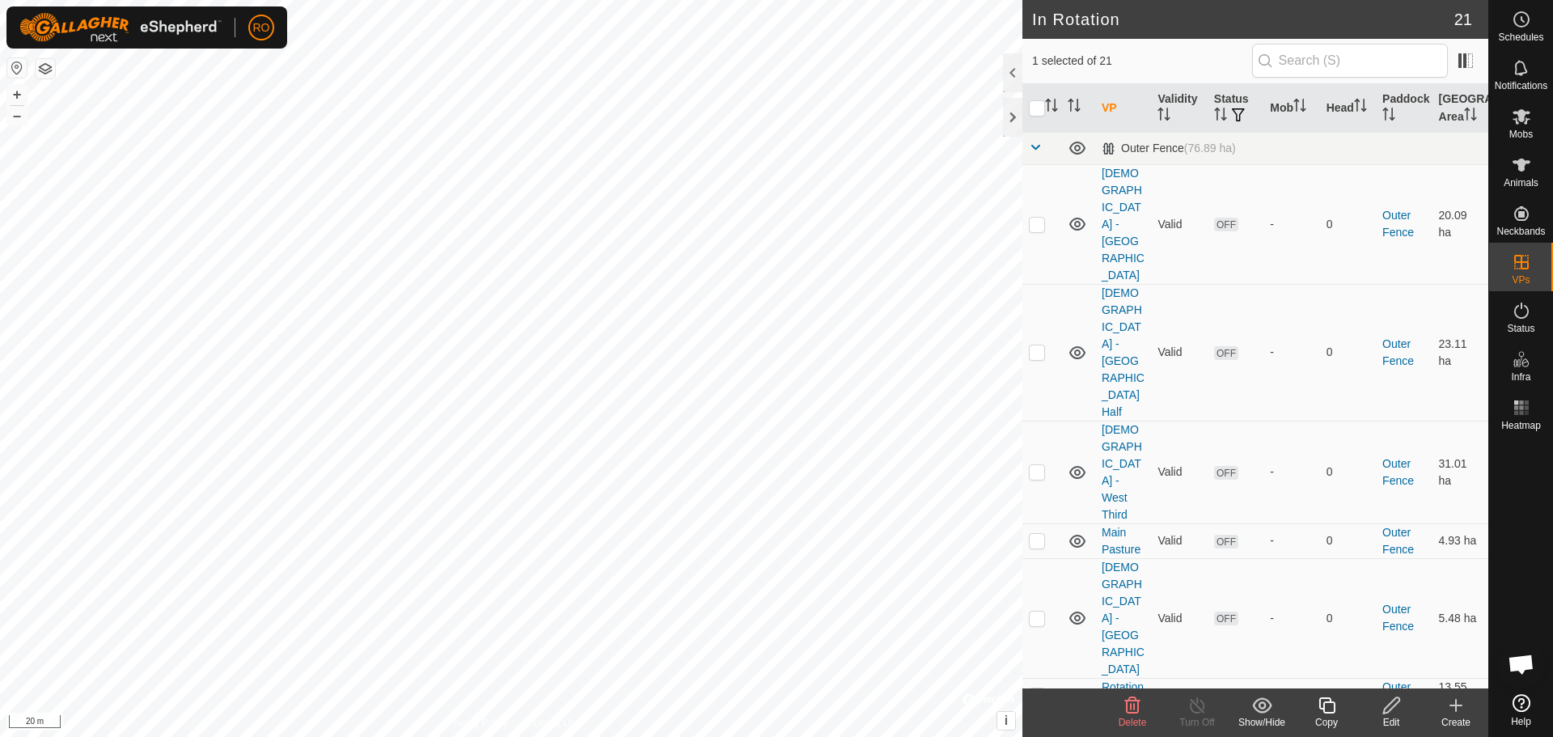
checkbox input "false"
click at [1111, 286] on link "[DEMOGRAPHIC_DATA] - [GEOGRAPHIC_DATA] Half" at bounding box center [1123, 352] width 43 height 132
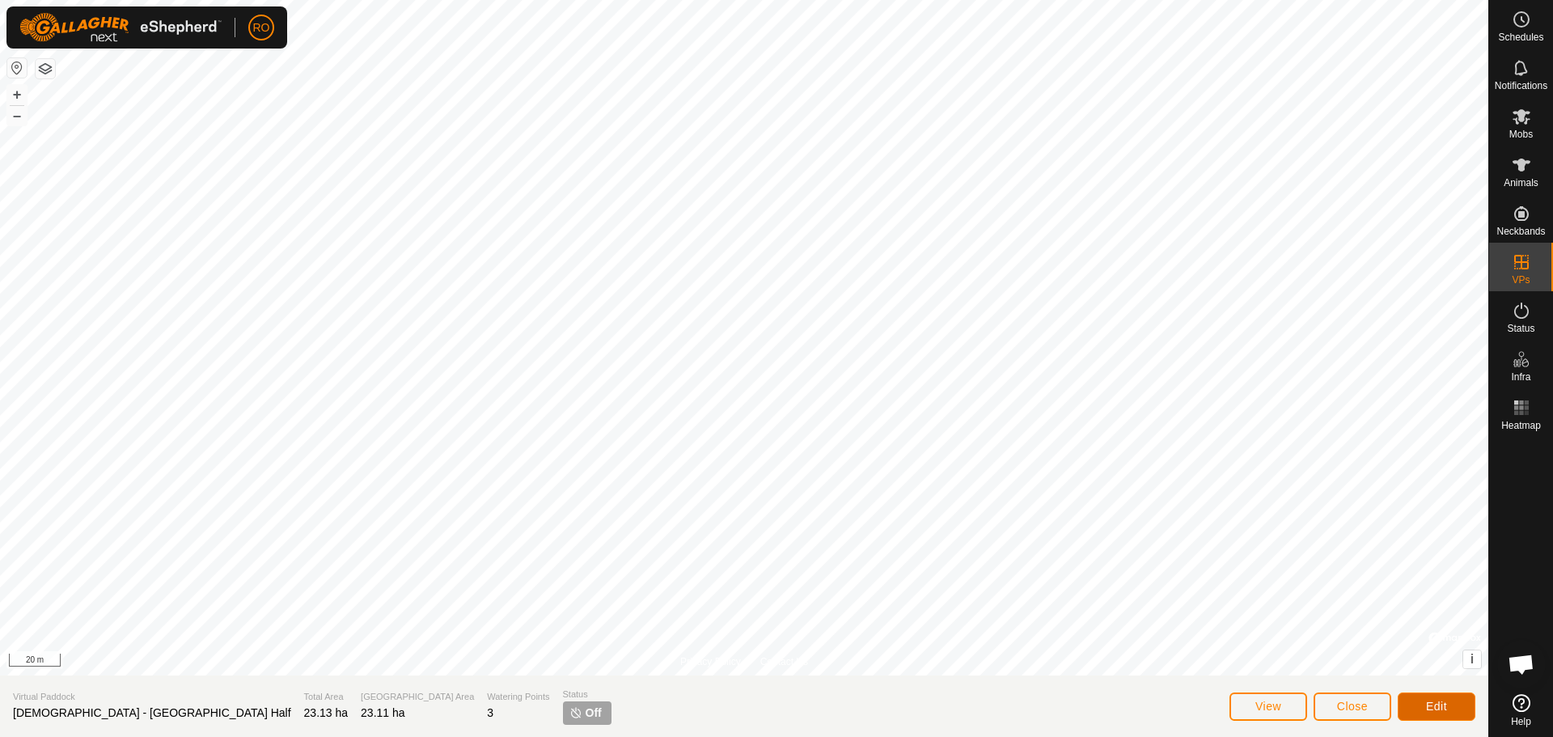
click at [1437, 705] on span "Edit" at bounding box center [1436, 706] width 21 height 13
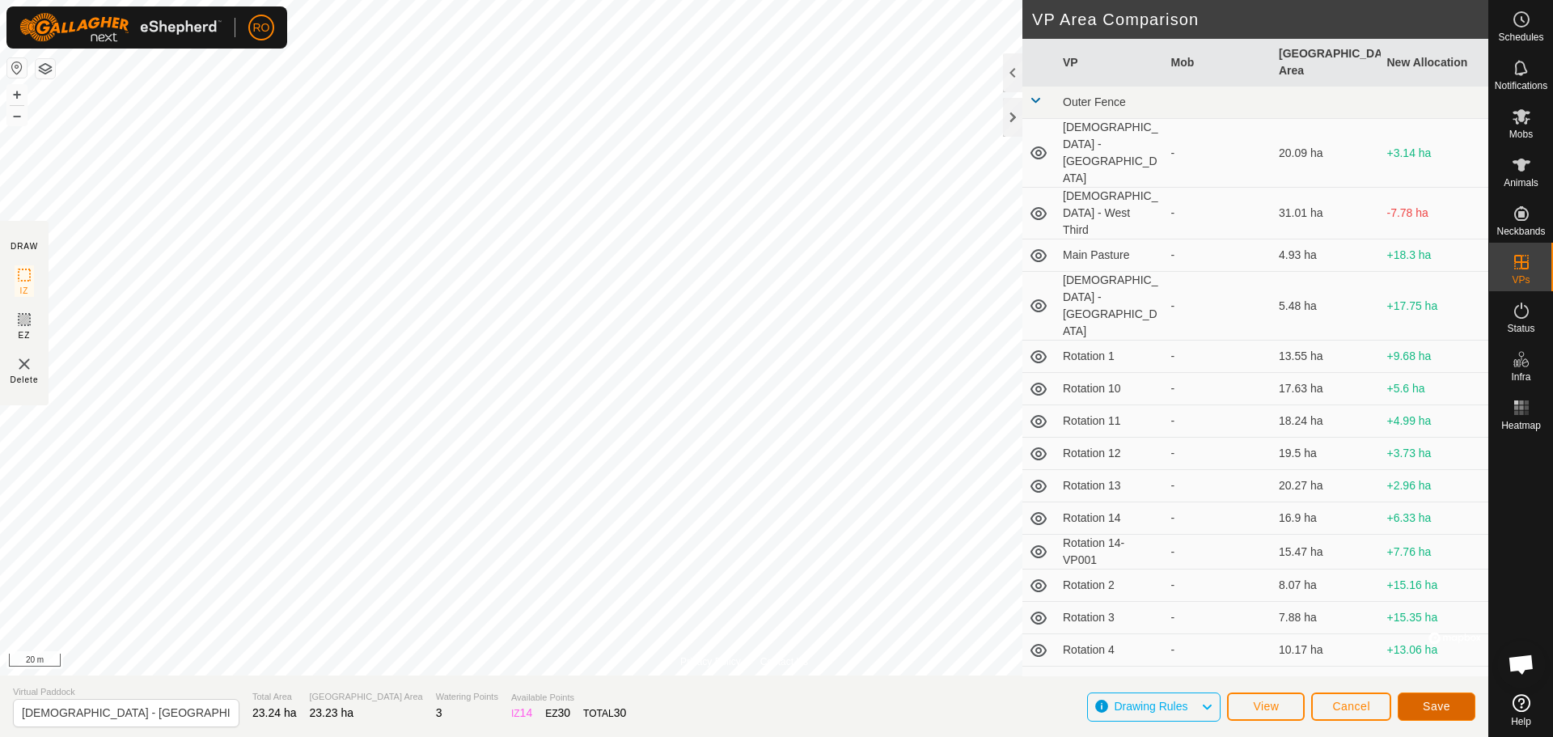
click at [1424, 701] on span "Save" at bounding box center [1437, 706] width 28 height 13
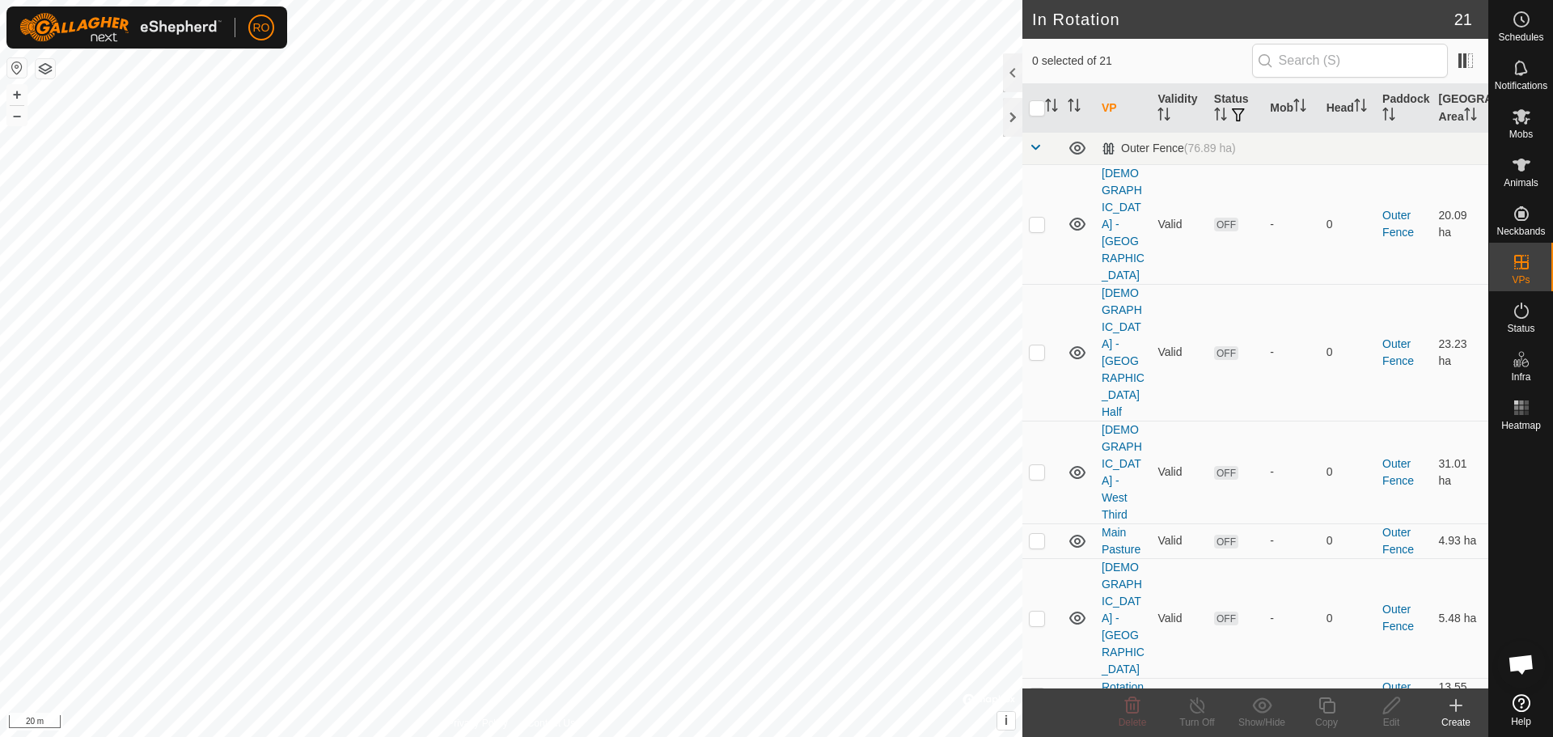
checkbox input "true"
click at [1115, 423] on link "[DEMOGRAPHIC_DATA] - West Third" at bounding box center [1122, 472] width 40 height 98
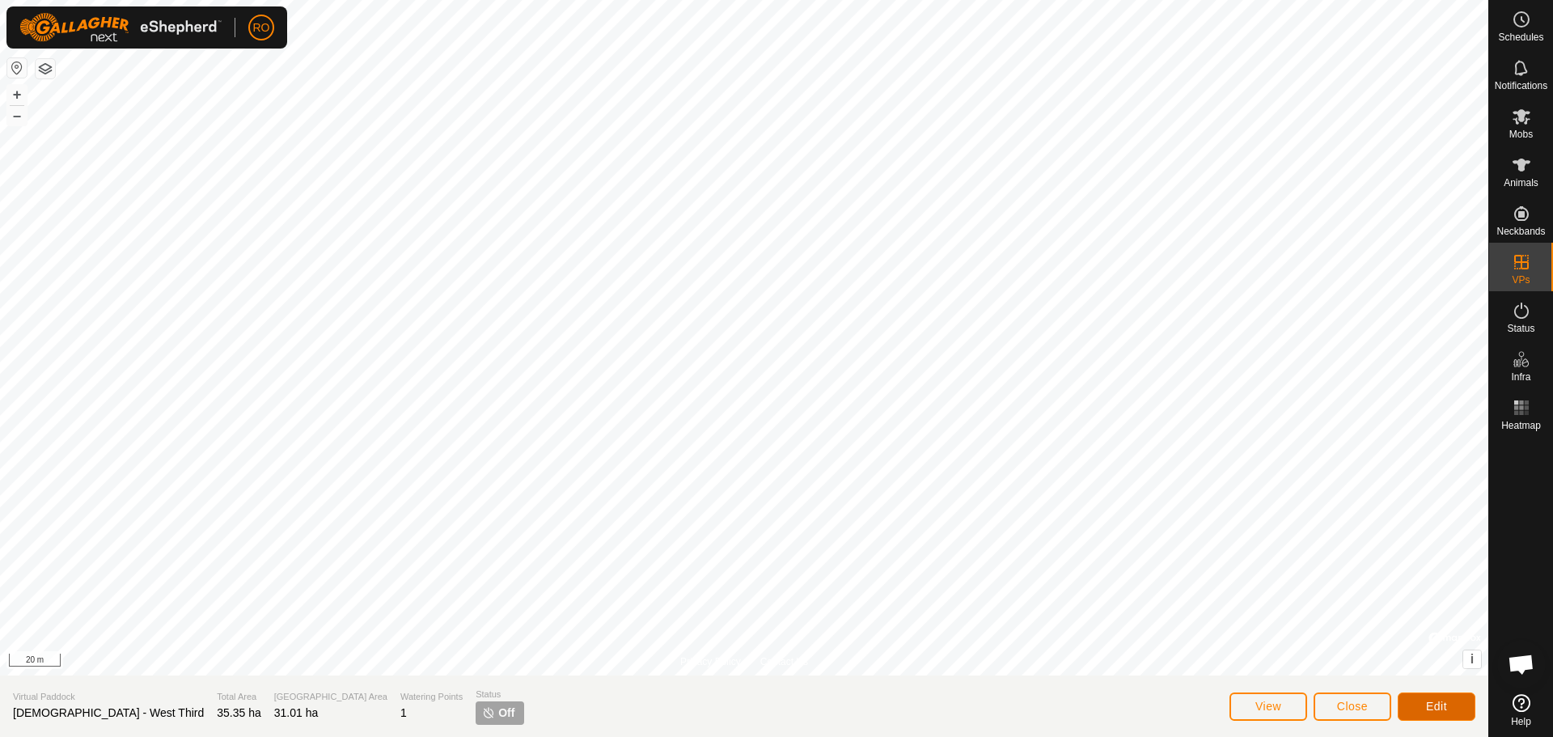
click at [1441, 710] on span "Edit" at bounding box center [1436, 706] width 21 height 13
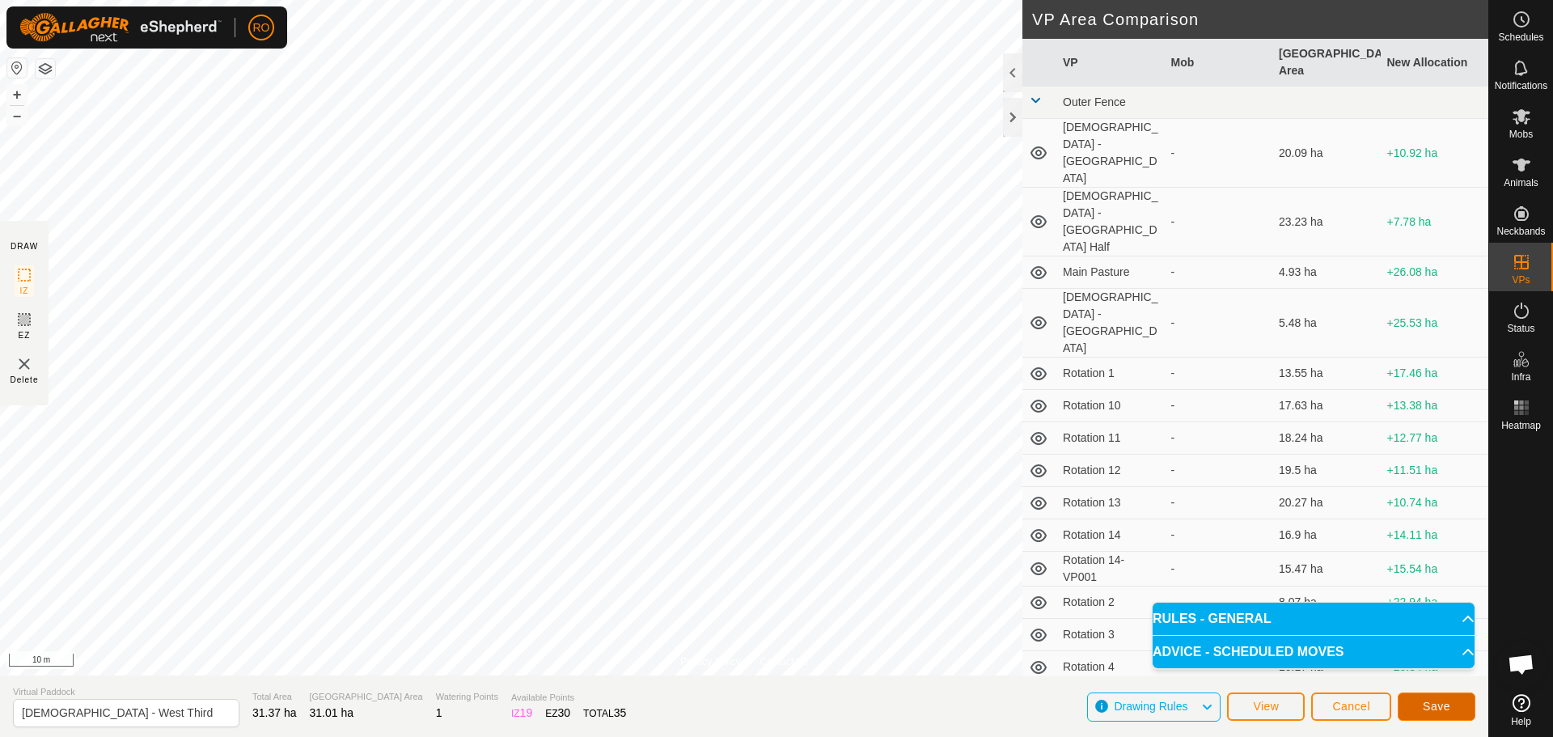
click at [1425, 705] on span "Save" at bounding box center [1437, 706] width 28 height 13
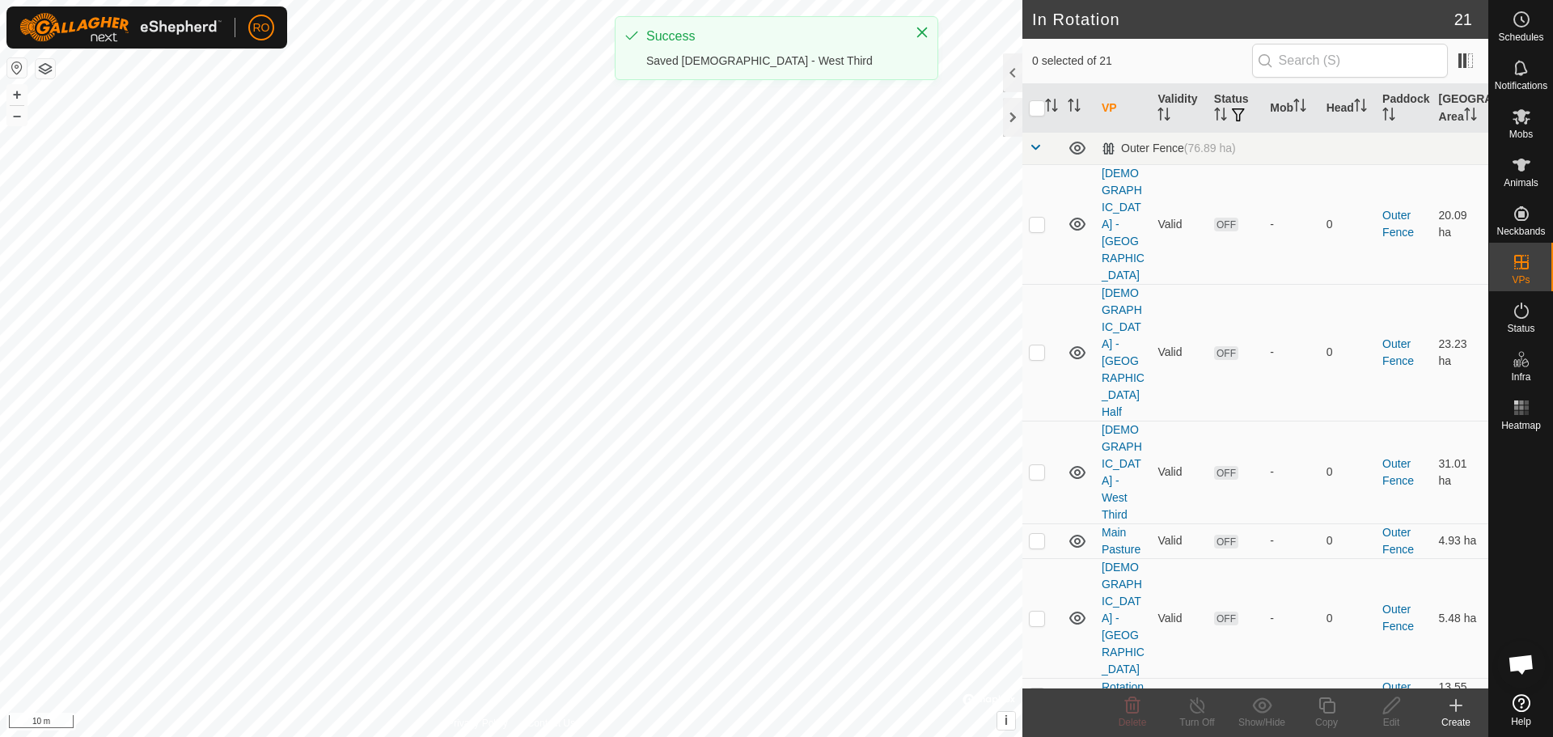
checkbox input "true"
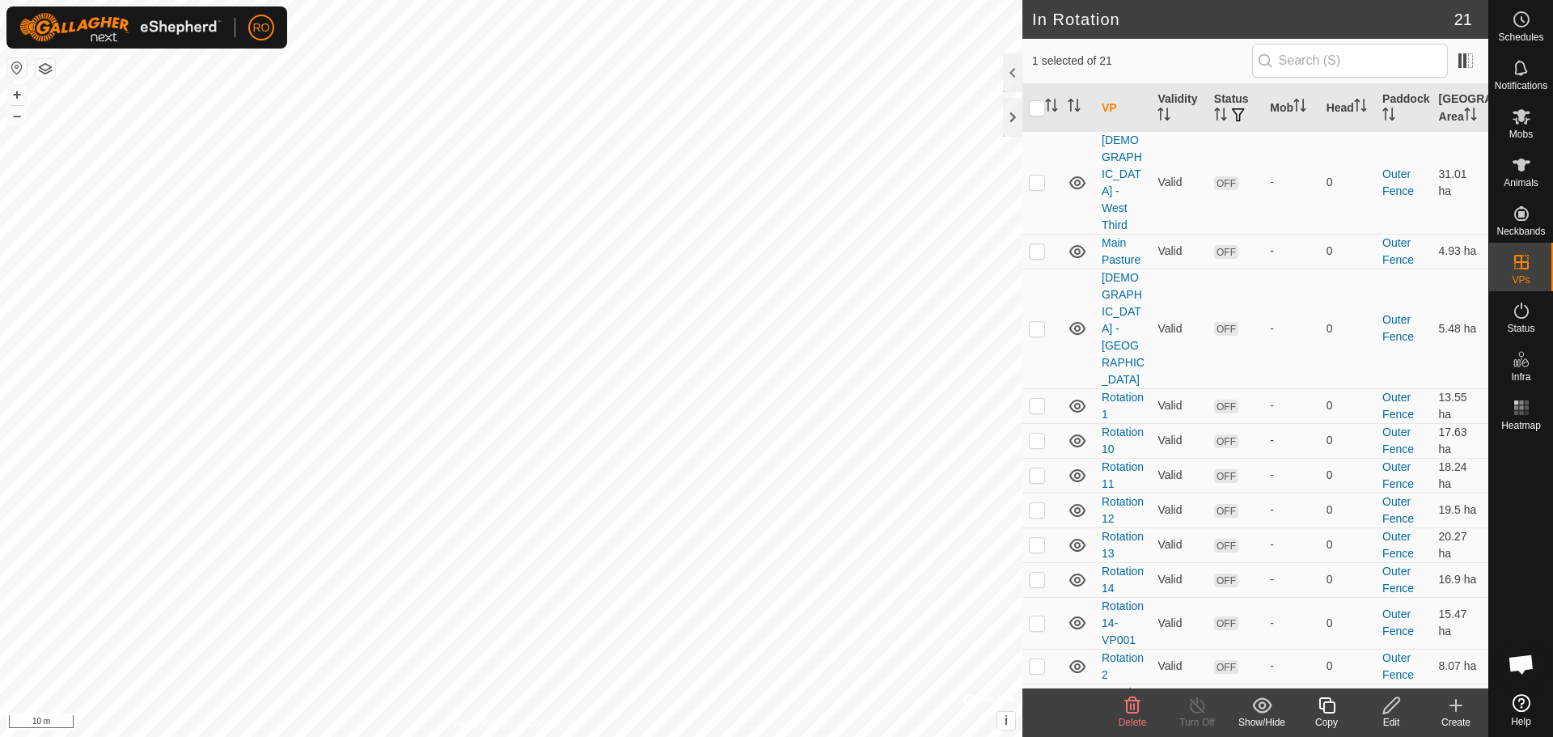
scroll to position [343, 0]
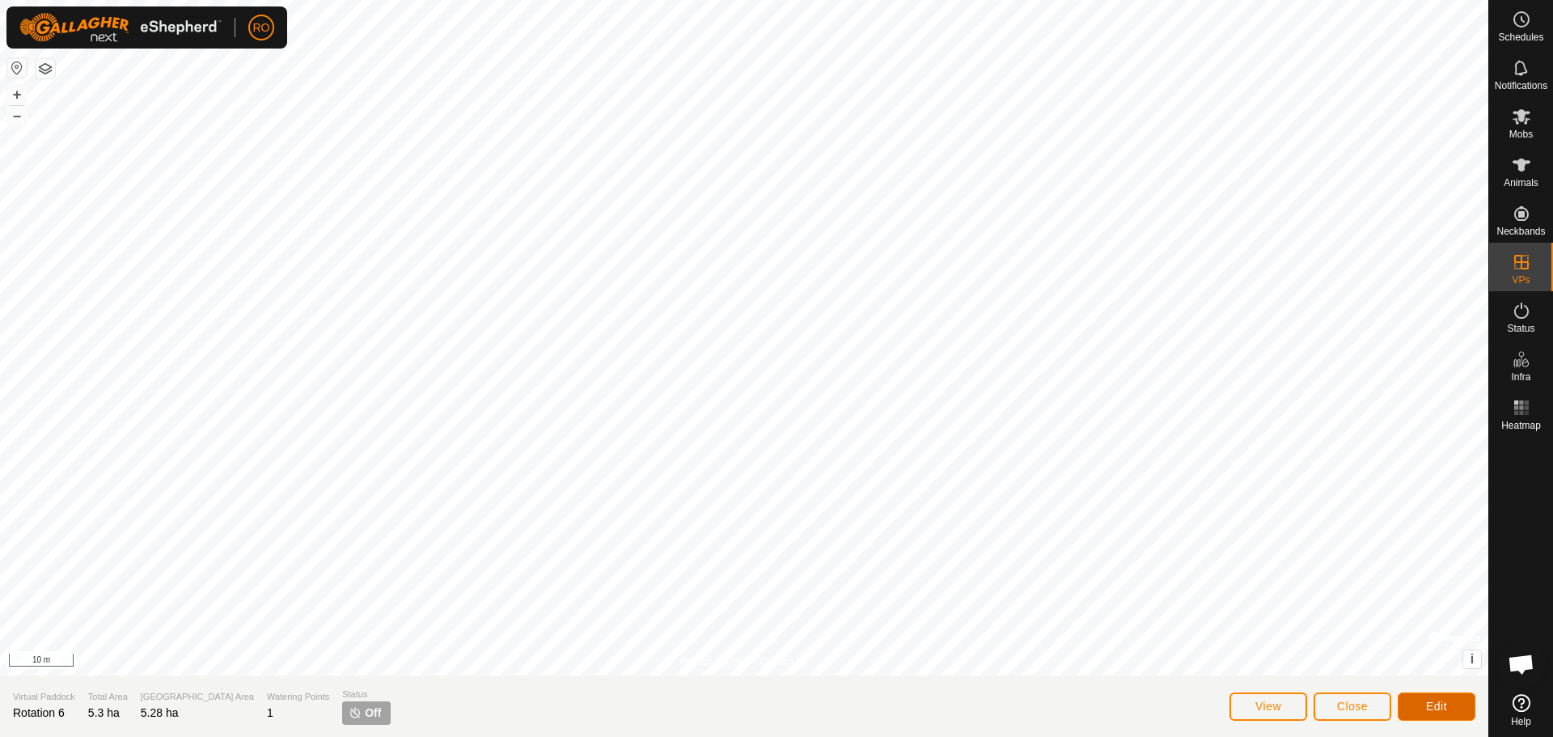
click at [1431, 711] on span "Edit" at bounding box center [1436, 706] width 21 height 13
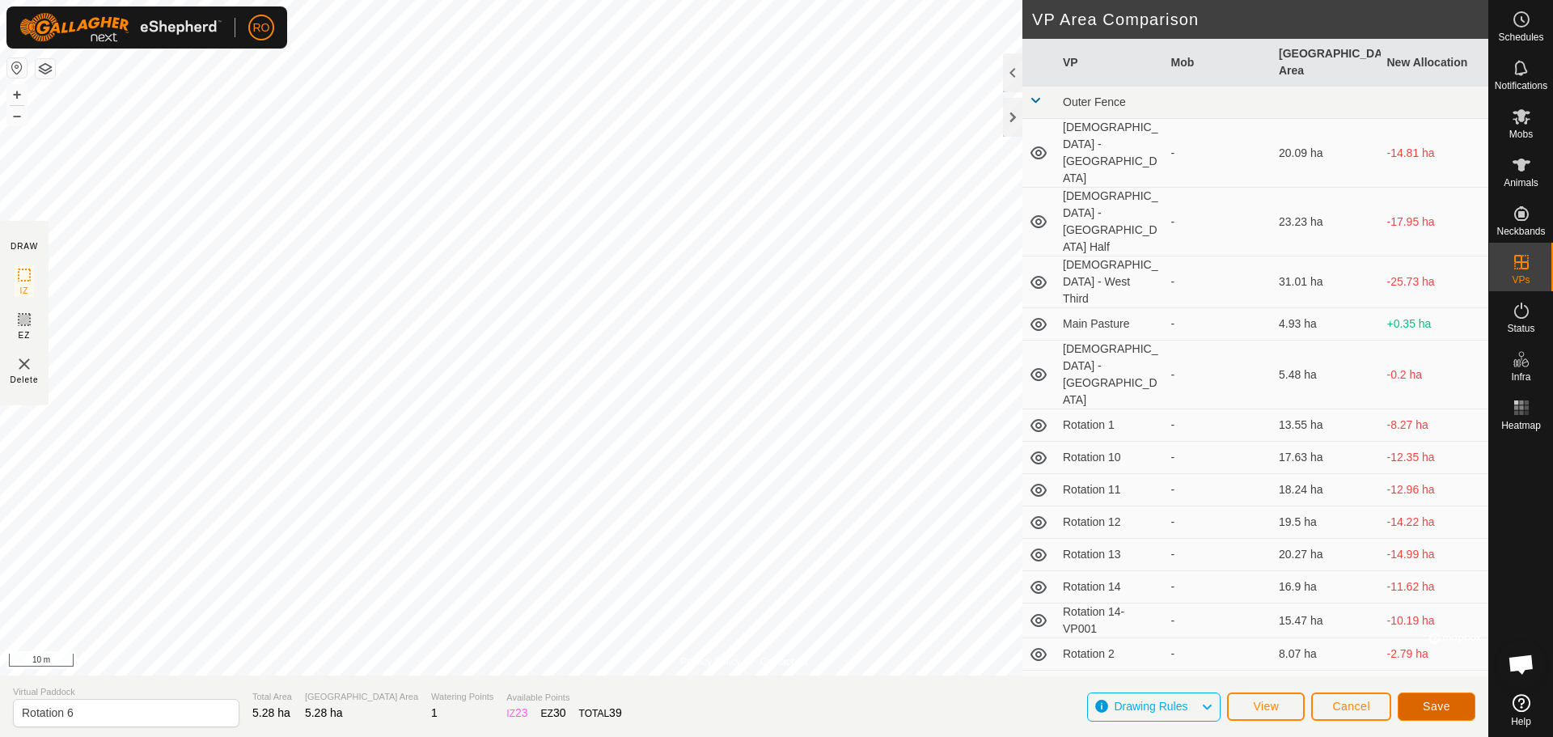
click at [1438, 700] on span "Save" at bounding box center [1437, 706] width 28 height 13
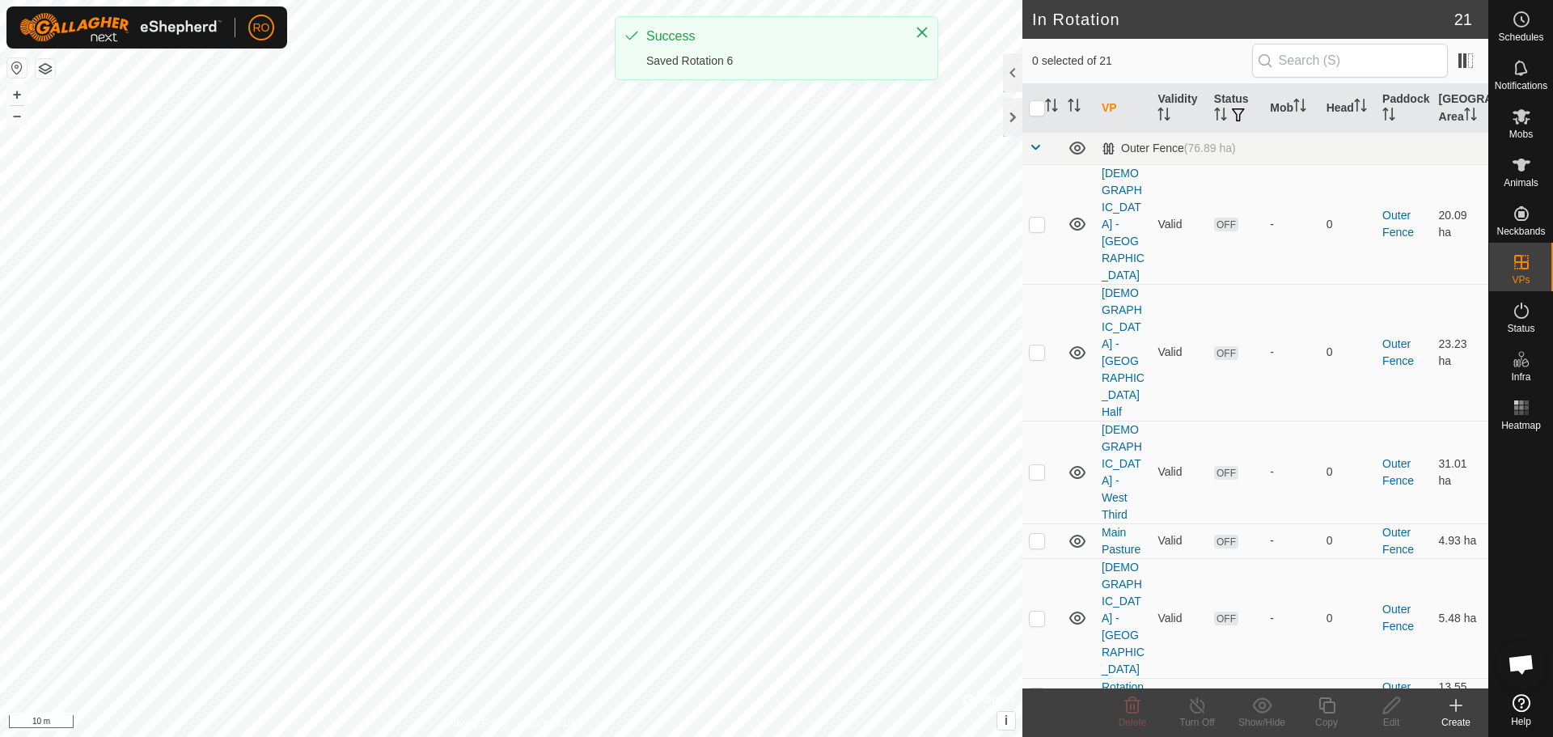
checkbox input "true"
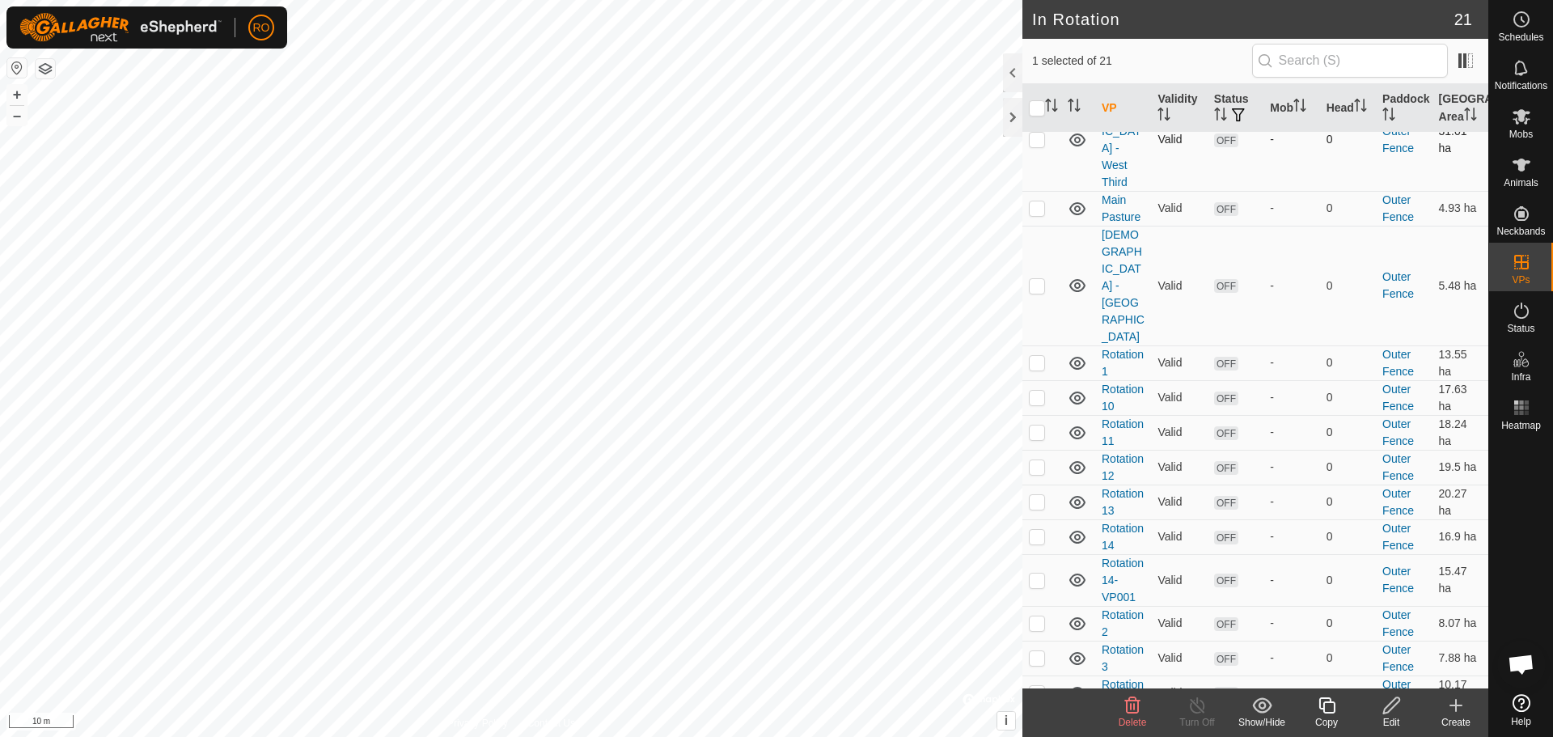
scroll to position [343, 0]
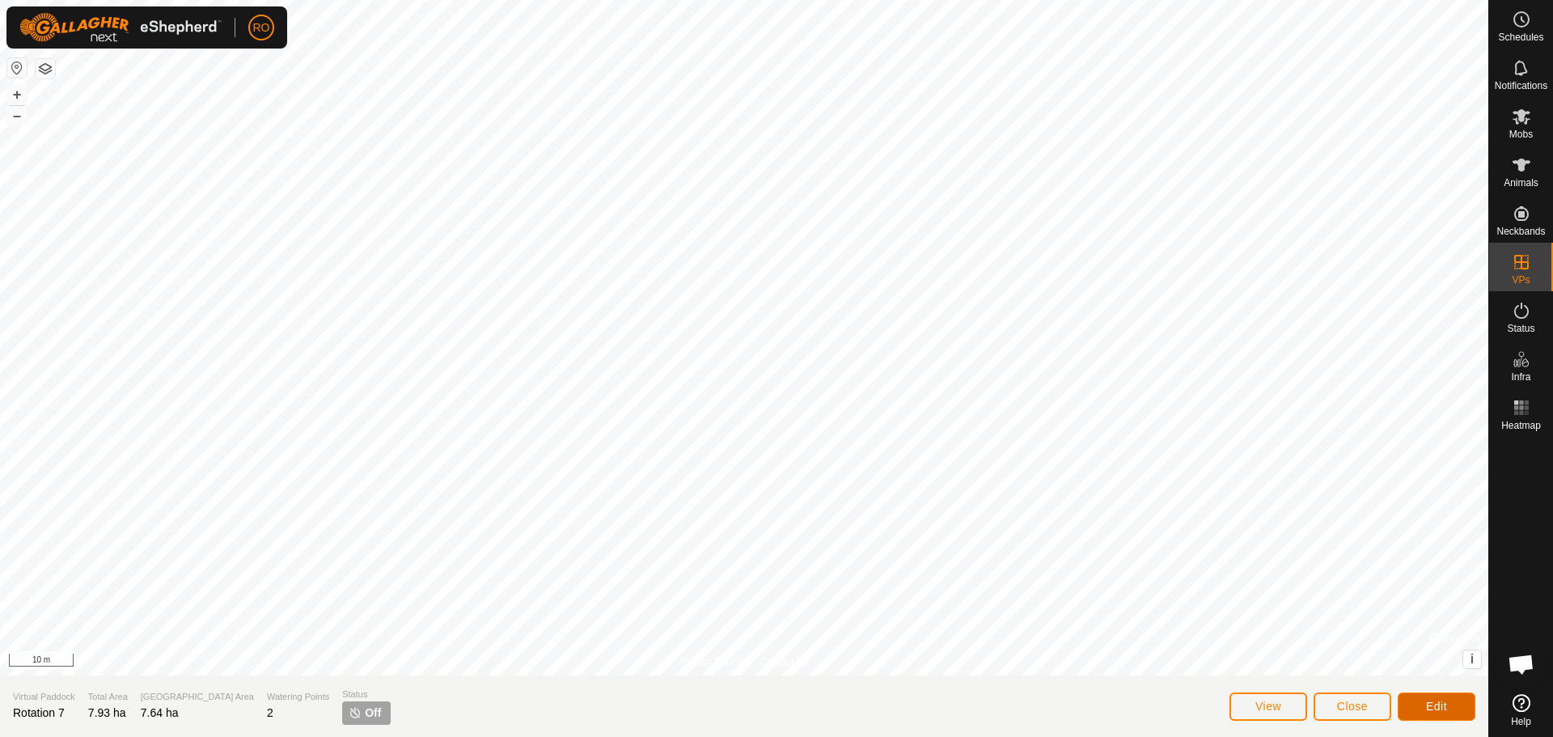
click at [1429, 712] on span "Edit" at bounding box center [1436, 706] width 21 height 13
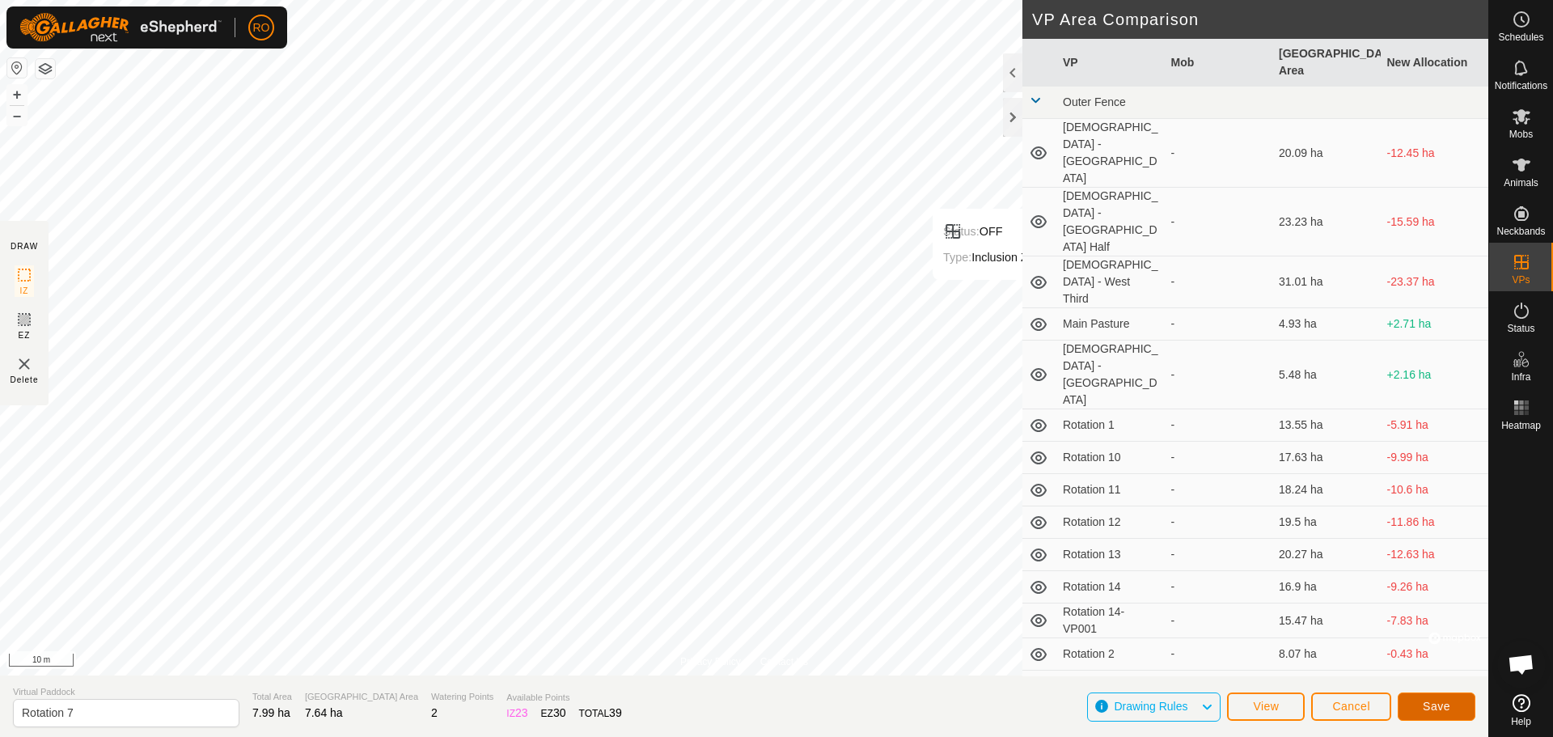
click at [1426, 708] on span "Save" at bounding box center [1437, 706] width 28 height 13
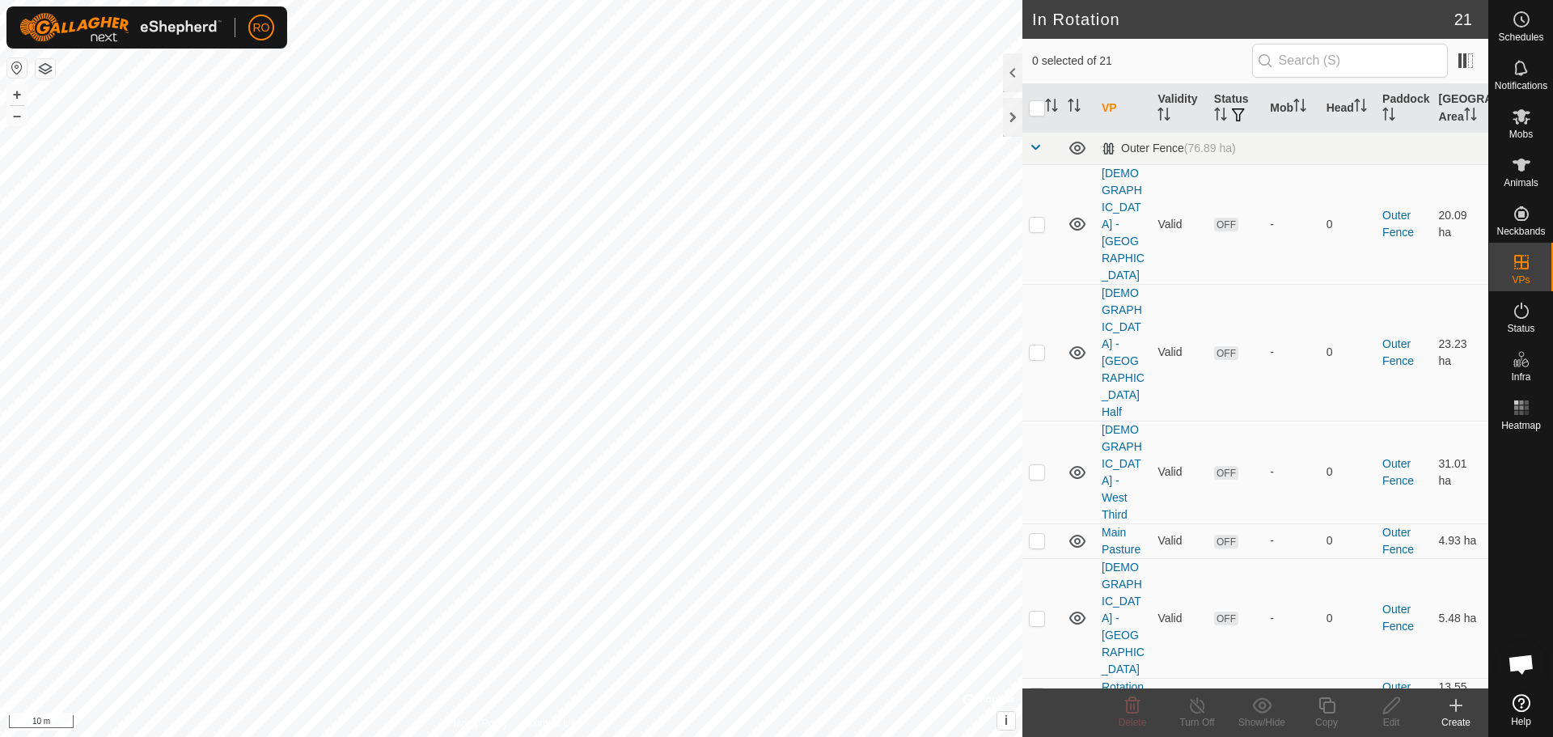
checkbox input "true"
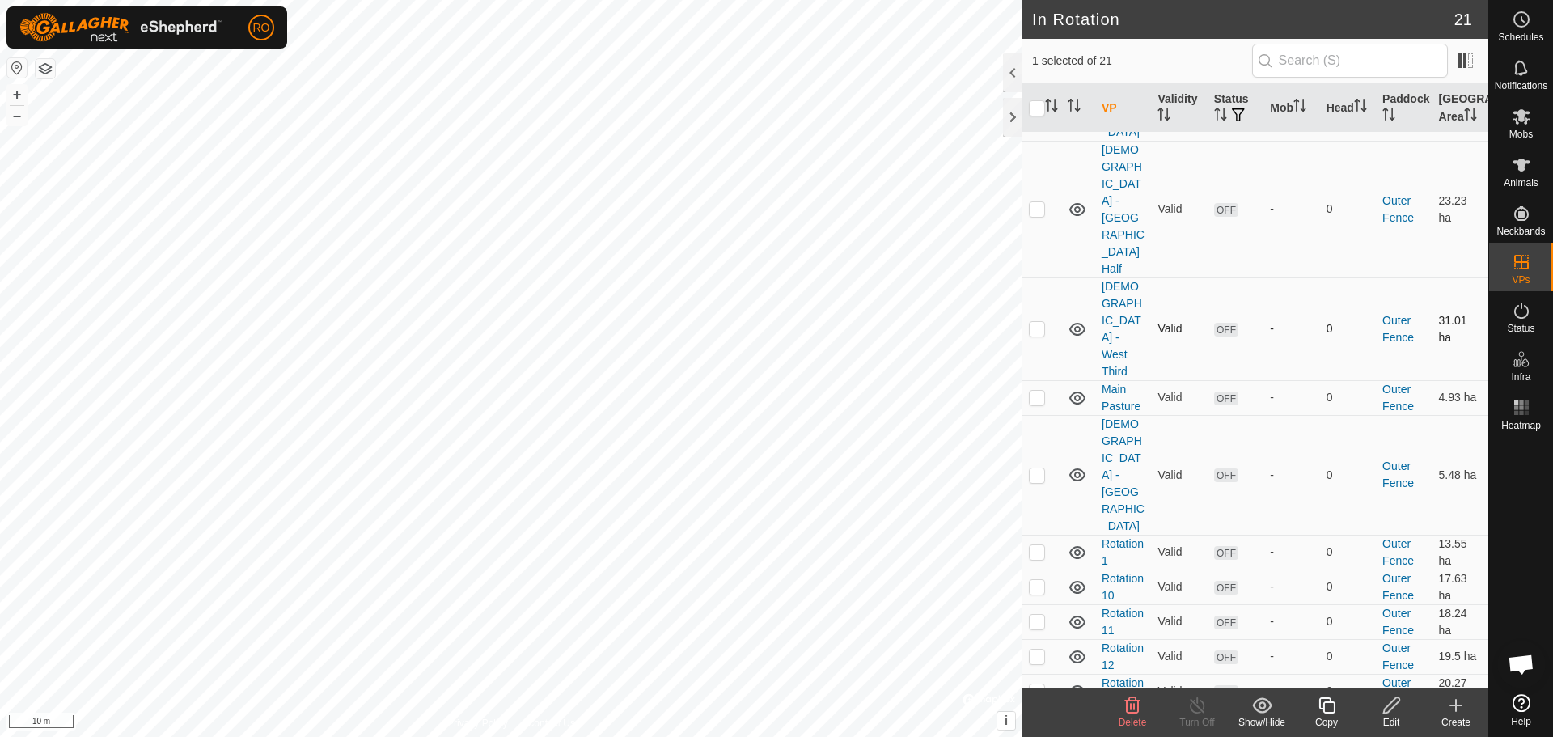
scroll to position [343, 0]
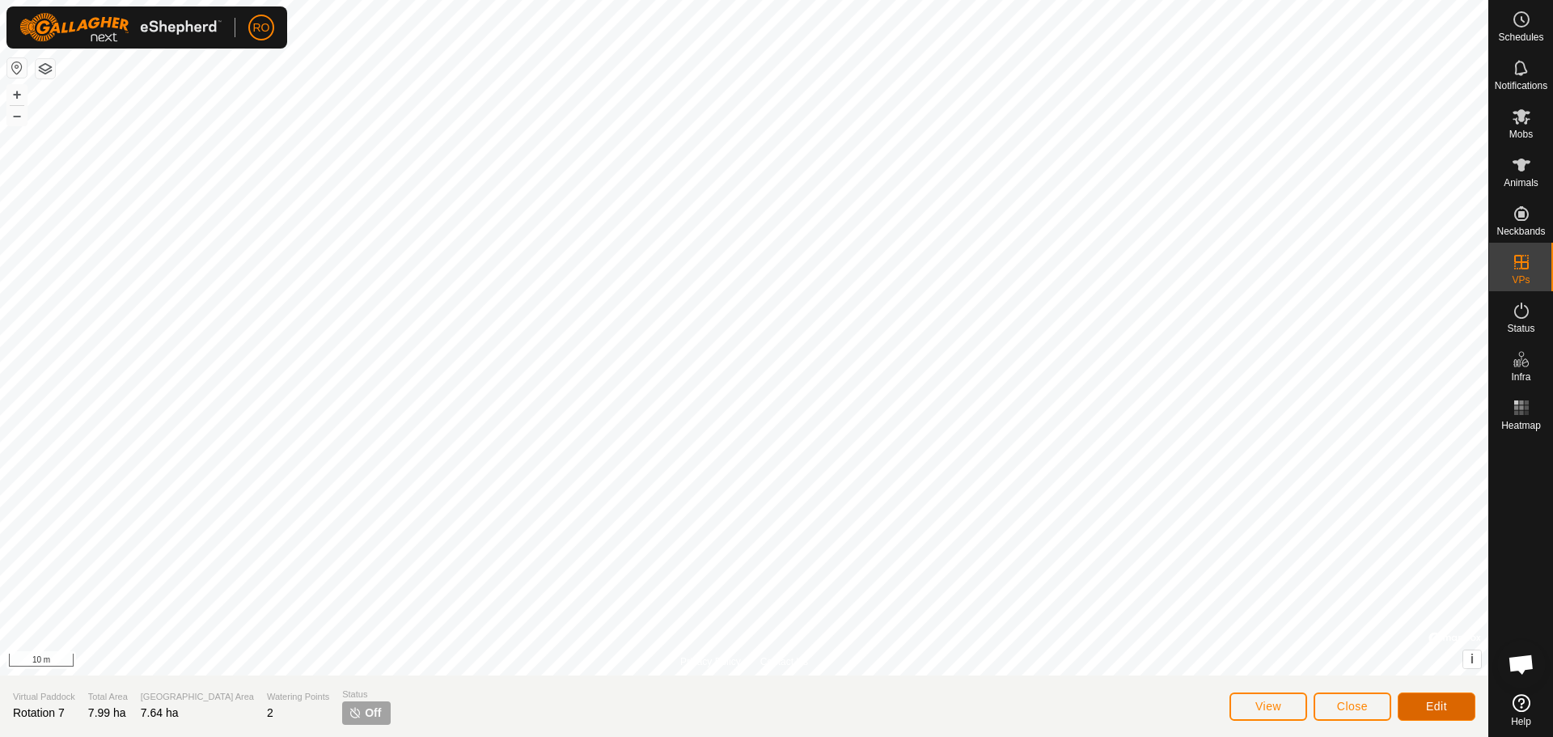
click at [1456, 707] on button "Edit" at bounding box center [1437, 706] width 78 height 28
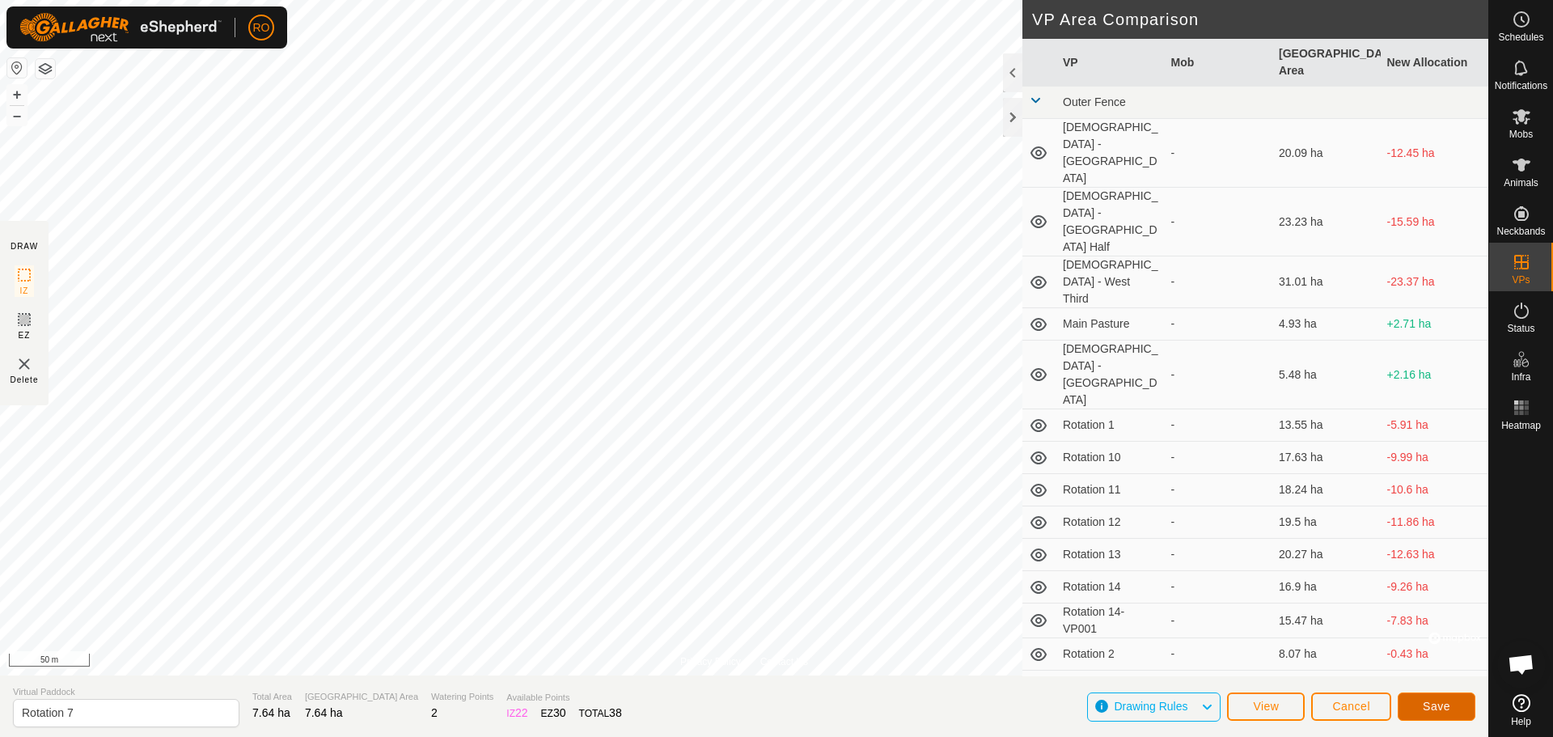
click at [1412, 706] on button "Save" at bounding box center [1437, 706] width 78 height 28
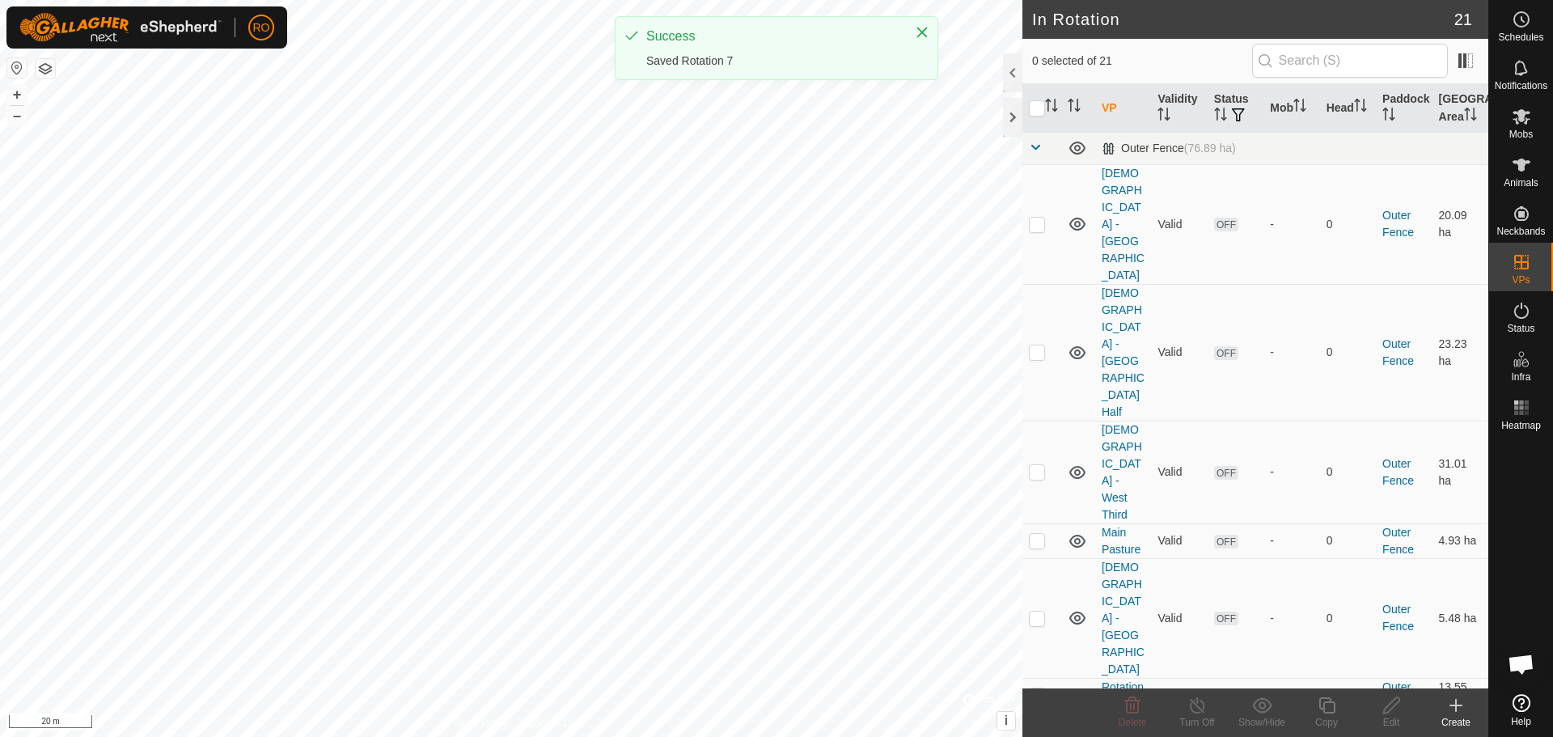
checkbox input "true"
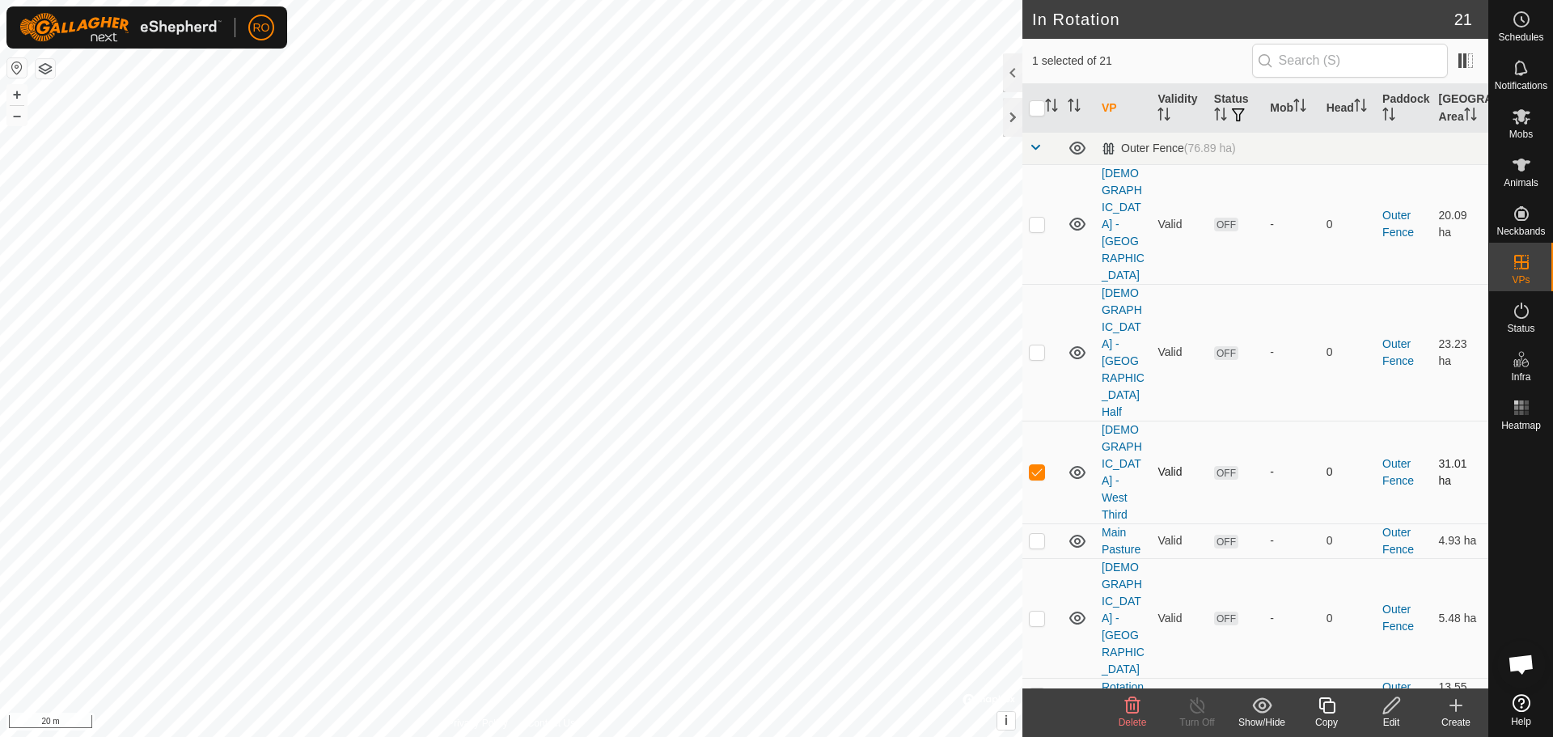
click at [1116, 421] on td "[DEMOGRAPHIC_DATA] - West Third" at bounding box center [1123, 472] width 56 height 103
click at [1121, 423] on link "[DEMOGRAPHIC_DATA] - West Third" at bounding box center [1122, 472] width 40 height 98
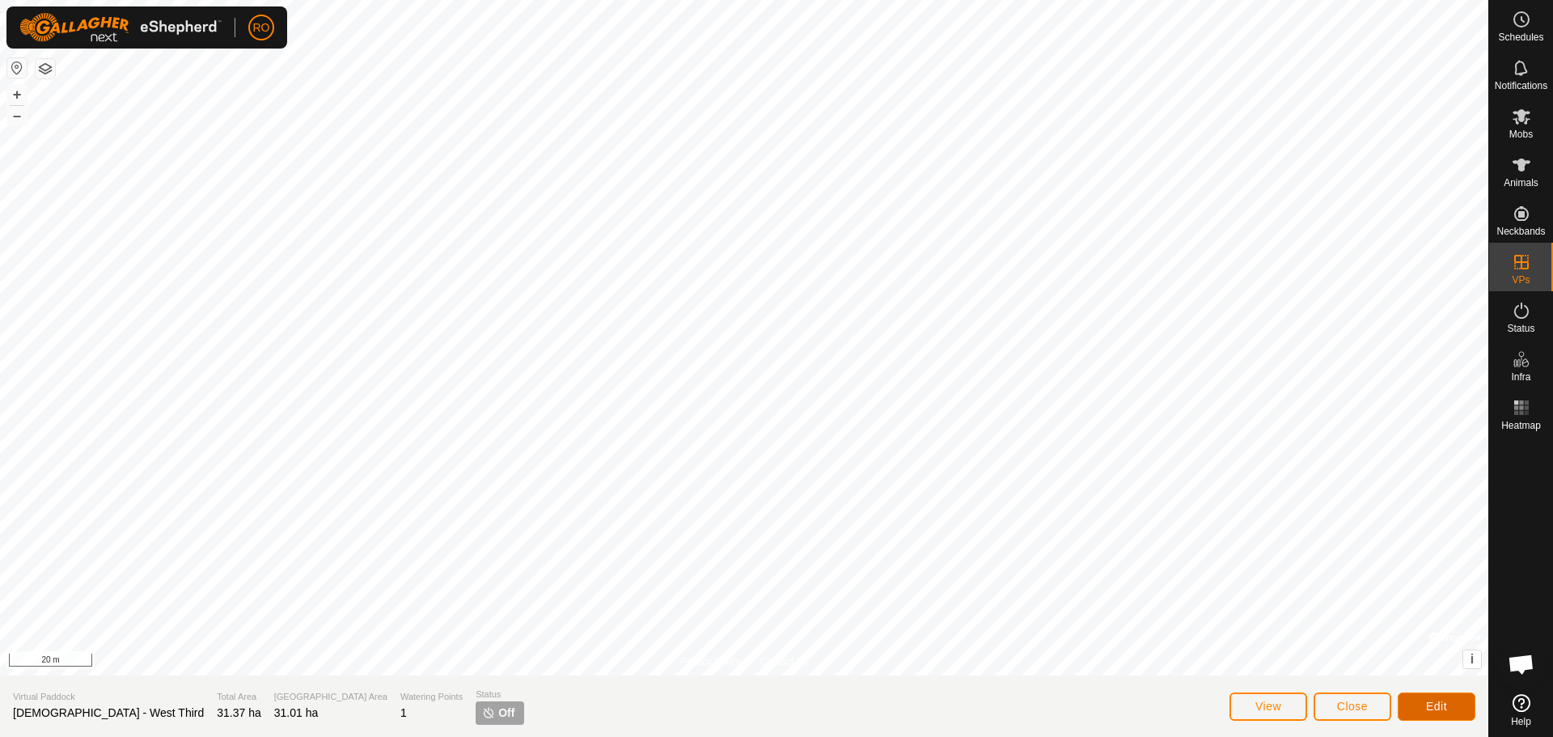
click at [1437, 701] on span "Edit" at bounding box center [1436, 706] width 21 height 13
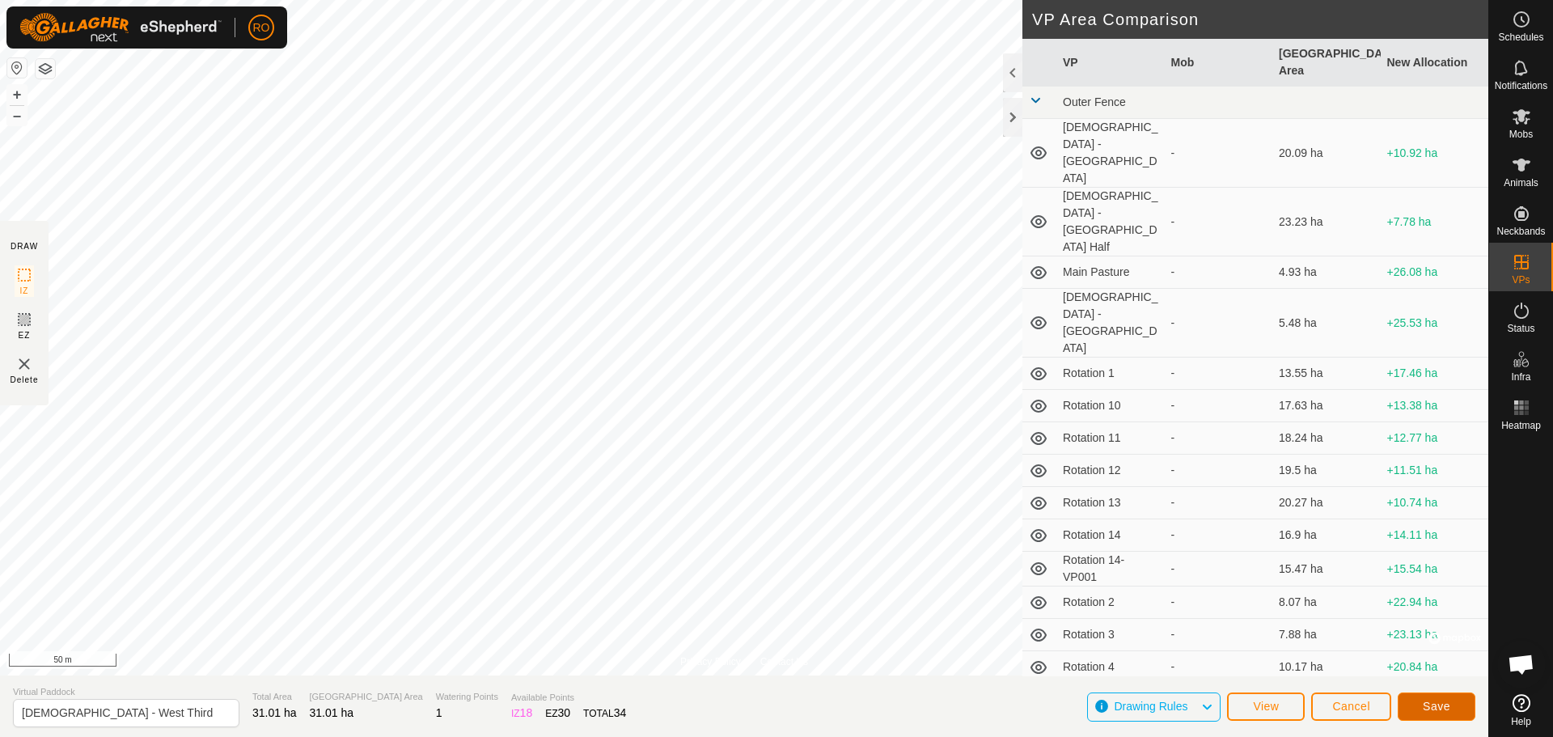
click at [1428, 703] on span "Save" at bounding box center [1437, 706] width 28 height 13
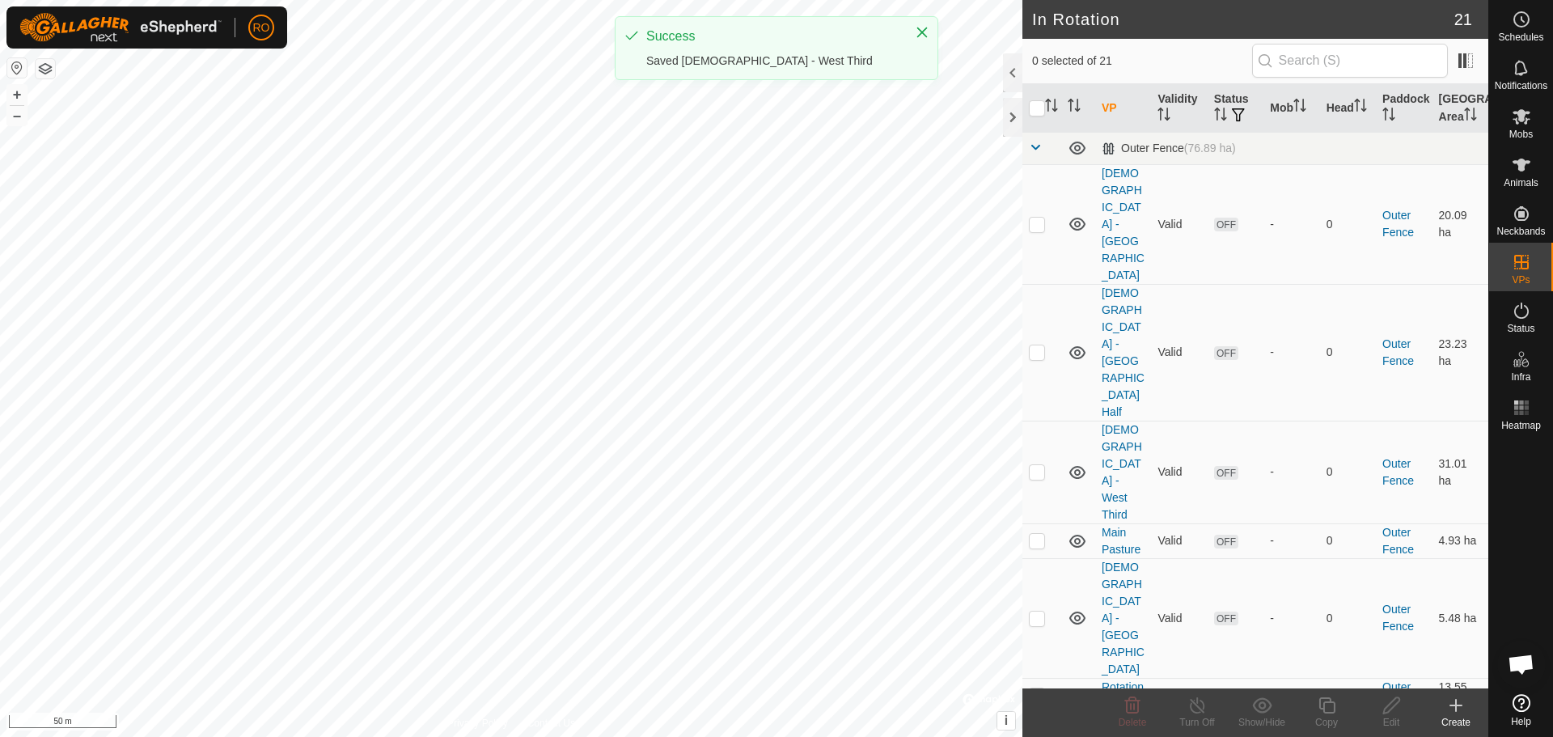
checkbox input "true"
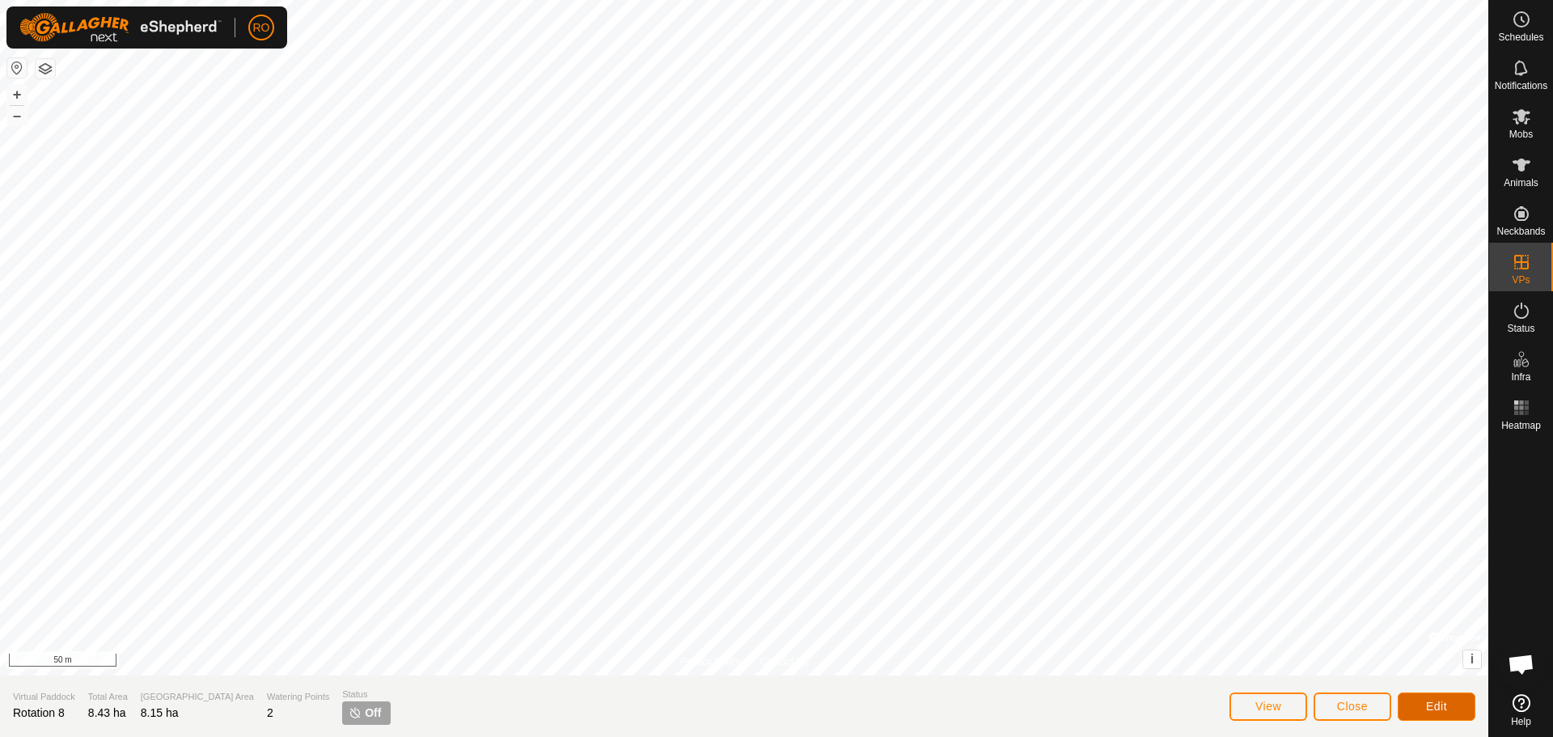
click at [1442, 692] on button "Edit" at bounding box center [1437, 706] width 78 height 28
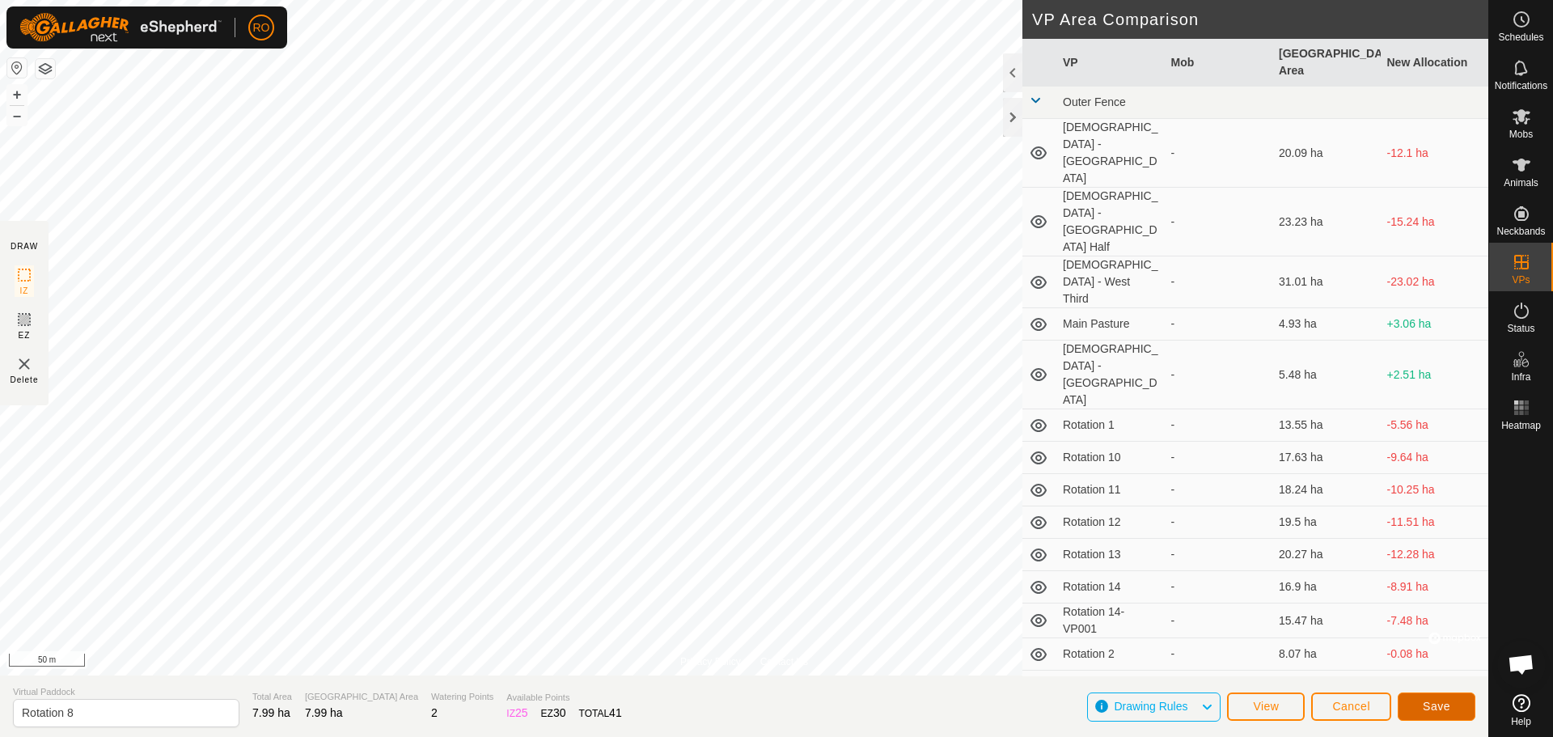
click at [1433, 702] on span "Save" at bounding box center [1437, 706] width 28 height 13
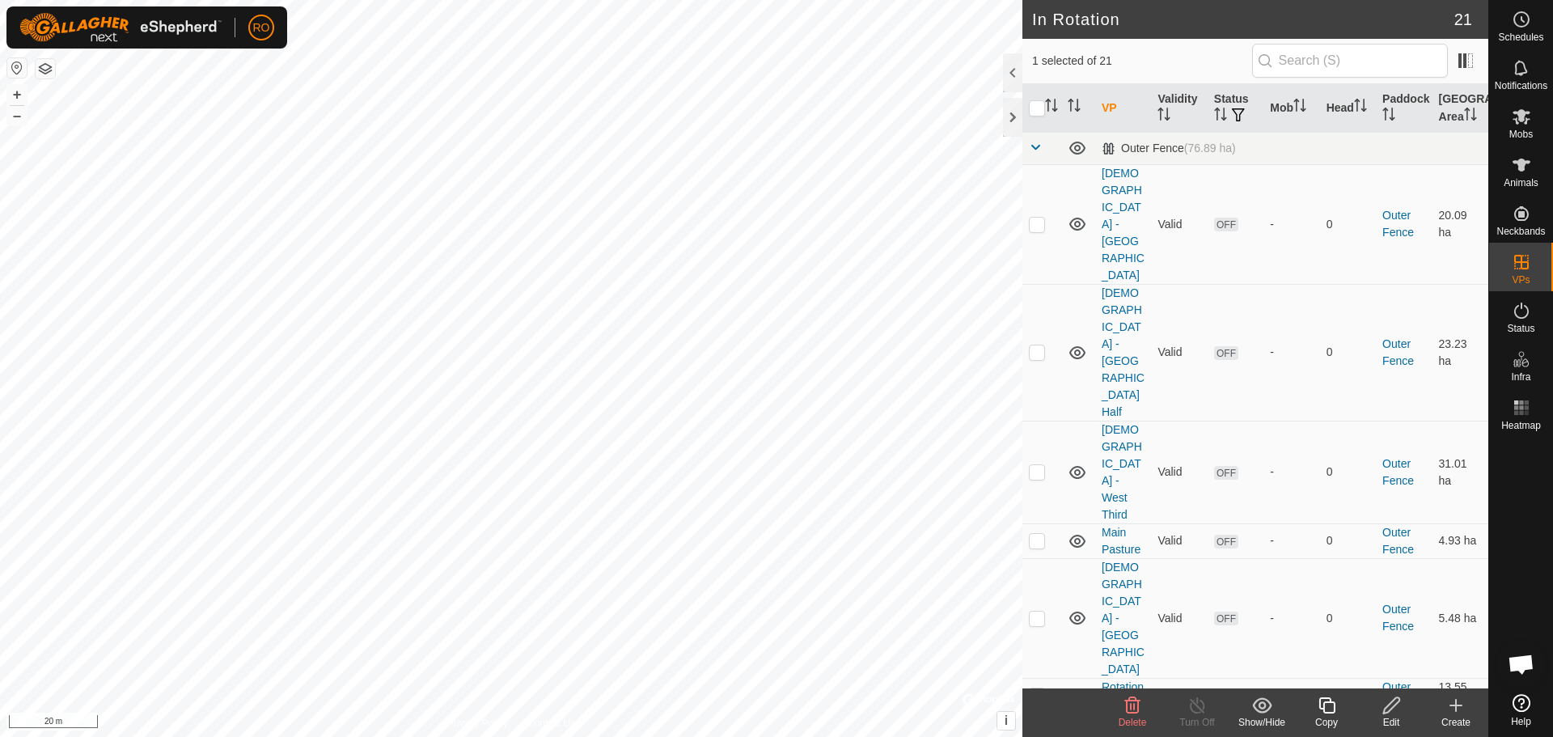
checkbox input "false"
checkbox input "true"
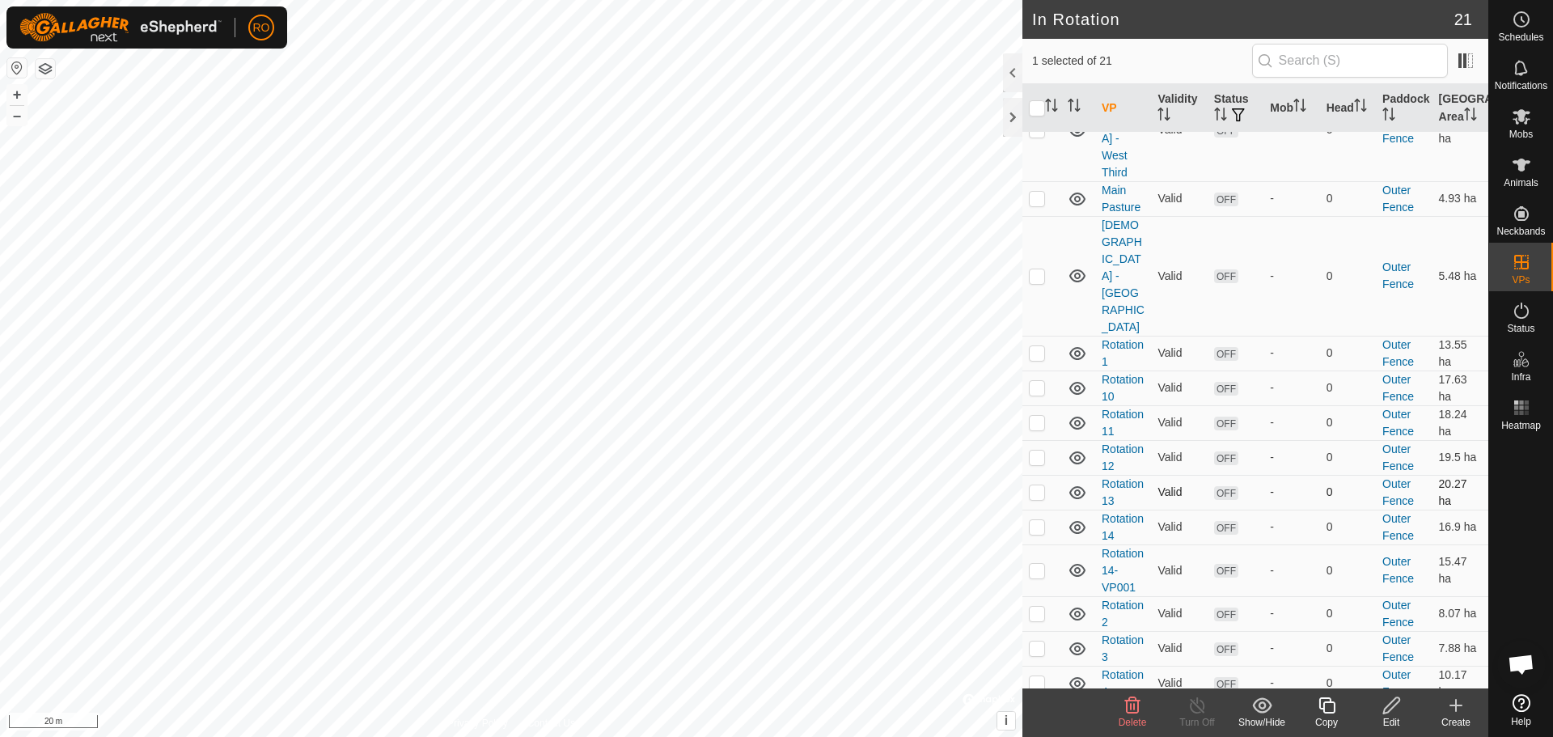
scroll to position [343, 0]
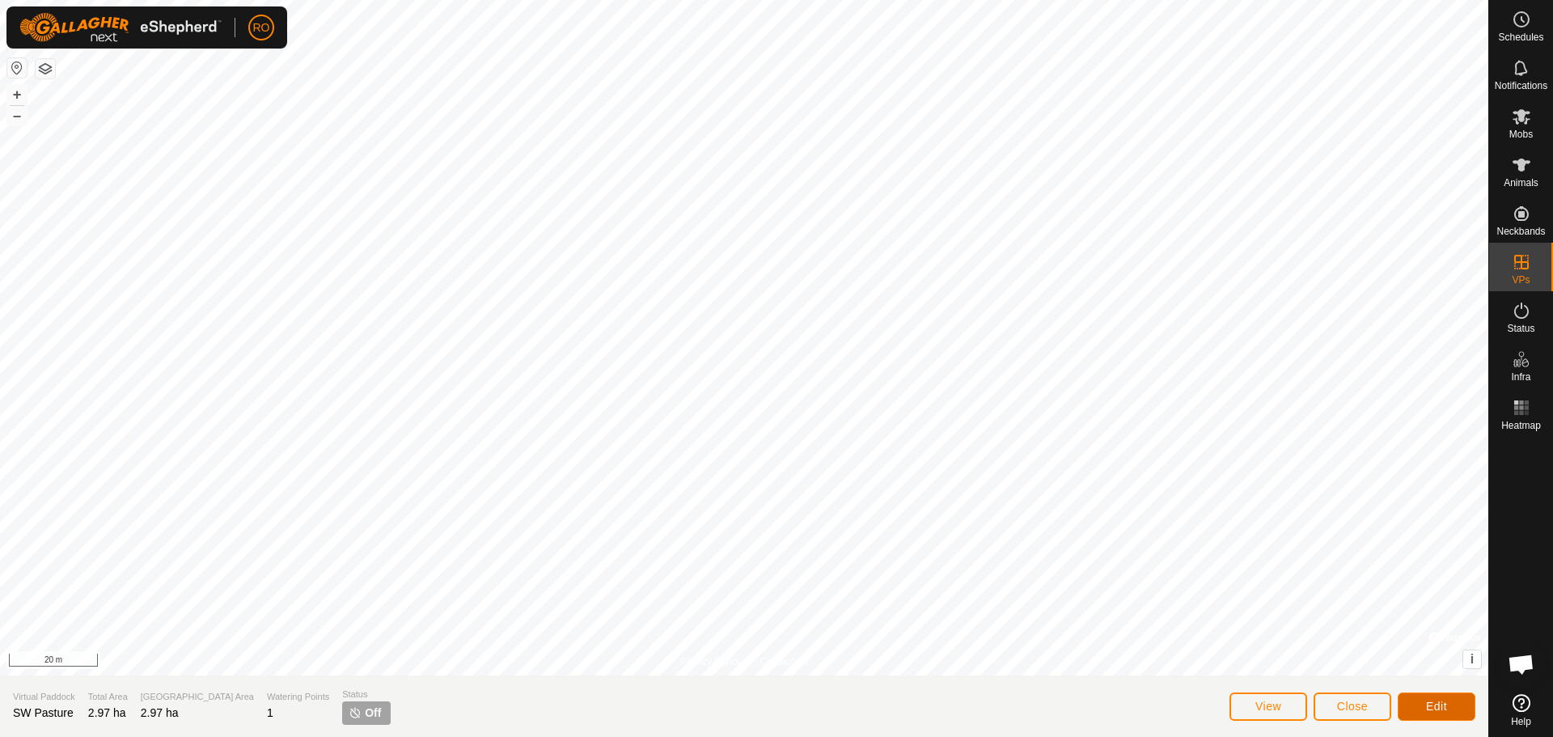
click at [1458, 699] on button "Edit" at bounding box center [1437, 706] width 78 height 28
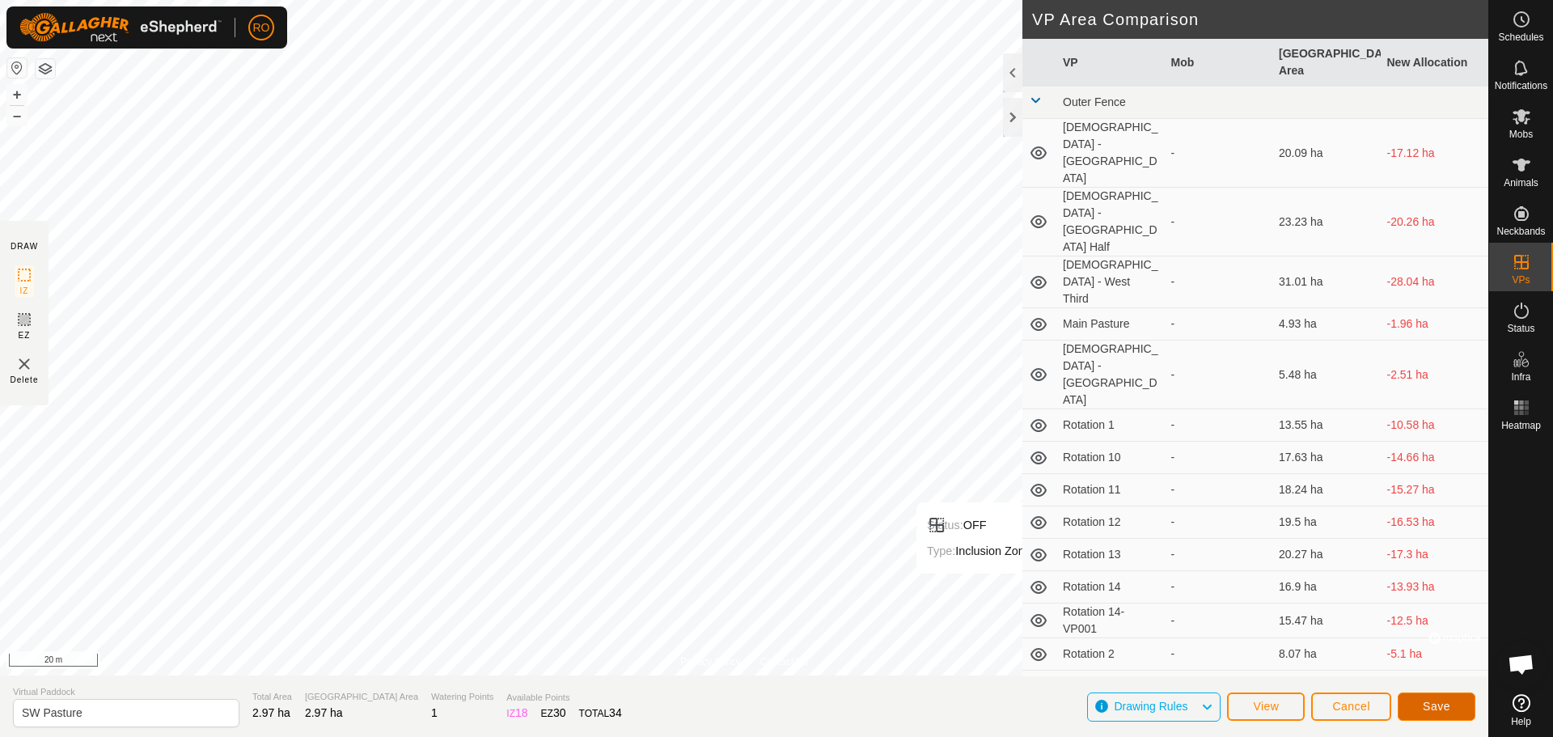
click at [1442, 697] on button "Save" at bounding box center [1437, 706] width 78 height 28
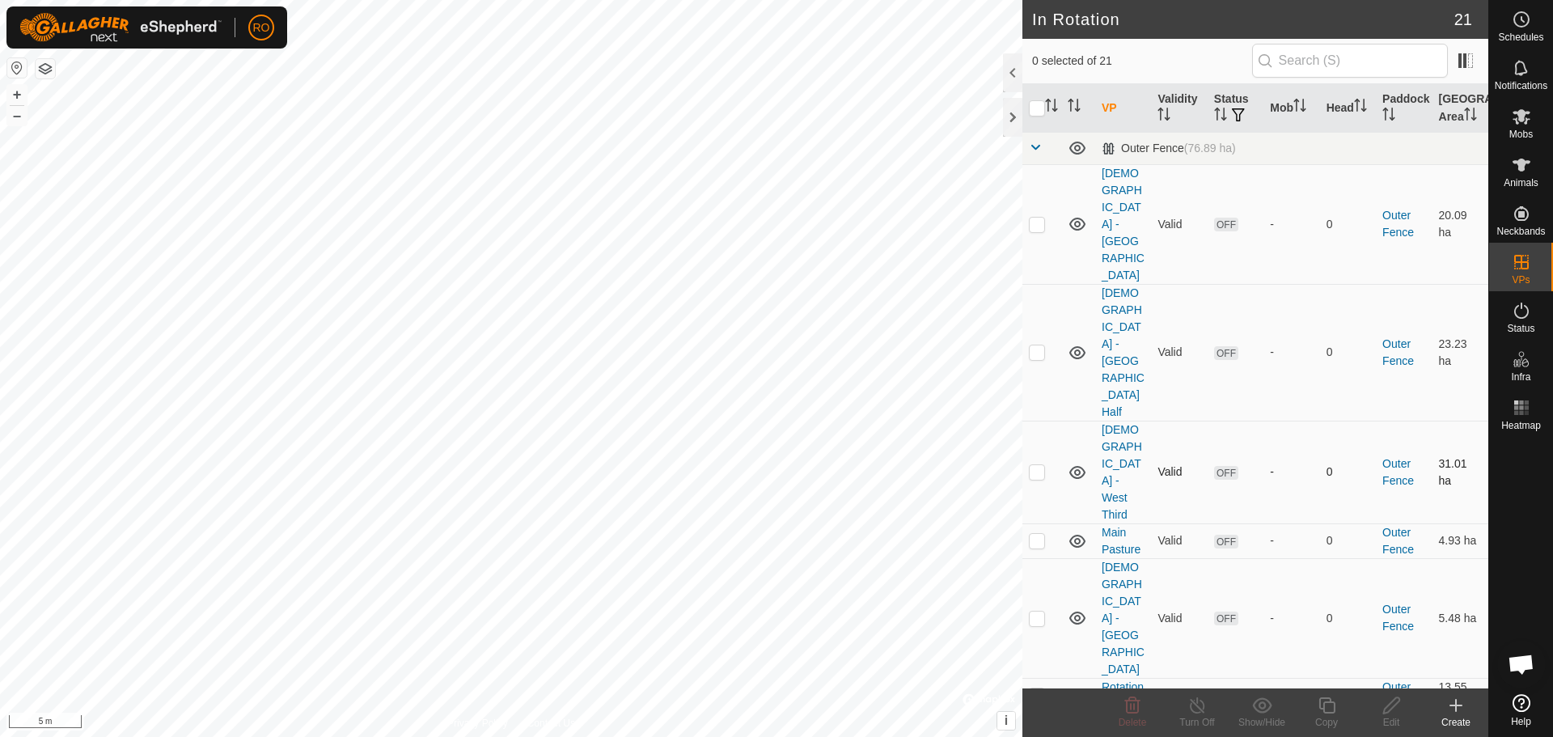
checkbox input "true"
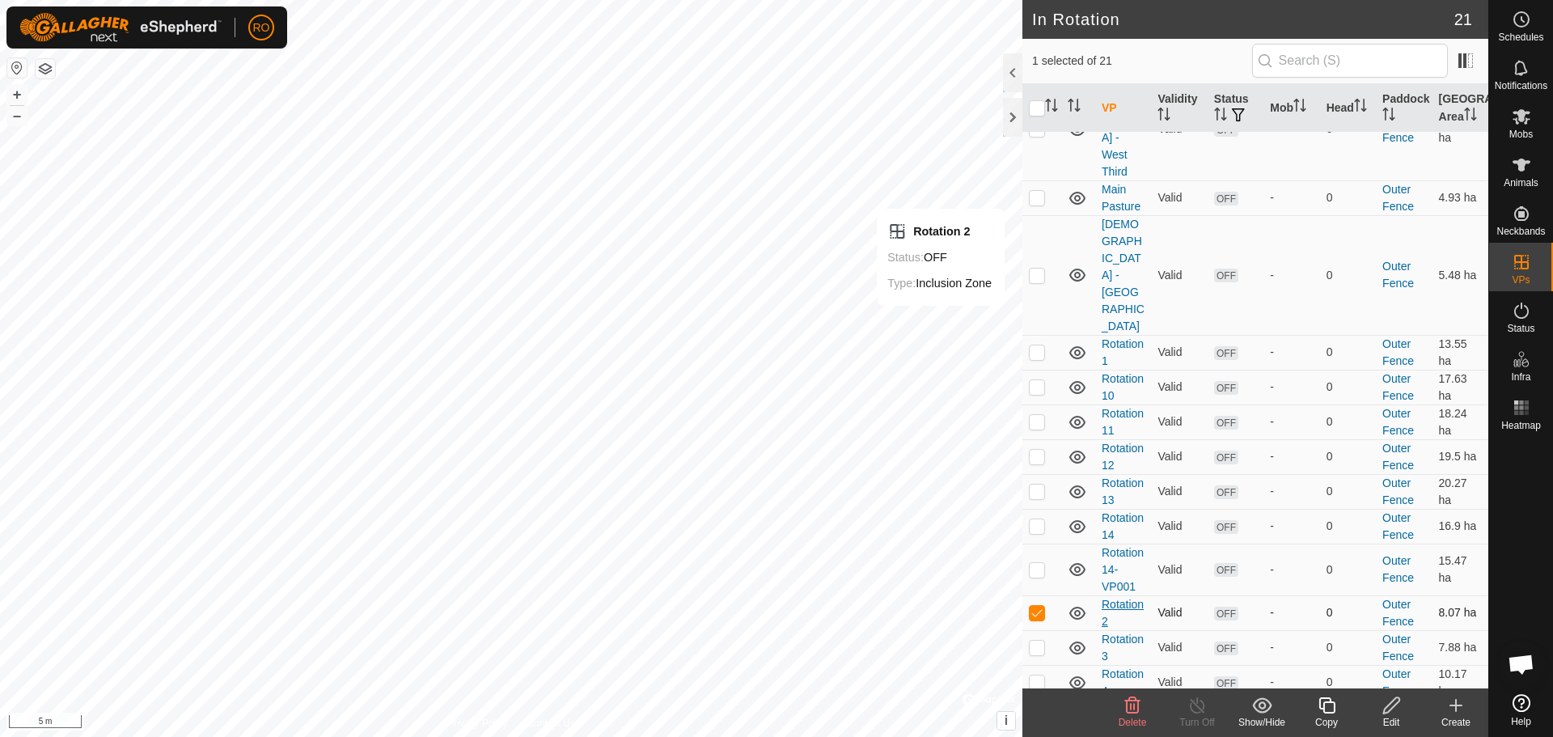
click at [1120, 598] on link "Rotation 2" at bounding box center [1123, 613] width 42 height 30
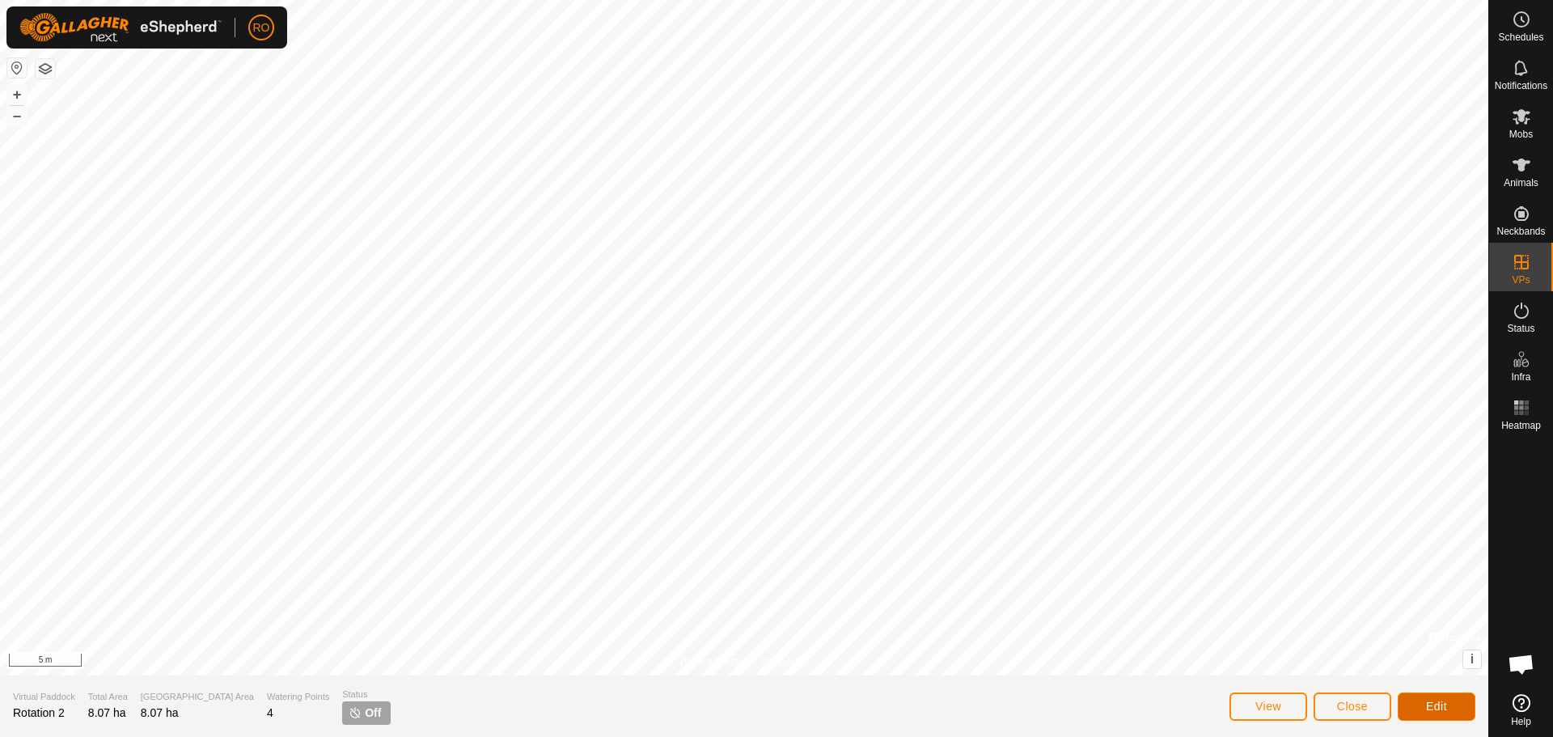
click at [1435, 694] on button "Edit" at bounding box center [1437, 706] width 78 height 28
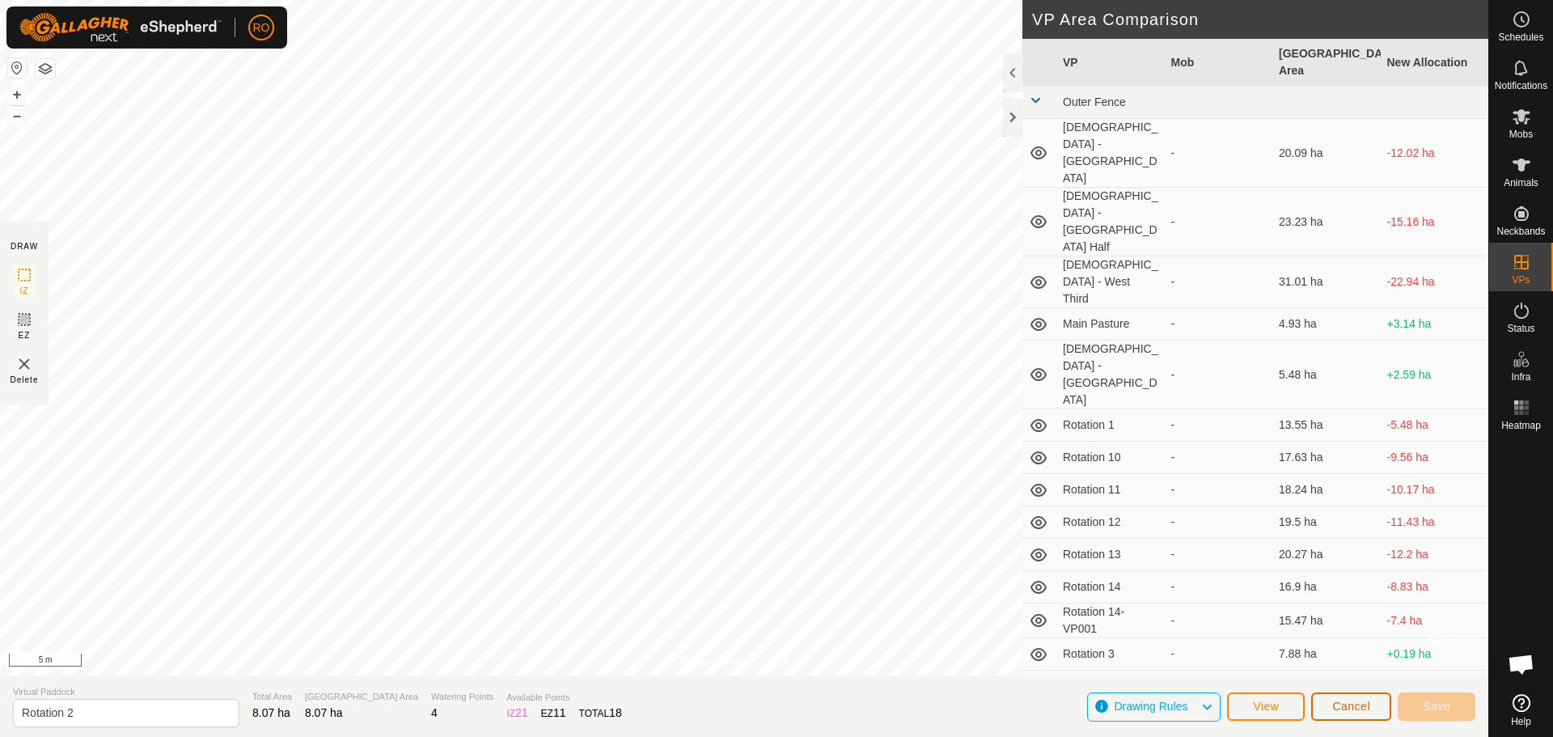
click at [1359, 699] on button "Cancel" at bounding box center [1351, 706] width 80 height 28
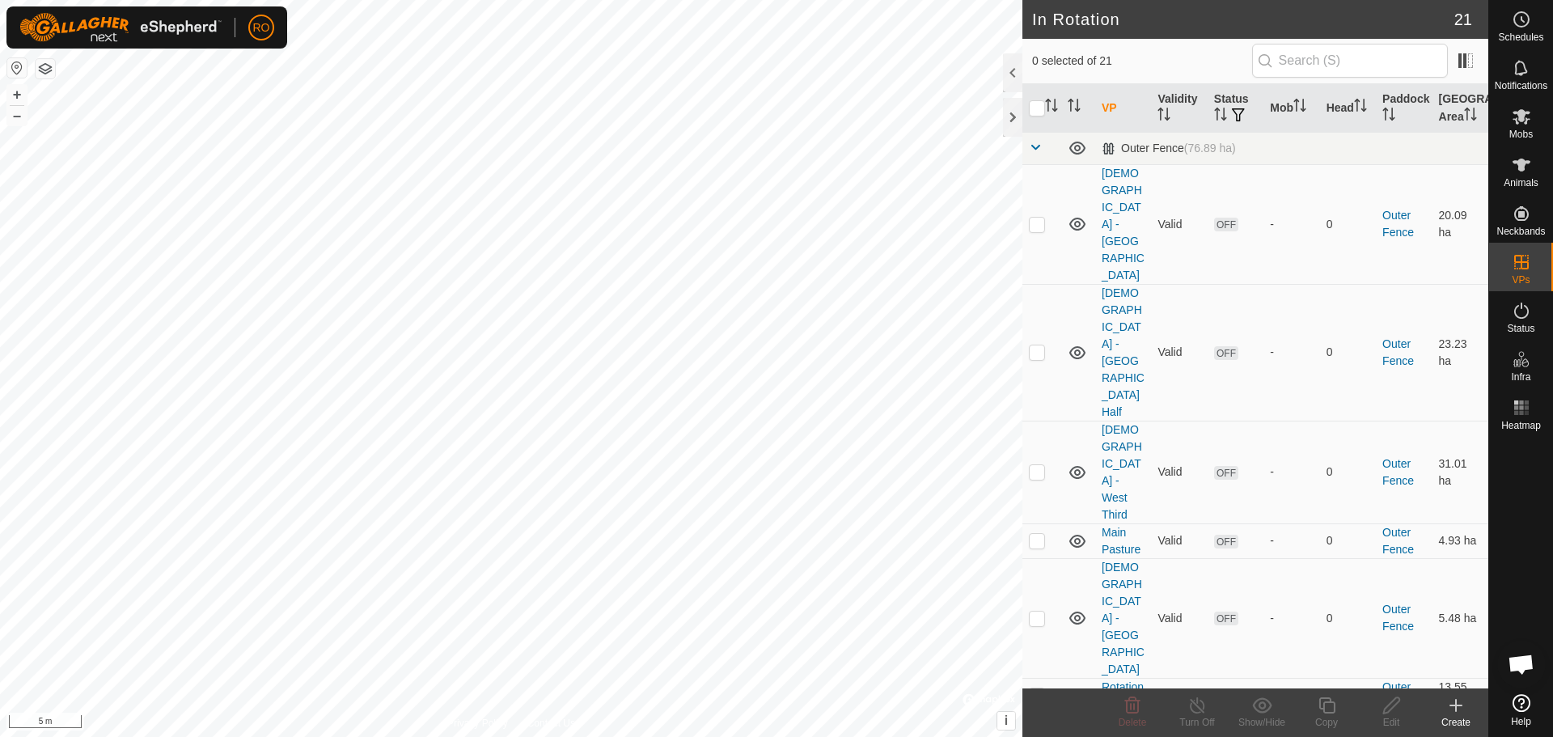
checkbox input "true"
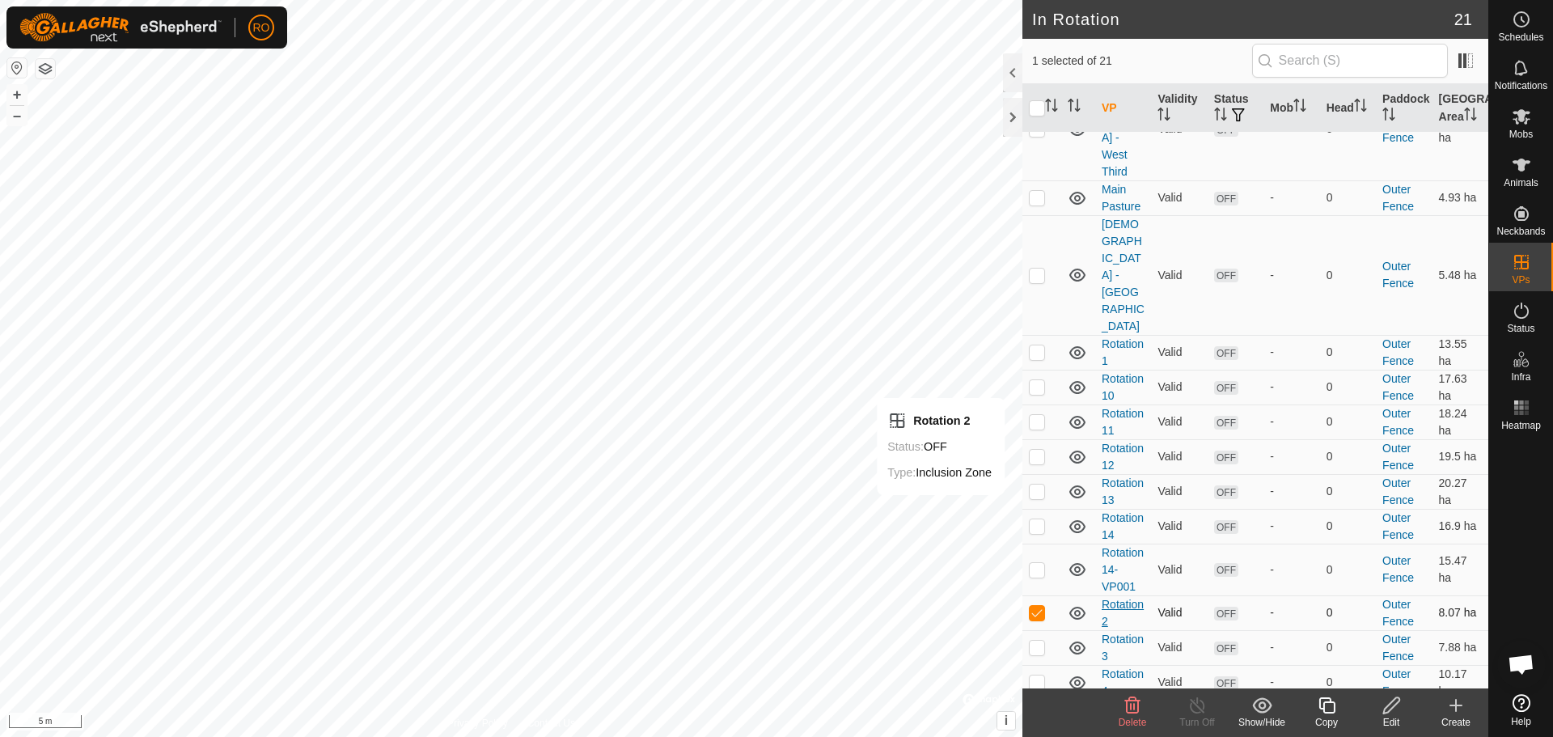
click at [1115, 598] on link "Rotation 2" at bounding box center [1123, 613] width 42 height 30
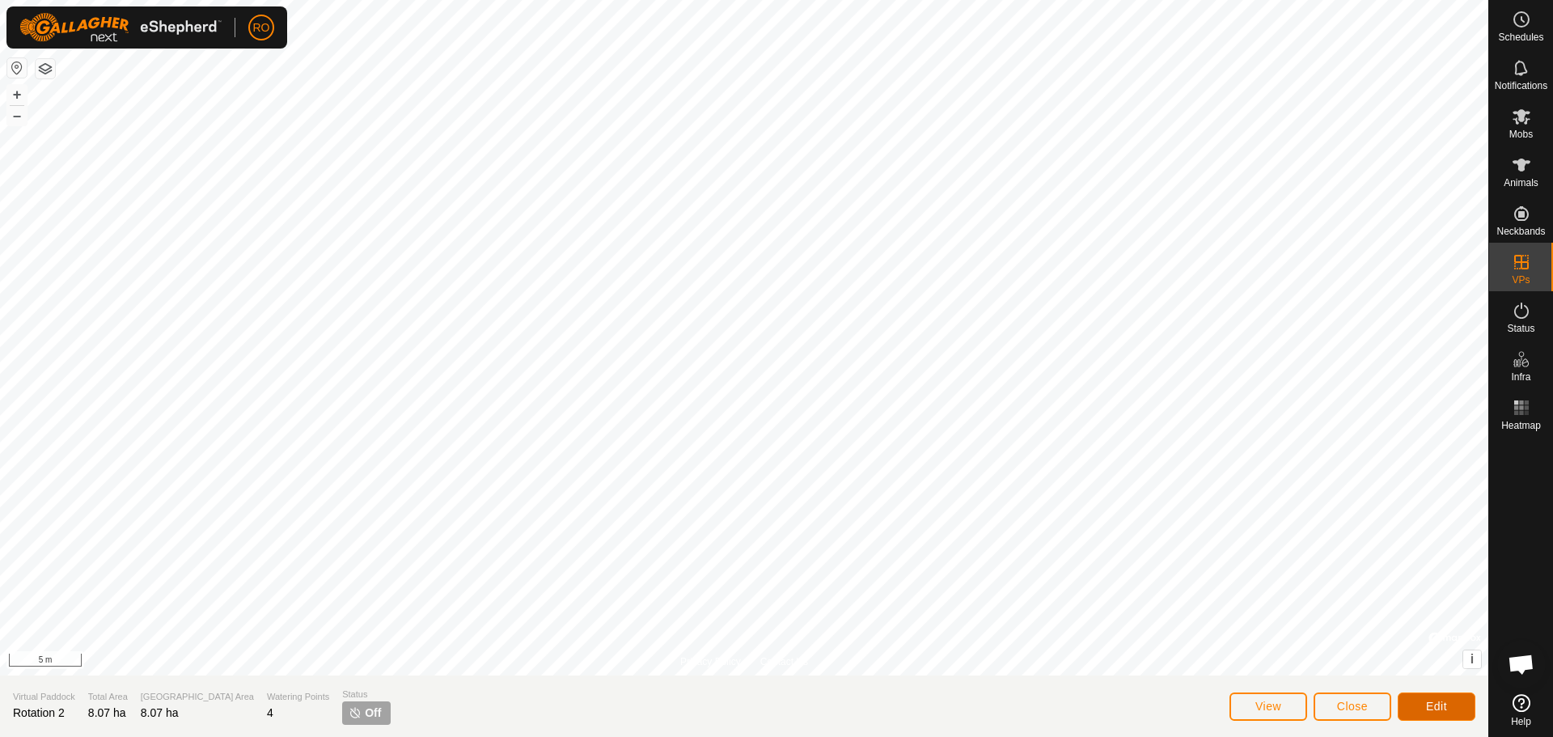
click at [1426, 706] on span "Edit" at bounding box center [1436, 706] width 21 height 13
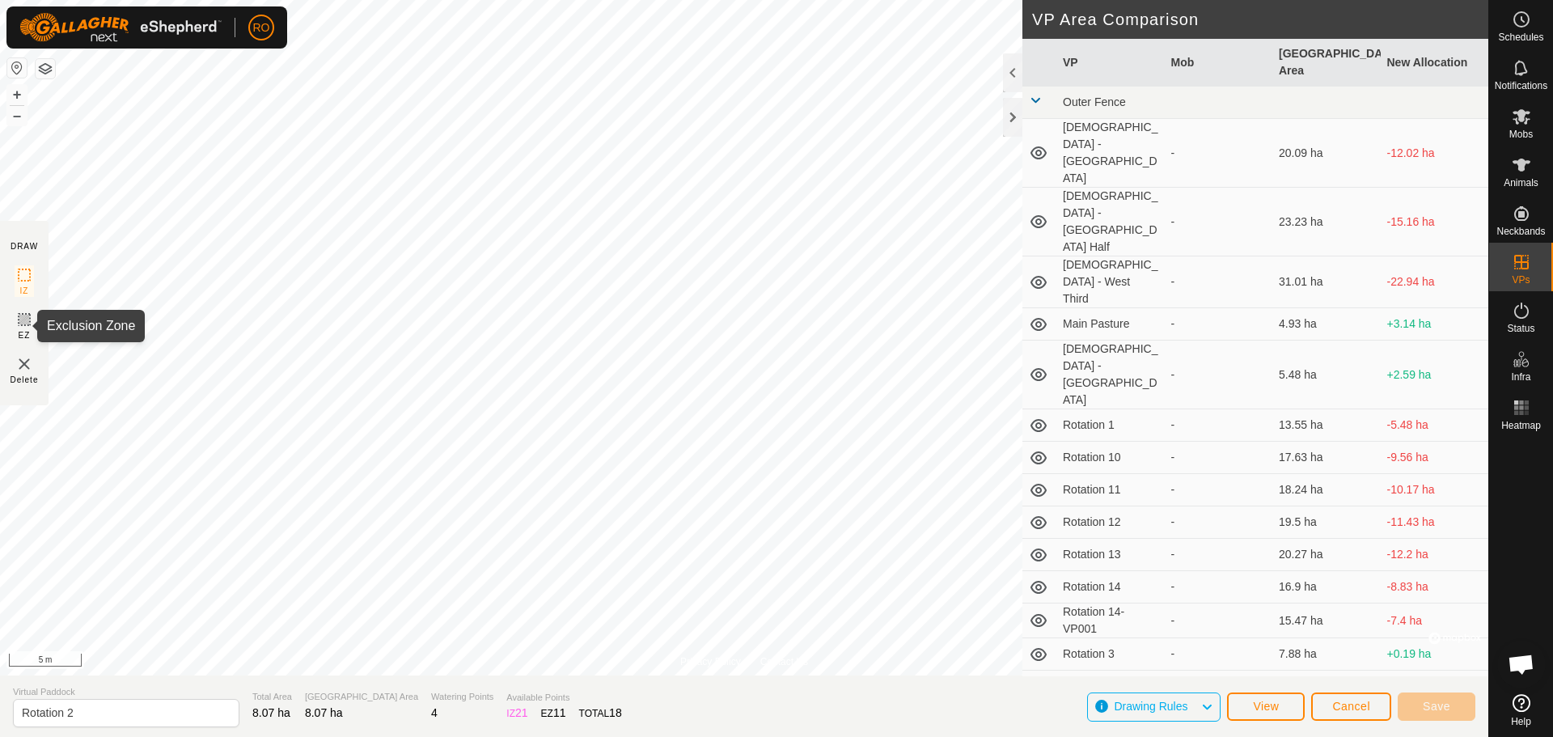
click at [22, 323] on icon at bounding box center [24, 320] width 10 height 10
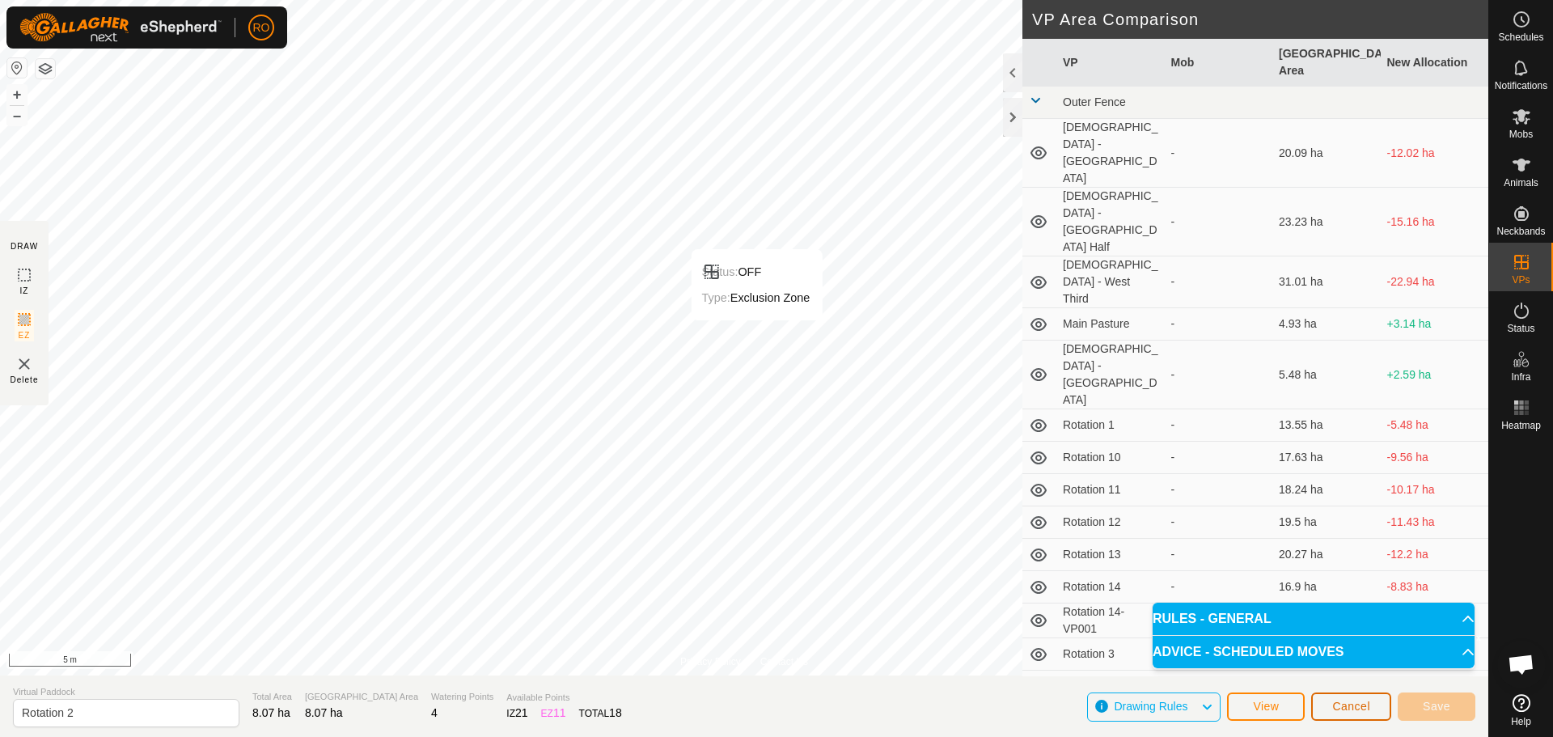
click at [1382, 703] on button "Cancel" at bounding box center [1351, 706] width 80 height 28
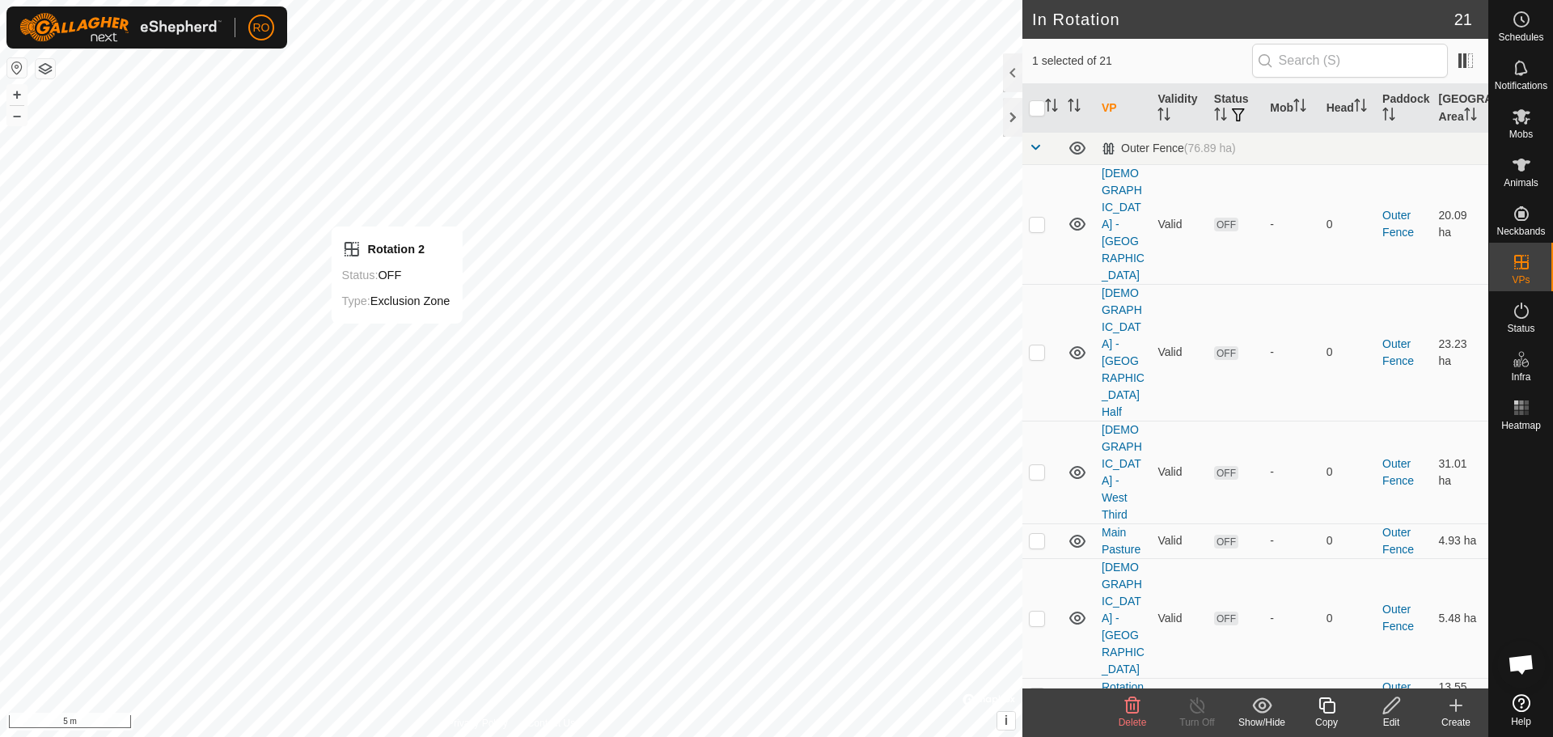
checkbox input "false"
checkbox input "true"
checkbox input "false"
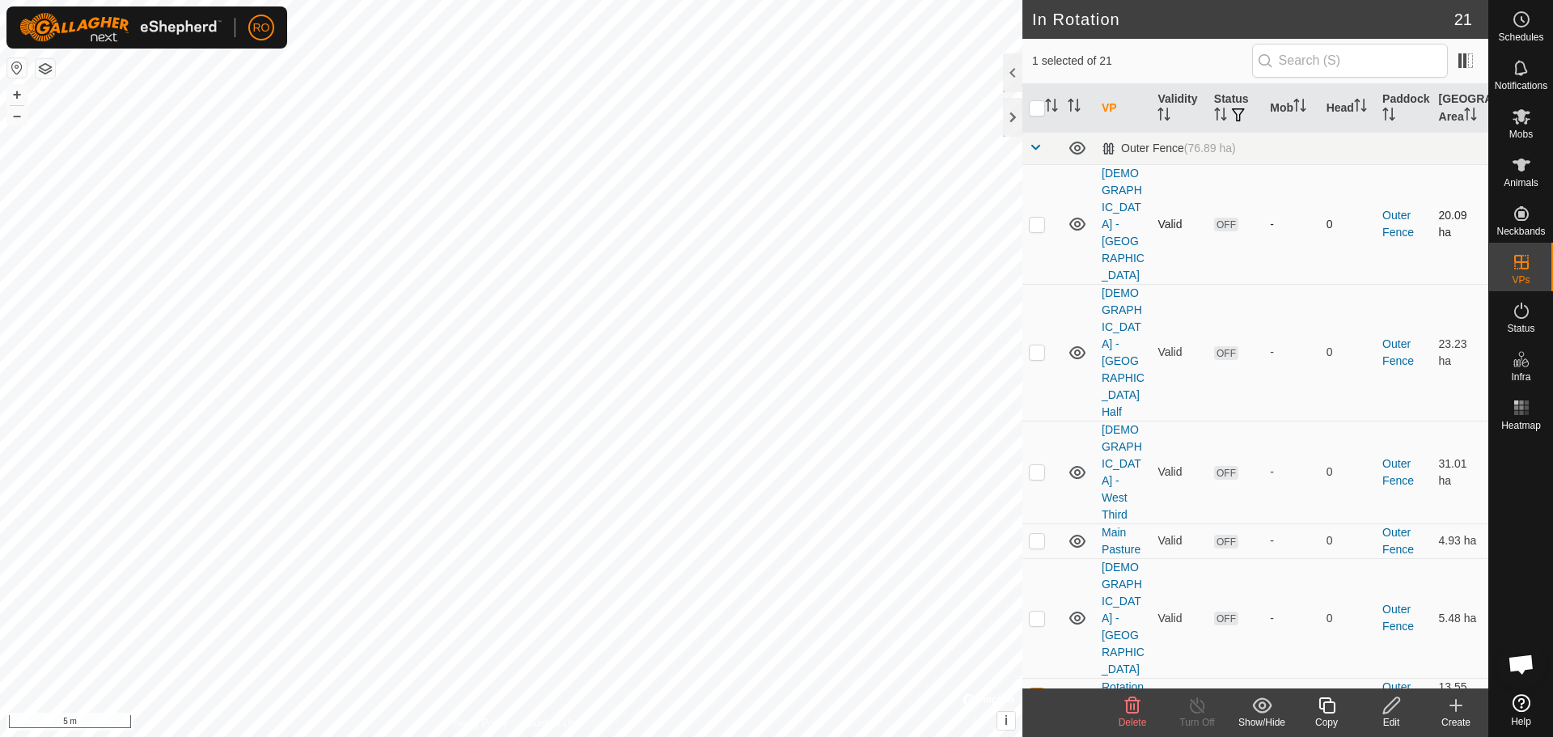
checkbox input "true"
checkbox input "false"
checkbox input "true"
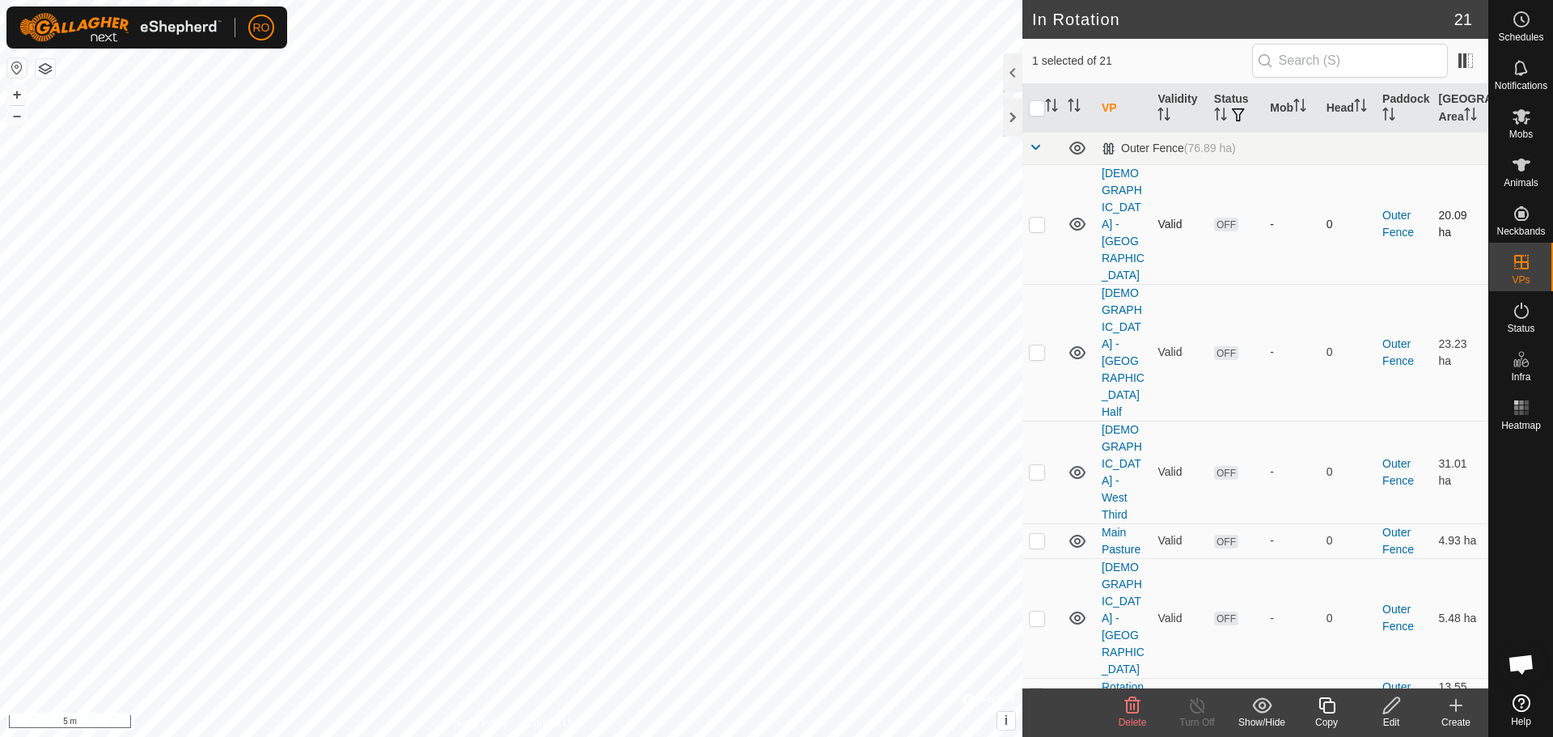
checkbox input "true"
checkbox input "false"
checkbox input "true"
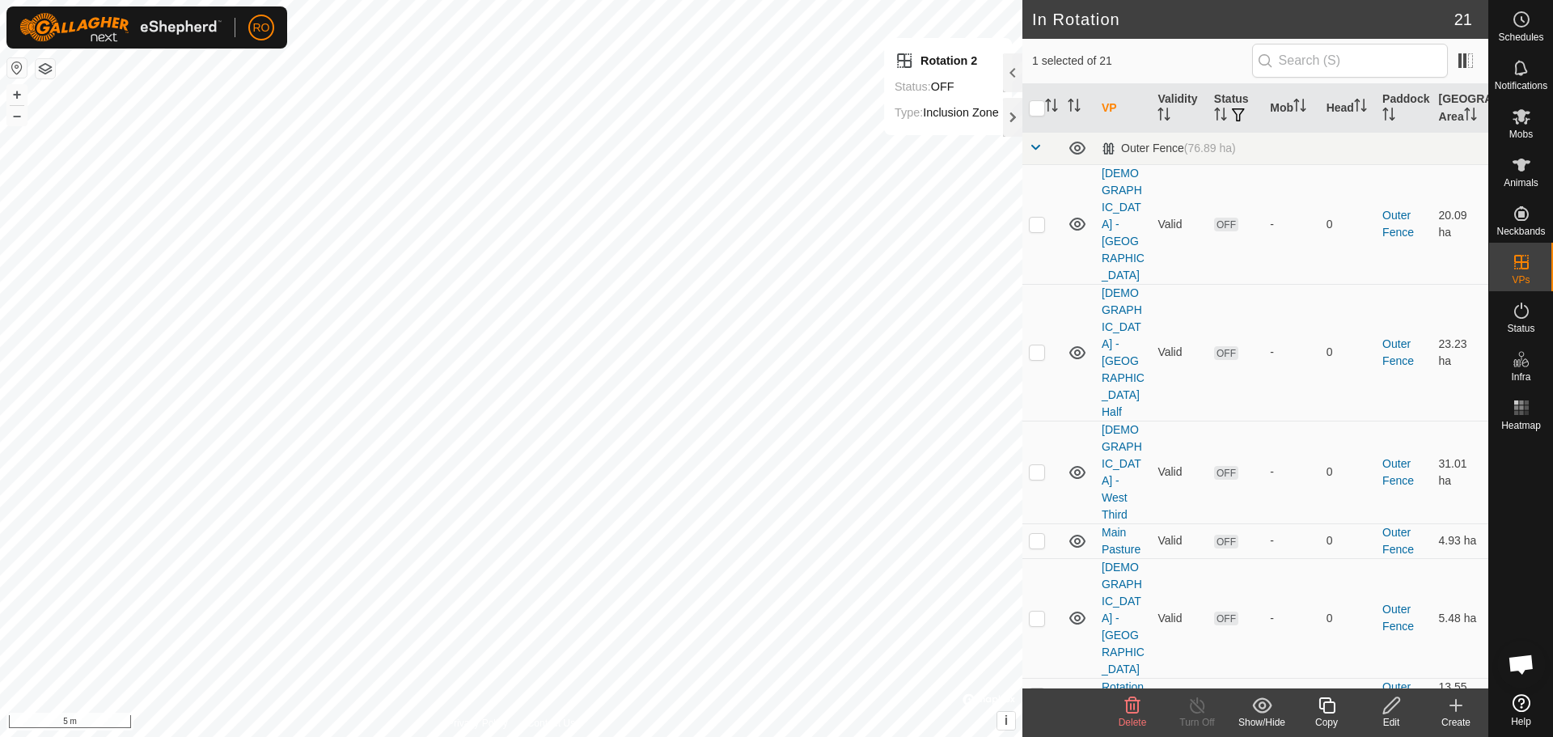
checkbox input "false"
checkbox input "true"
checkbox input "false"
click at [1120, 220] on link "[DEMOGRAPHIC_DATA] - [GEOGRAPHIC_DATA]" at bounding box center [1123, 224] width 43 height 115
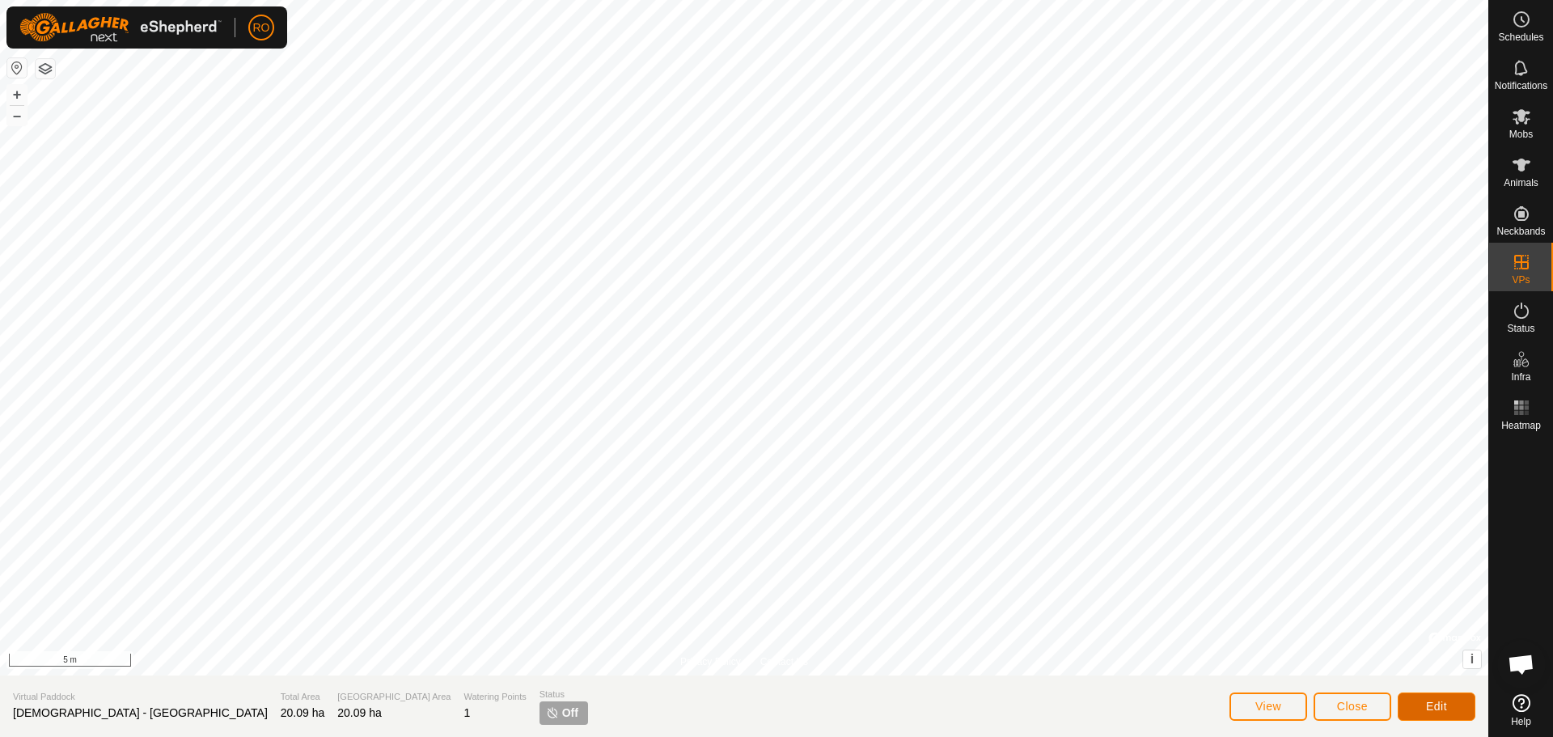
click at [1452, 707] on button "Edit" at bounding box center [1437, 706] width 78 height 28
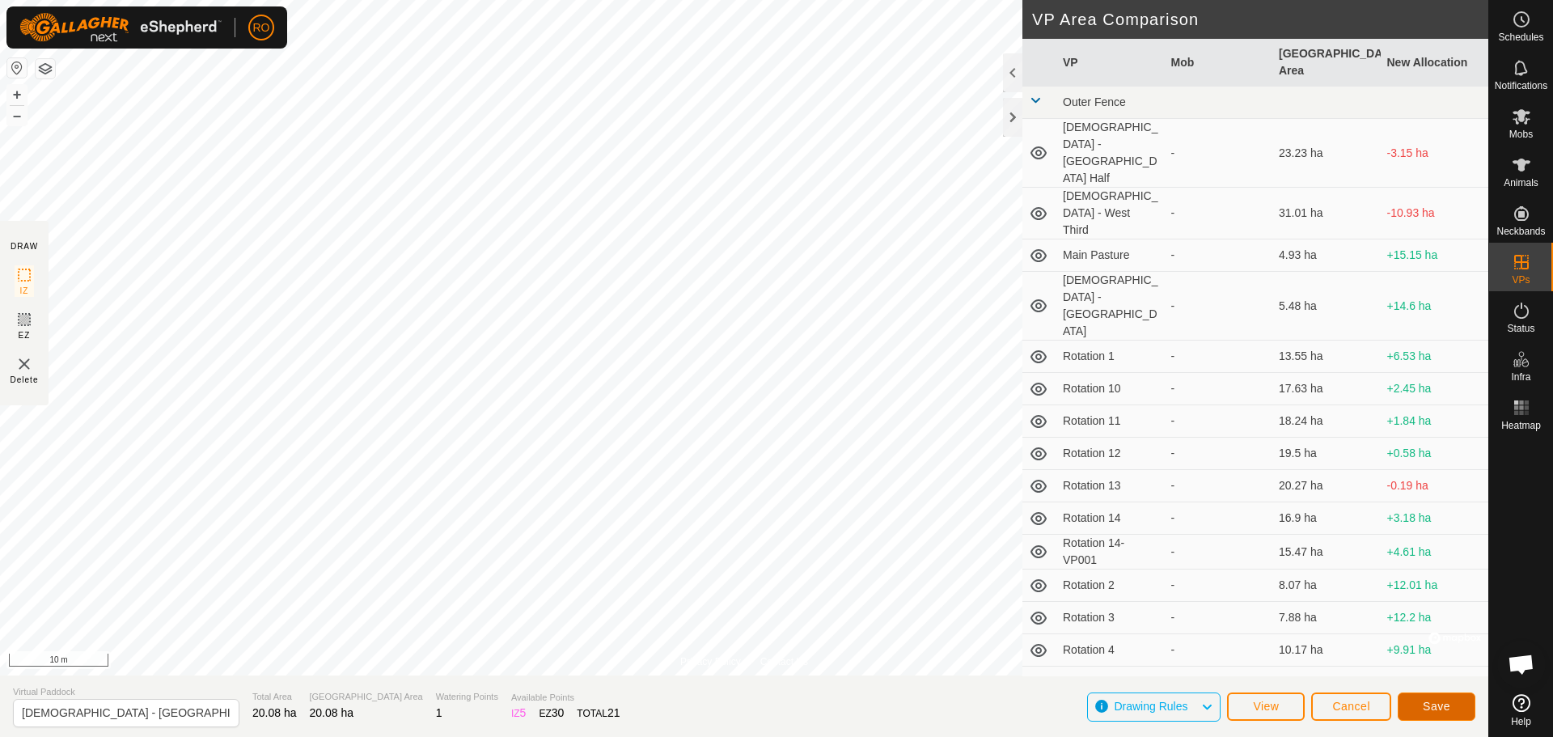
click at [1440, 702] on span "Save" at bounding box center [1437, 706] width 28 height 13
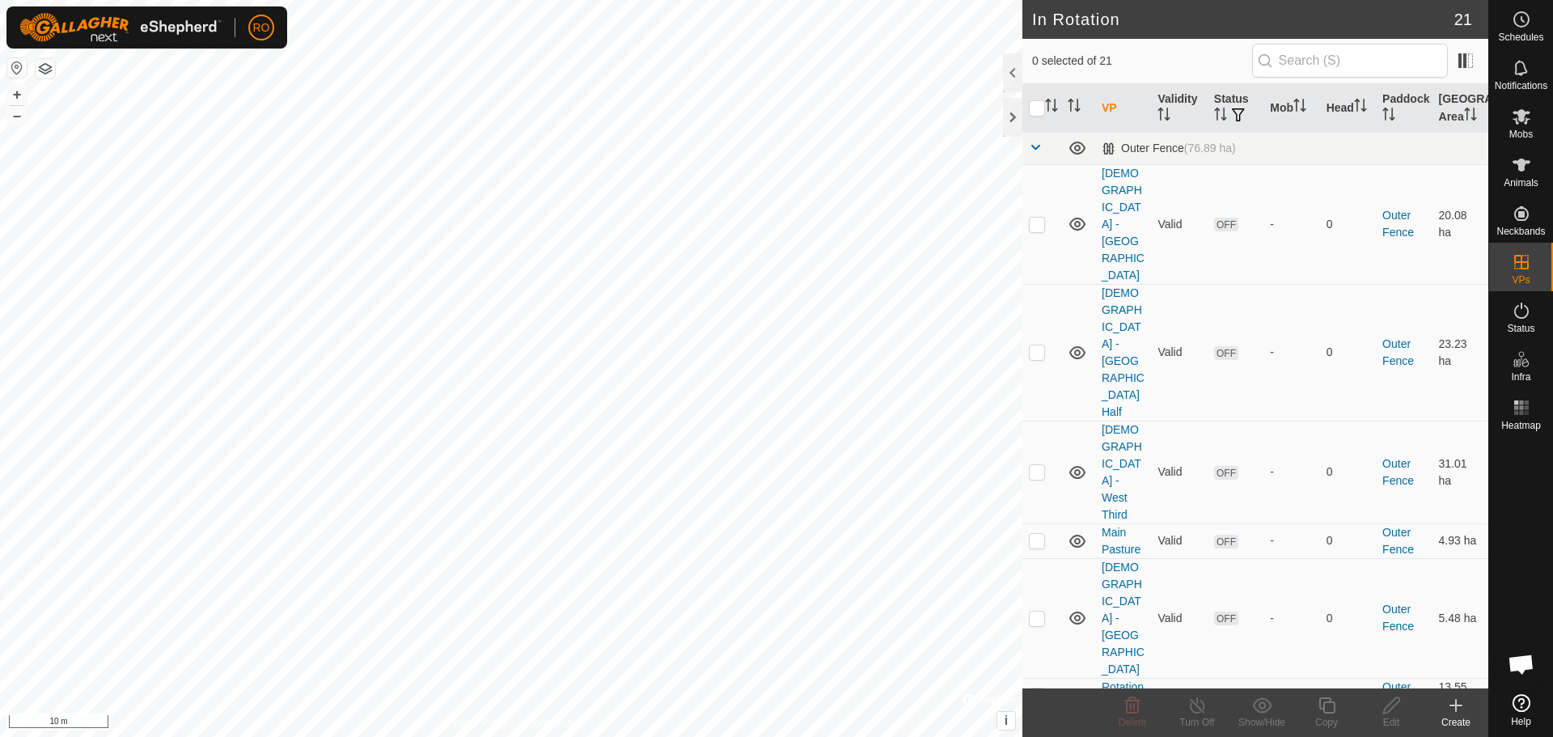
checkbox input "true"
checkbox input "false"
checkbox input "true"
checkbox input "false"
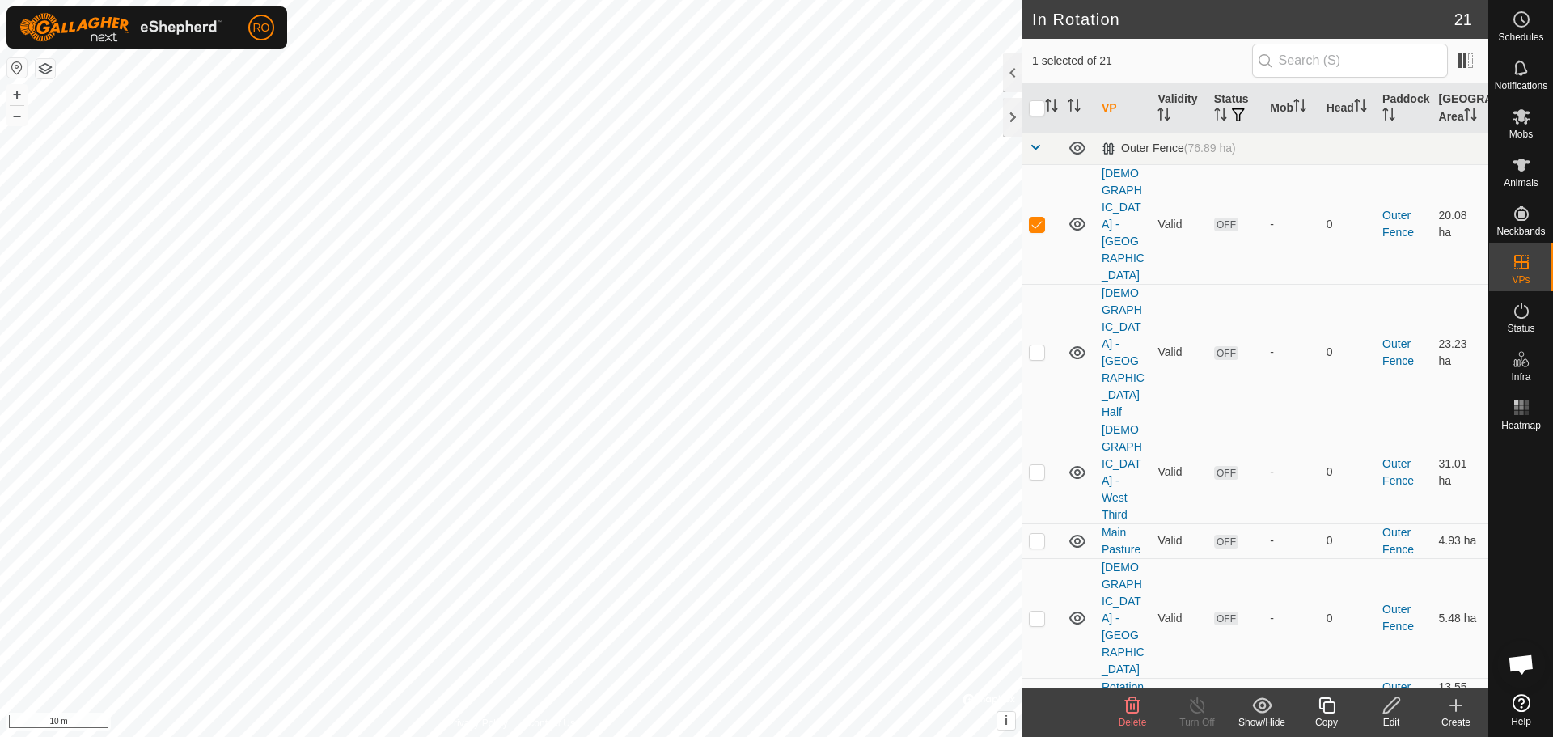
checkbox input "false"
checkbox input "true"
click at [1117, 286] on link "[DEMOGRAPHIC_DATA] - [GEOGRAPHIC_DATA] Half" at bounding box center [1123, 352] width 43 height 132
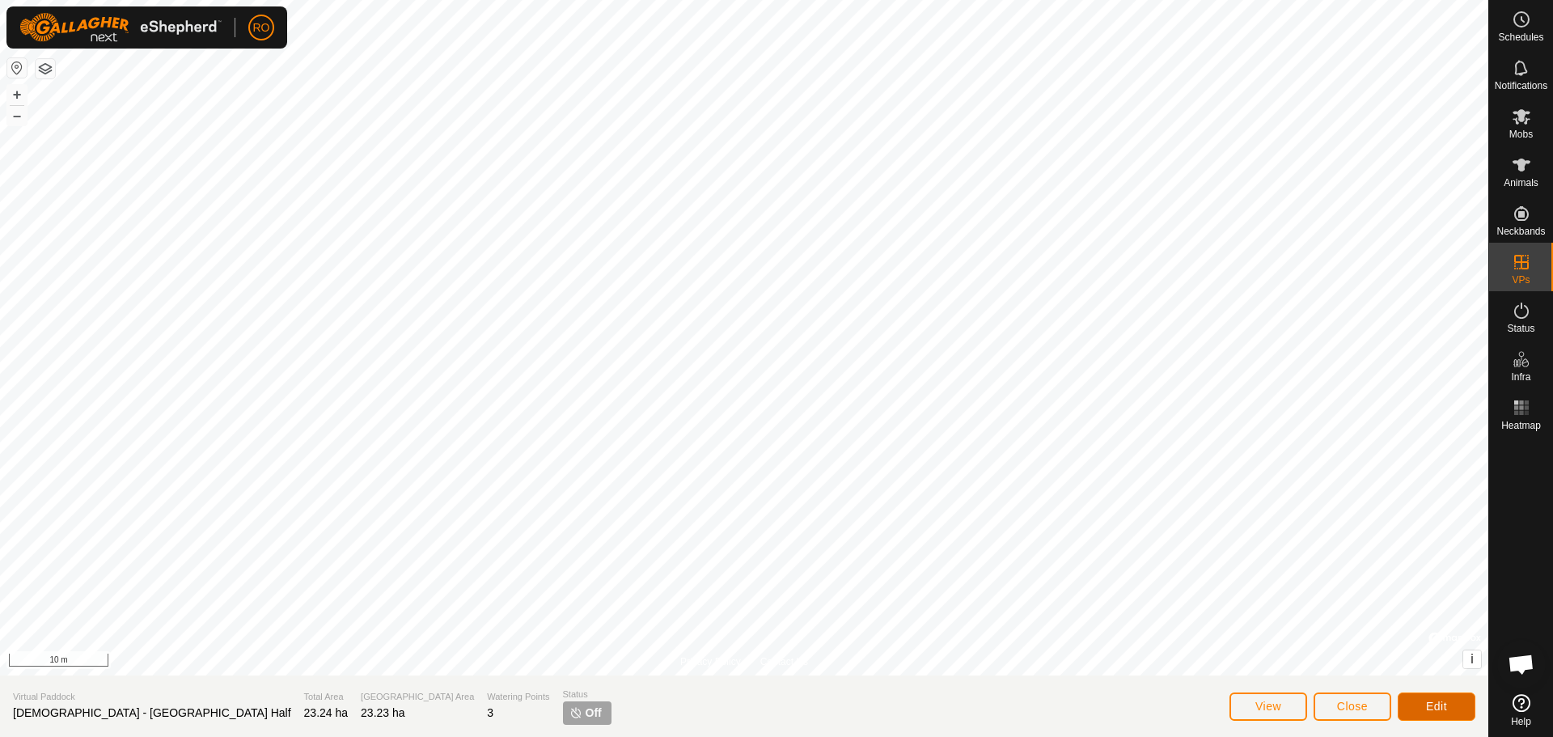
click at [1450, 701] on button "Edit" at bounding box center [1437, 706] width 78 height 28
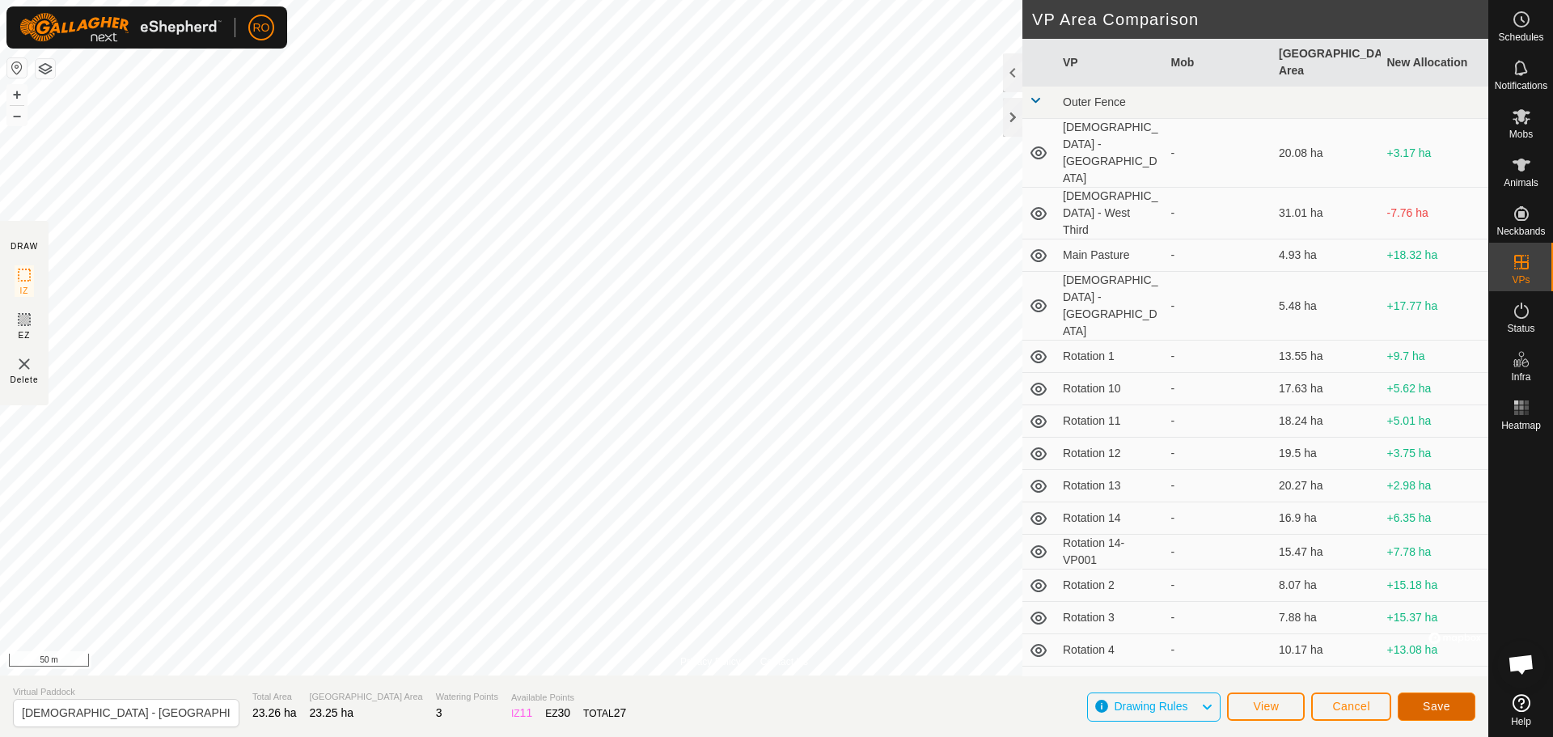
click at [1448, 694] on button "Save" at bounding box center [1437, 706] width 78 height 28
